Goal: Task Accomplishment & Management: Manage account settings

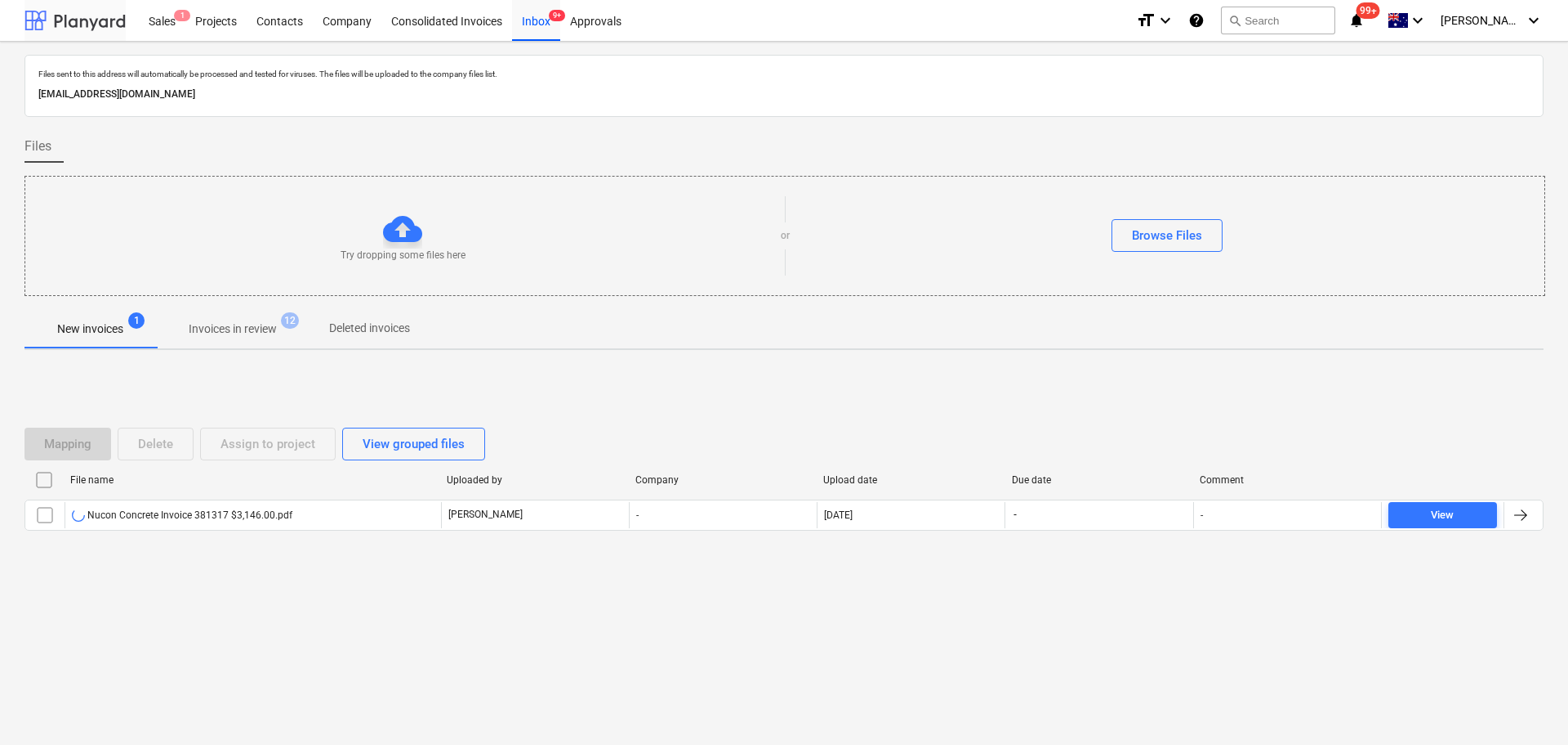
click at [35, 20] on div at bounding box center [75, 20] width 102 height 41
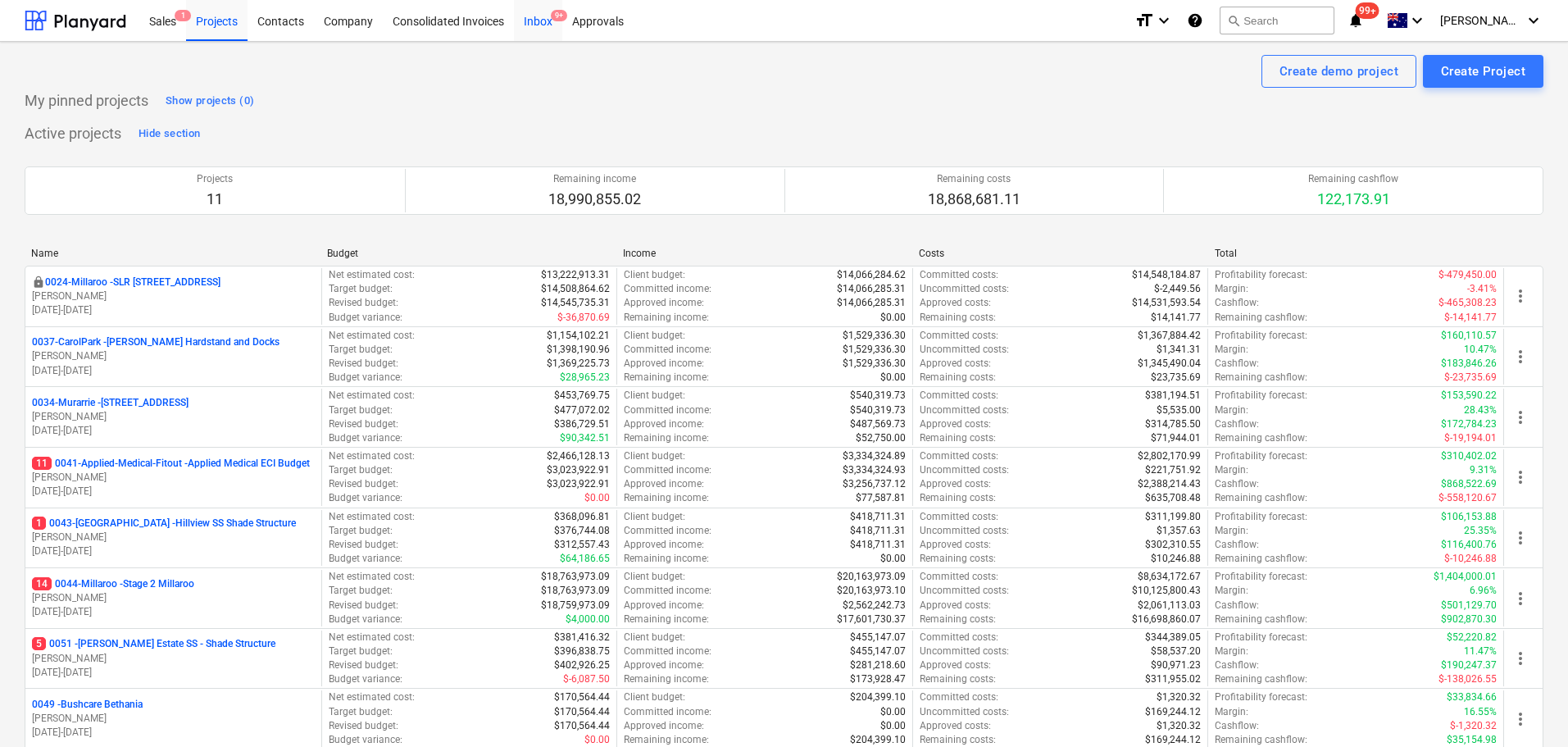
click at [539, 19] on div "Inbox 9+" at bounding box center [538, 20] width 48 height 42
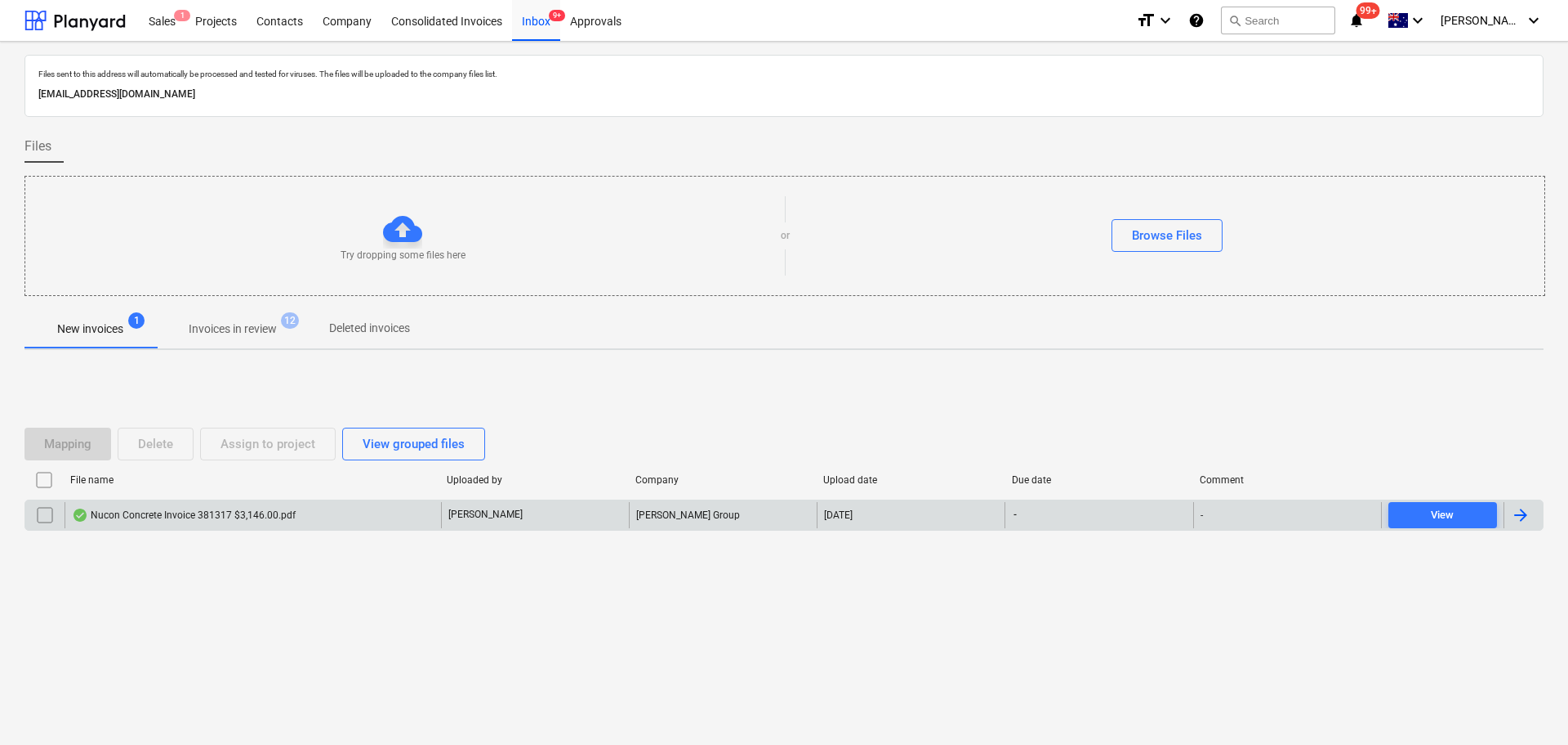
click at [242, 506] on div "Nucon Concrete Invoice 381317 $3,146.00.pdf" at bounding box center [252, 514] width 377 height 26
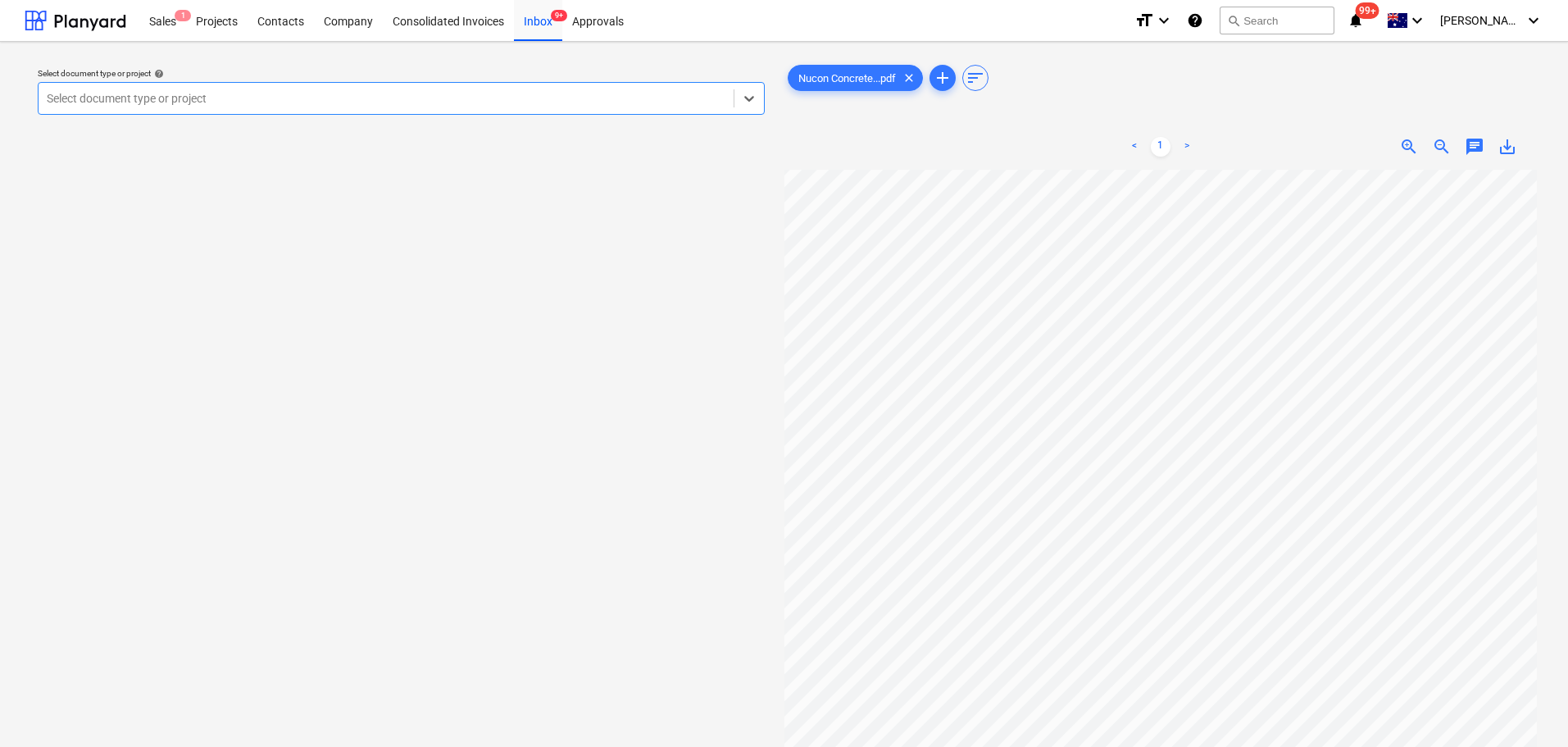
scroll to position [164, 0]
click at [180, 95] on div at bounding box center [385, 98] width 679 height 16
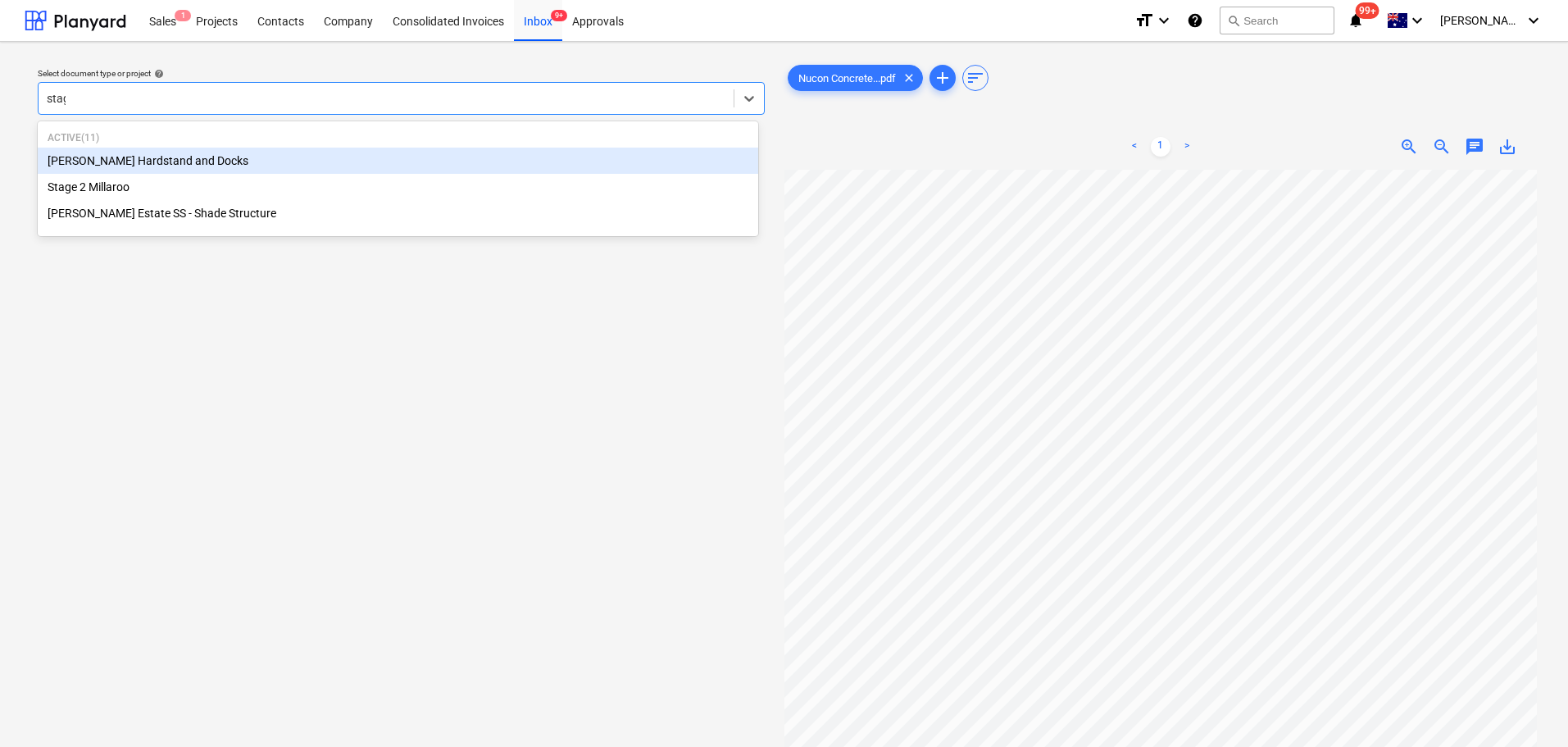
type input "stage"
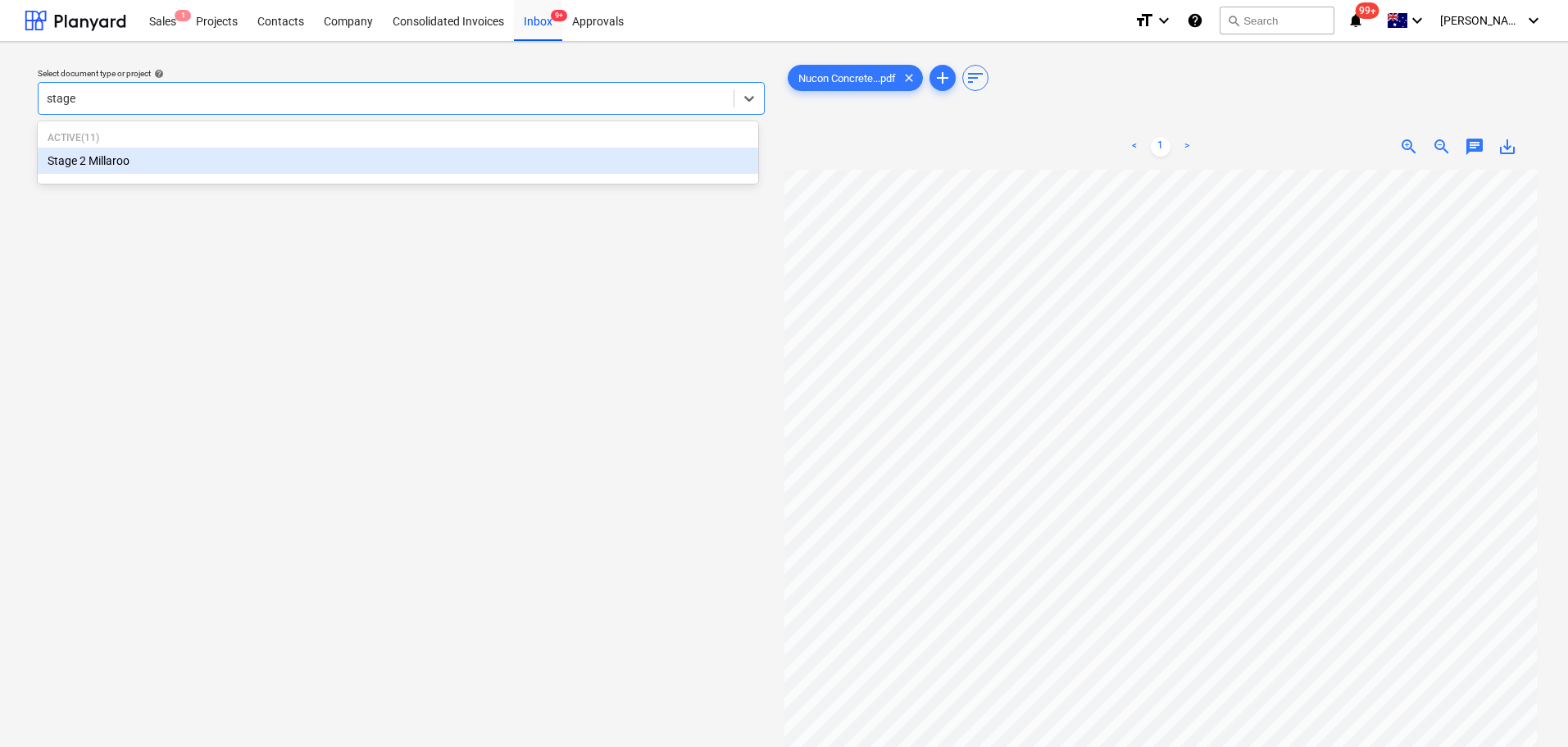
click at [79, 161] on div "Stage 2 Millaroo" at bounding box center [397, 160] width 721 height 26
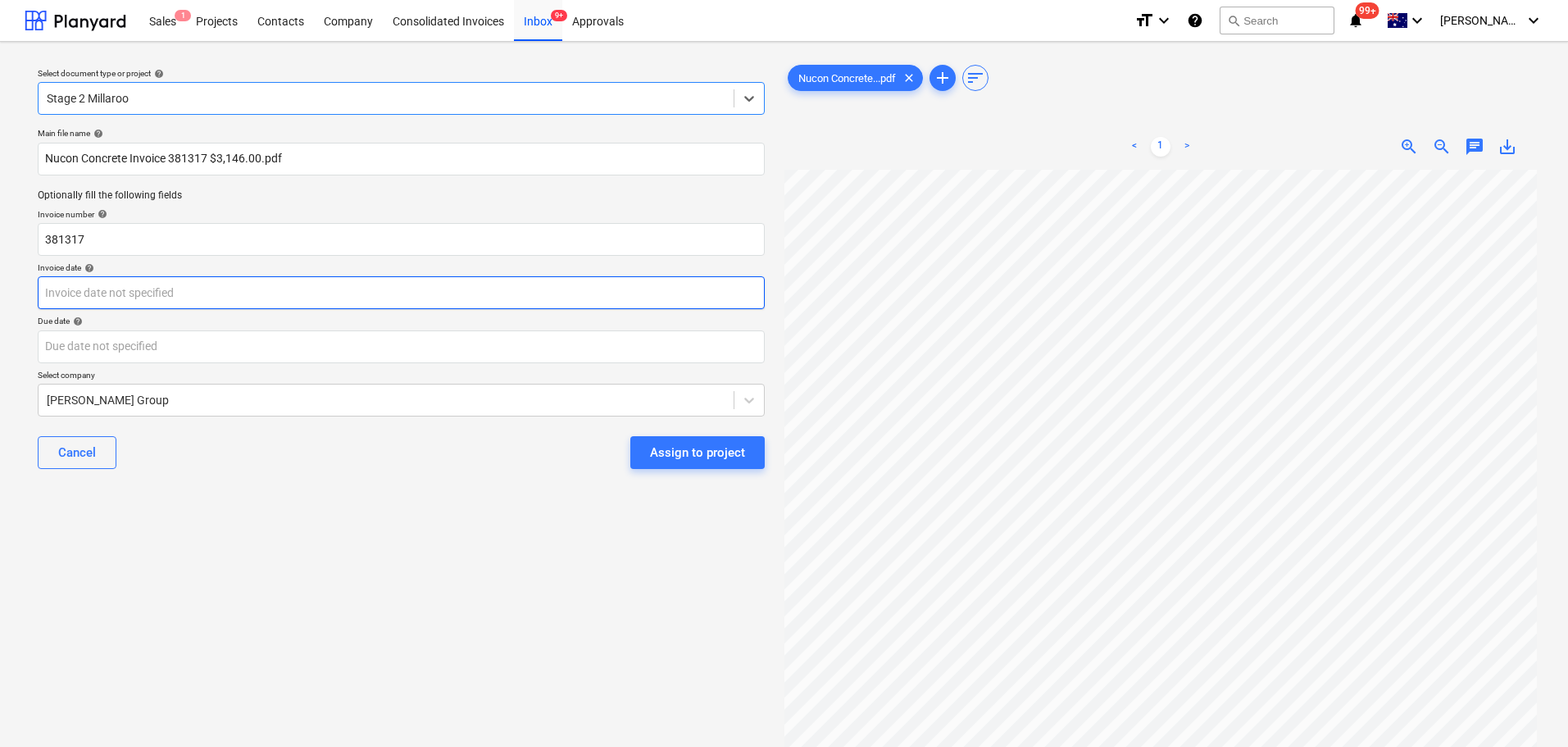
click at [147, 299] on body "Sales 1 Projects Contacts Company Consolidated Invoices Inbox 9+ Approvals form…" at bounding box center [784, 374] width 1568 height 747
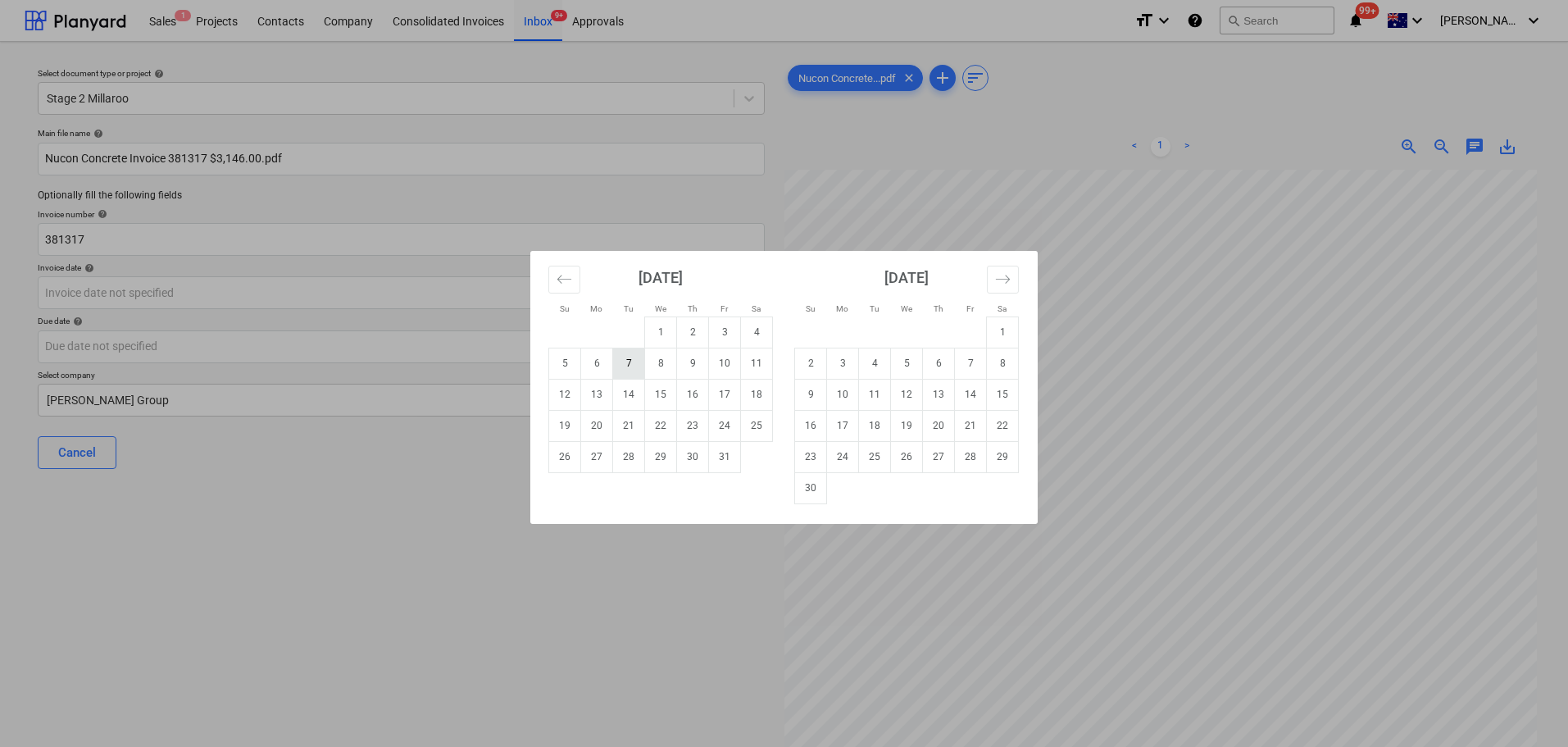
click at [628, 363] on td "7" at bounding box center [629, 363] width 32 height 31
type input "[DATE]"
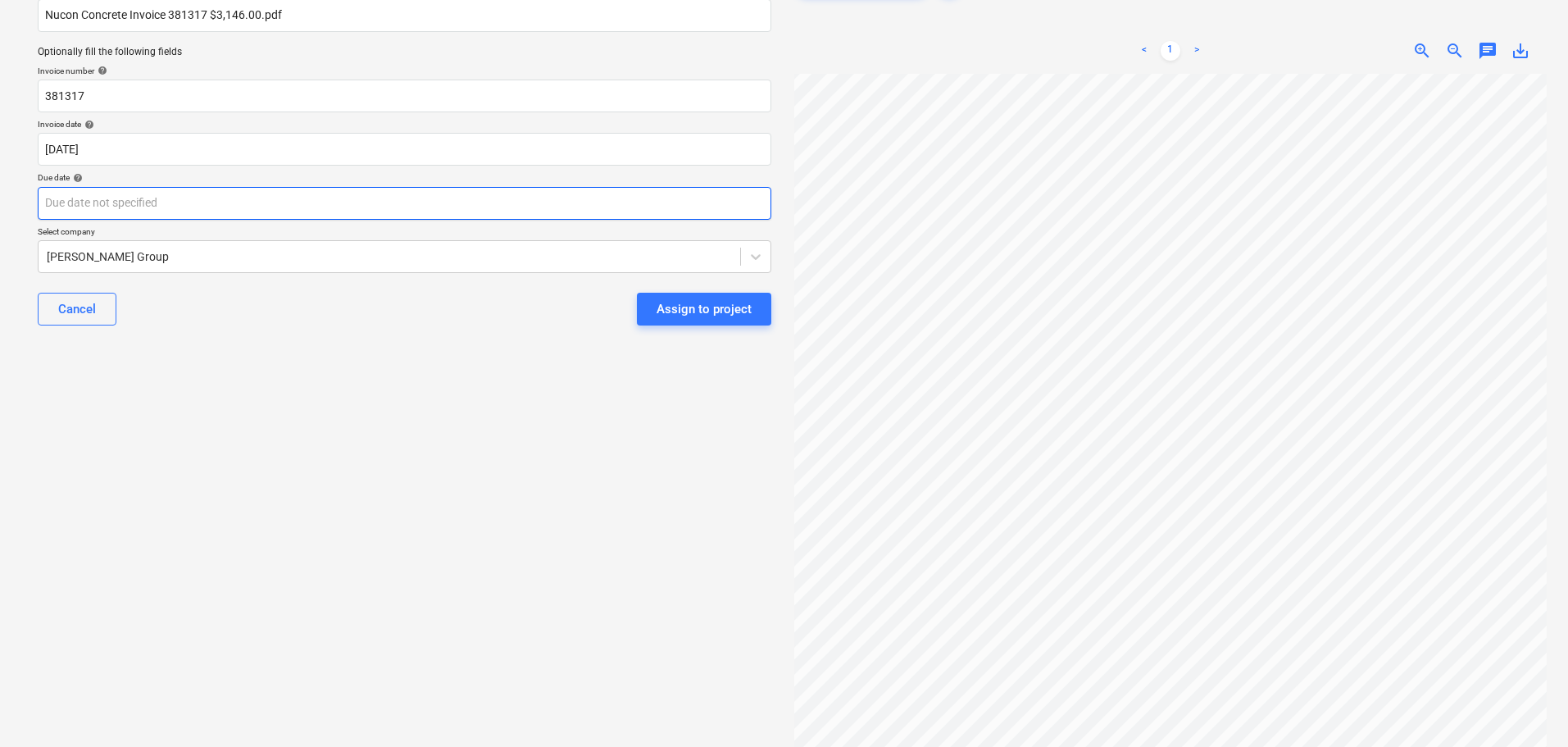
scroll to position [39, 0]
click at [118, 215] on body "Sales 1 Projects Contacts Company Consolidated Invoices Inbox 9+ Approvals form…" at bounding box center [784, 230] width 1568 height 747
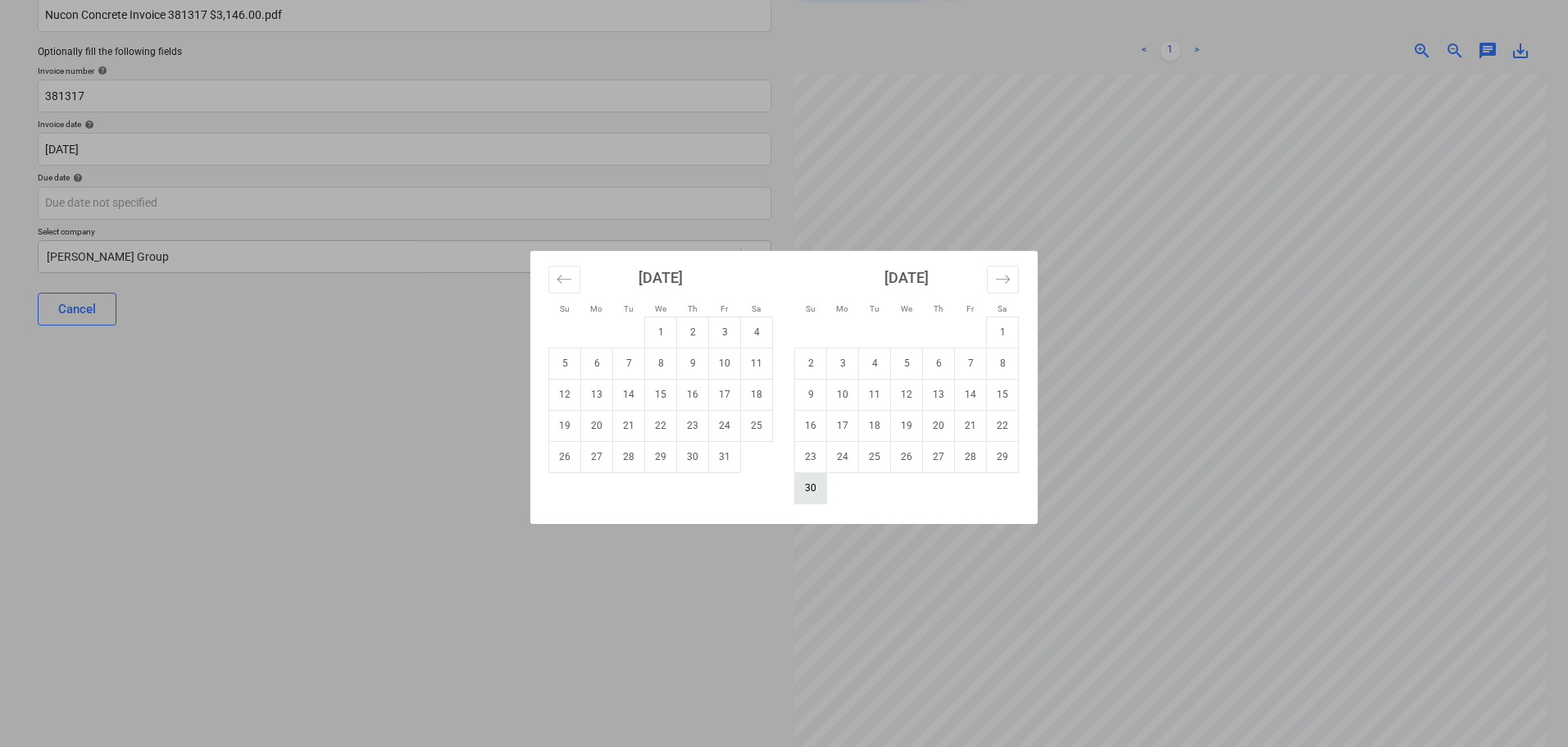
click at [814, 492] on td "30" at bounding box center [811, 487] width 32 height 31
type input "[DATE]"
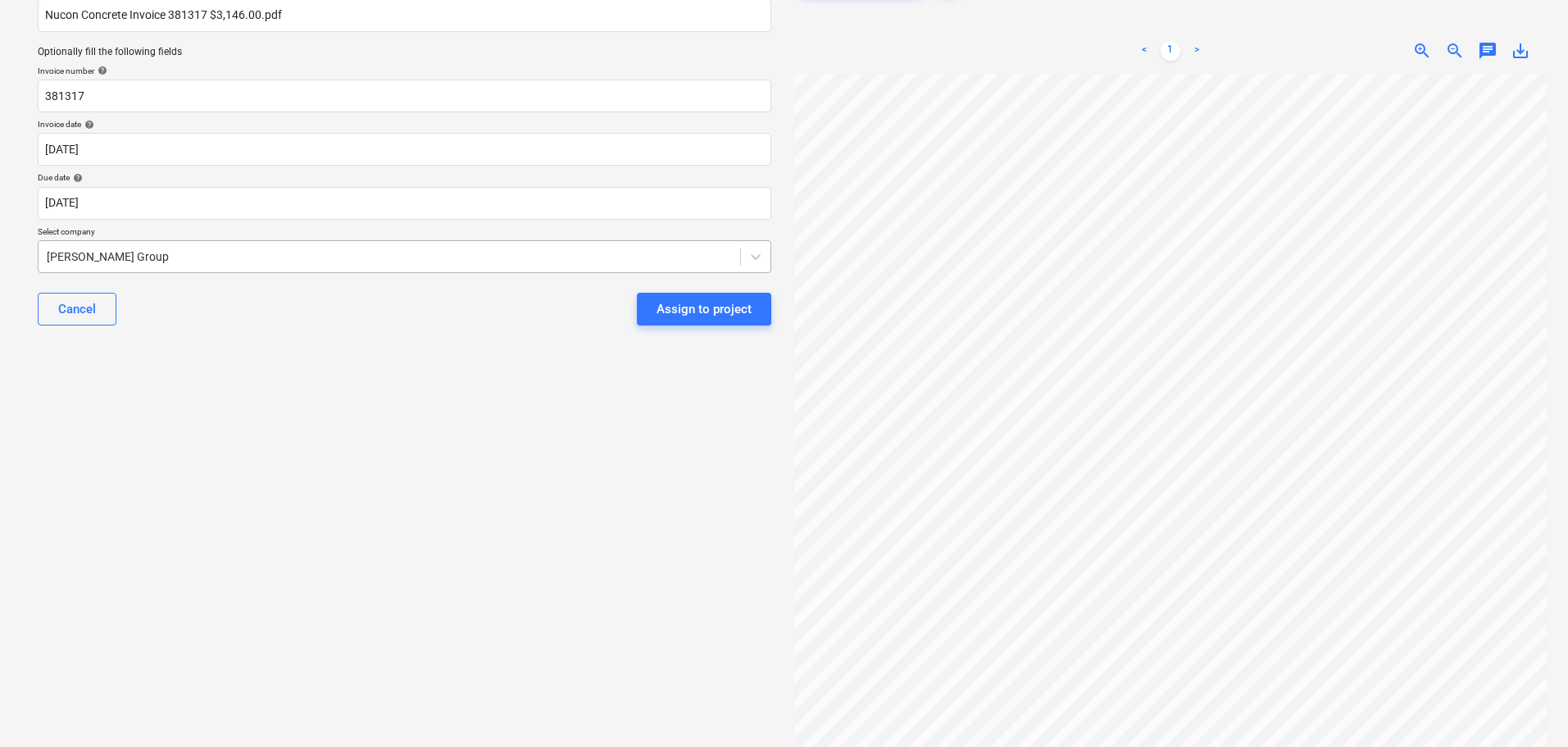
click at [181, 245] on div "[PERSON_NAME] Group" at bounding box center [389, 256] width 702 height 23
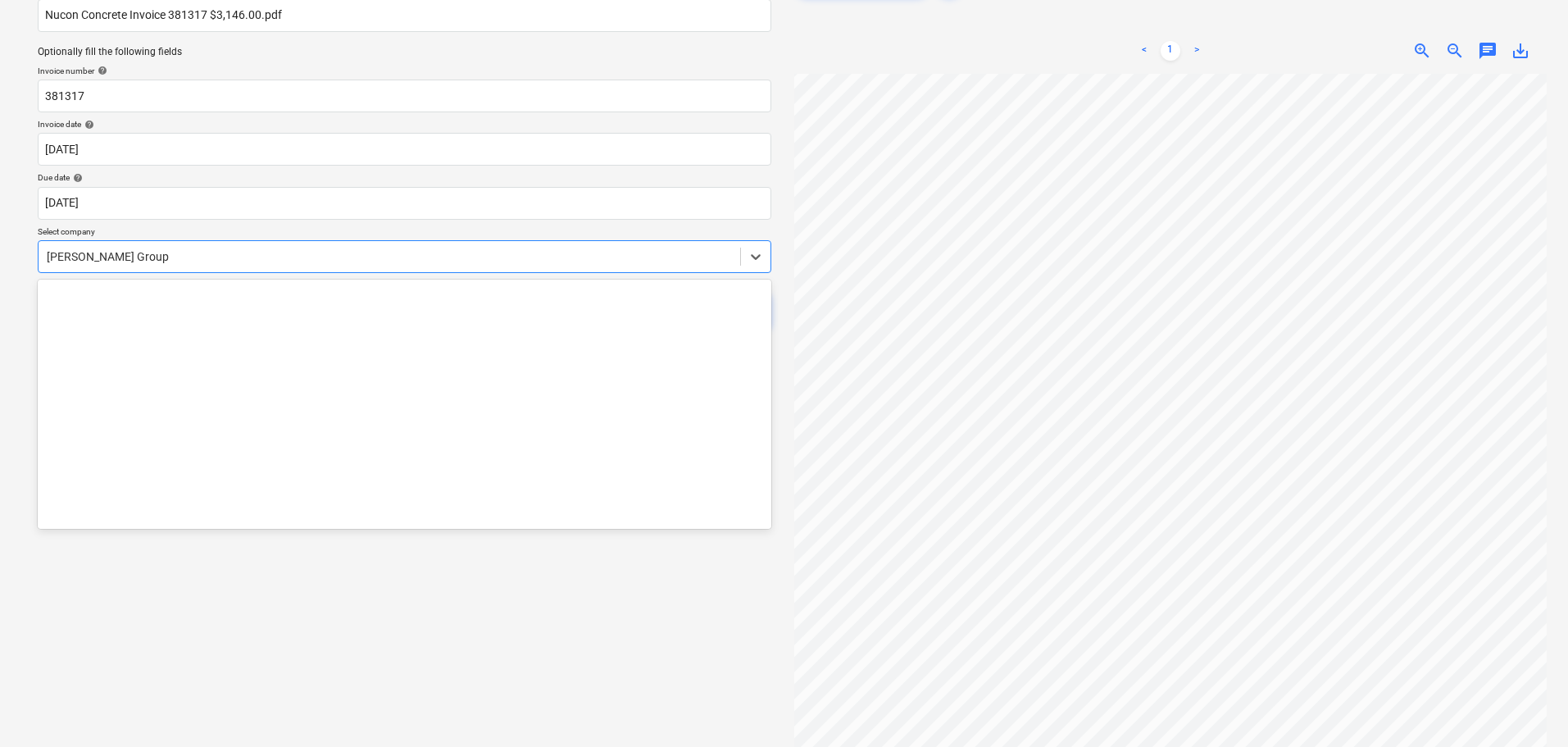
scroll to position [13826, 0]
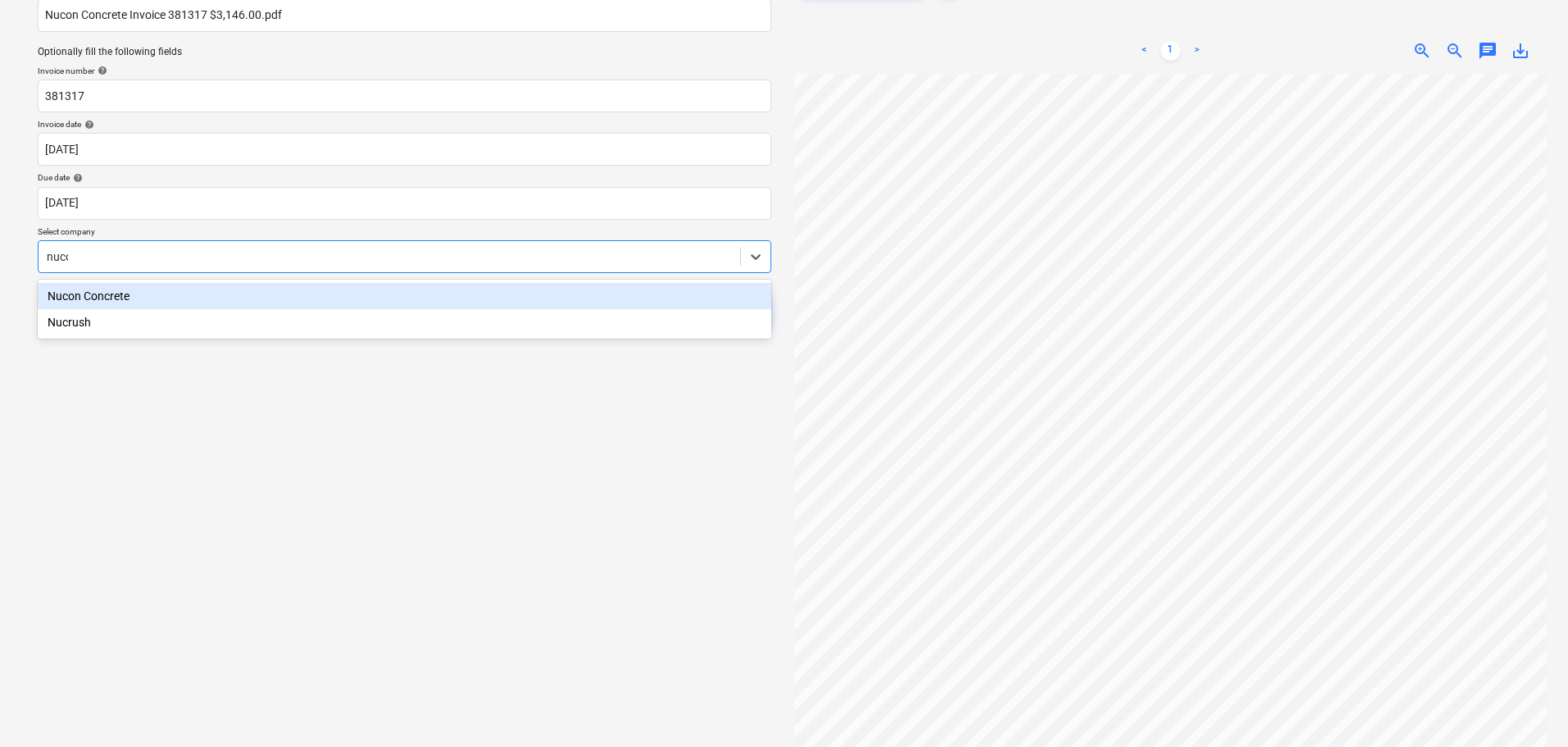
type input "nucon"
click at [159, 292] on div "Nucon Concrete" at bounding box center [404, 295] width 733 height 26
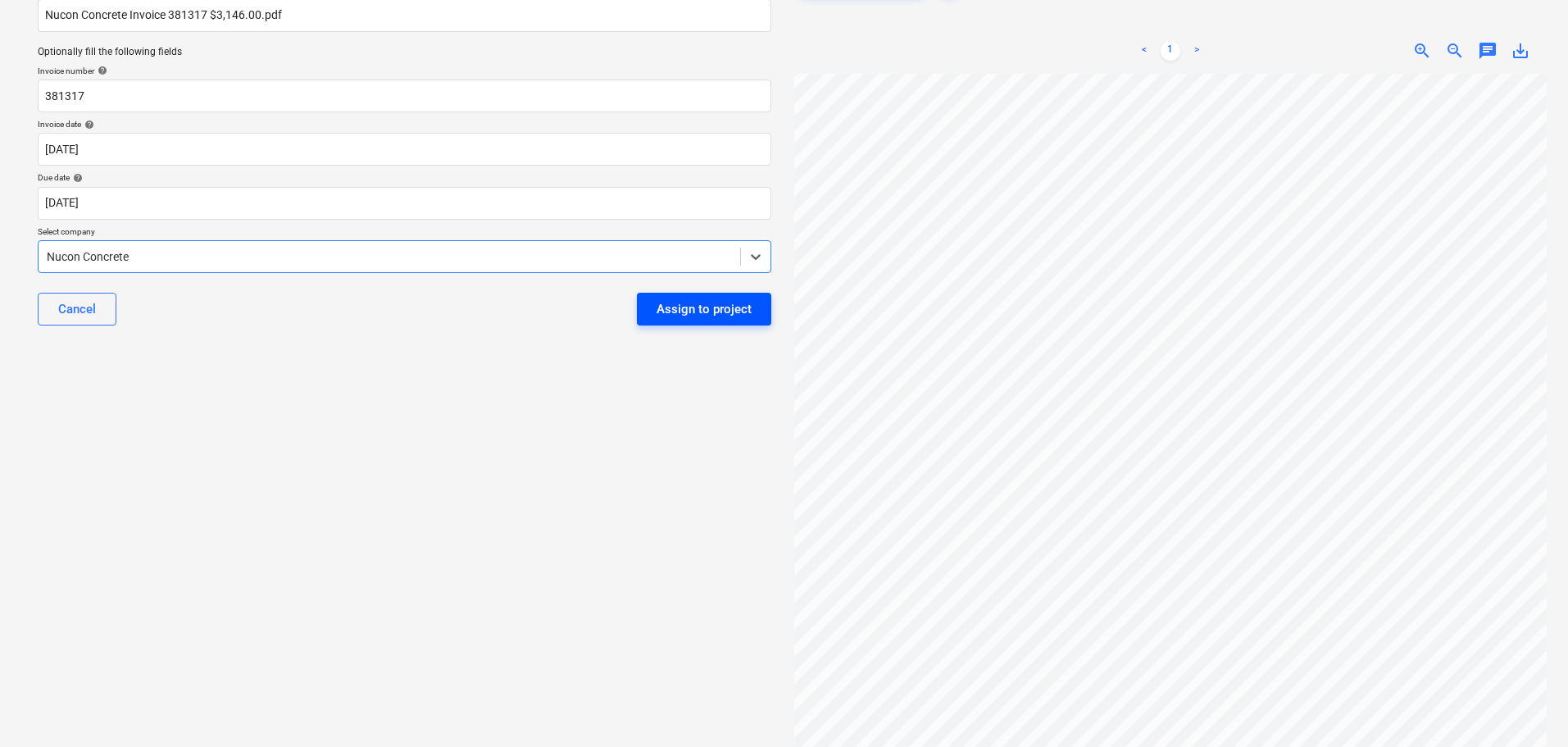
click at [651, 309] on button "Assign to project" at bounding box center [704, 309] width 135 height 33
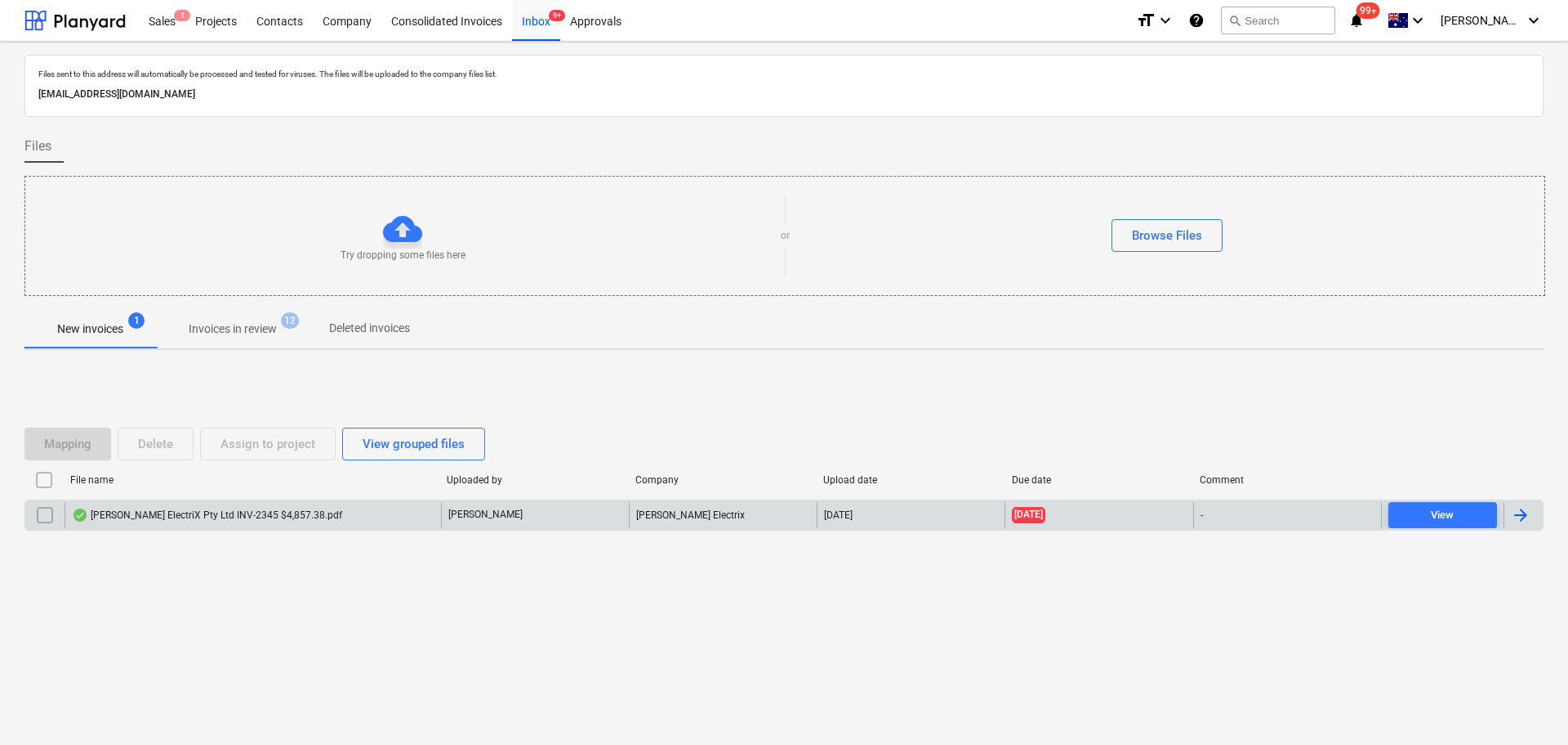
click at [276, 521] on div "[PERSON_NAME] ElectriX Pty Ltd INV-2345 $4,857.38.pdf" at bounding box center [207, 515] width 271 height 13
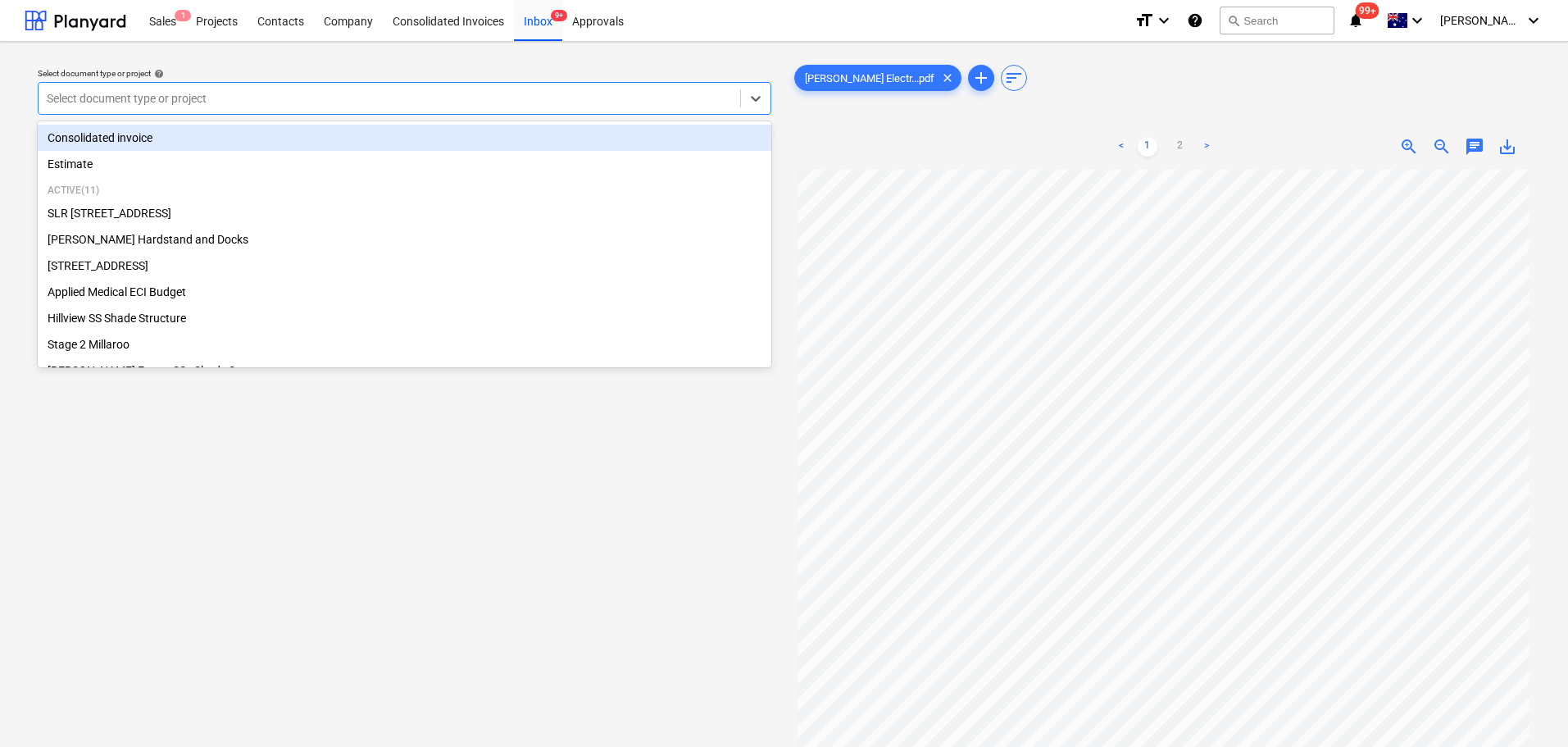
click at [282, 104] on div at bounding box center [389, 98] width 685 height 16
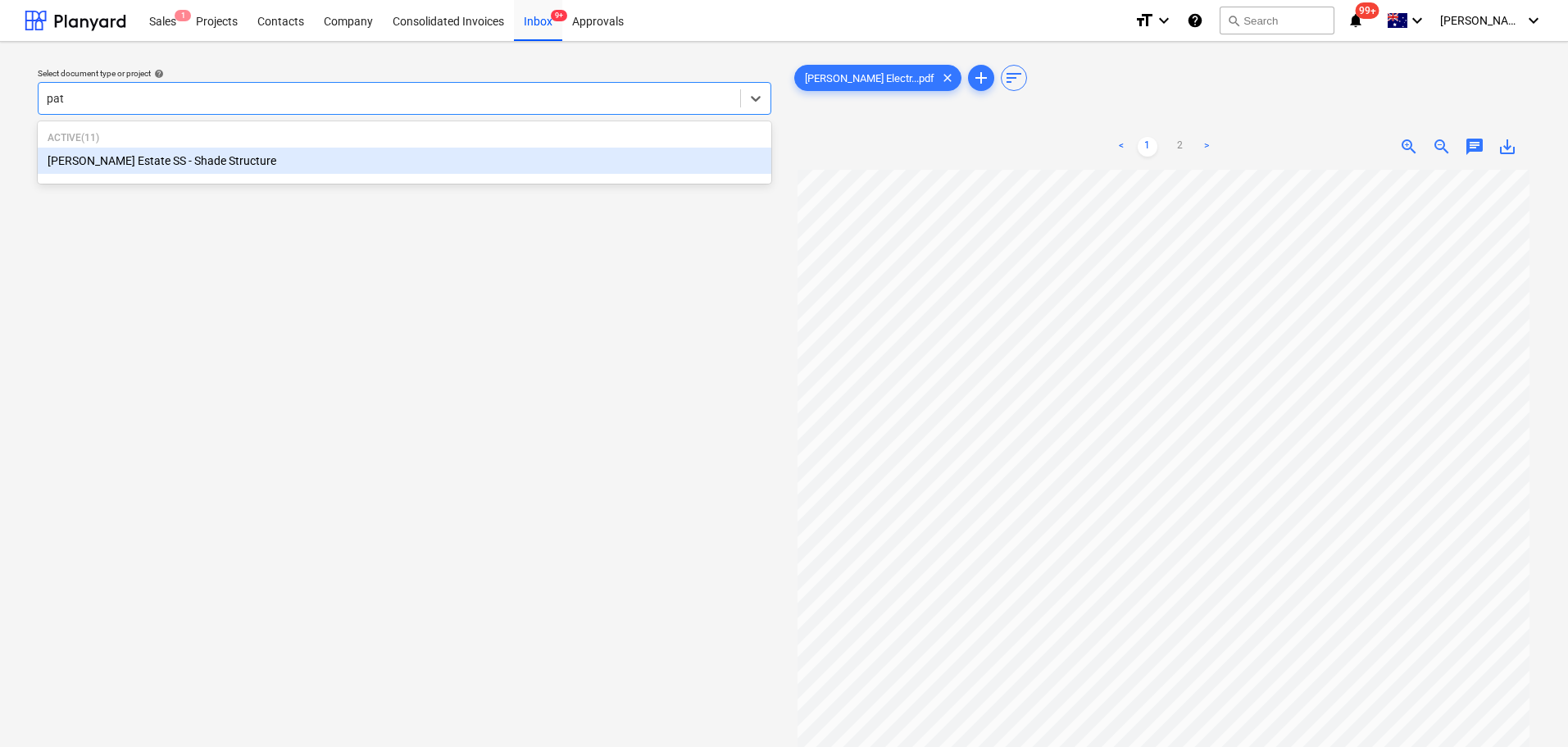
type input "patr"
click at [213, 160] on div "[PERSON_NAME] Estate SS - Shade Structure" at bounding box center [404, 160] width 733 height 26
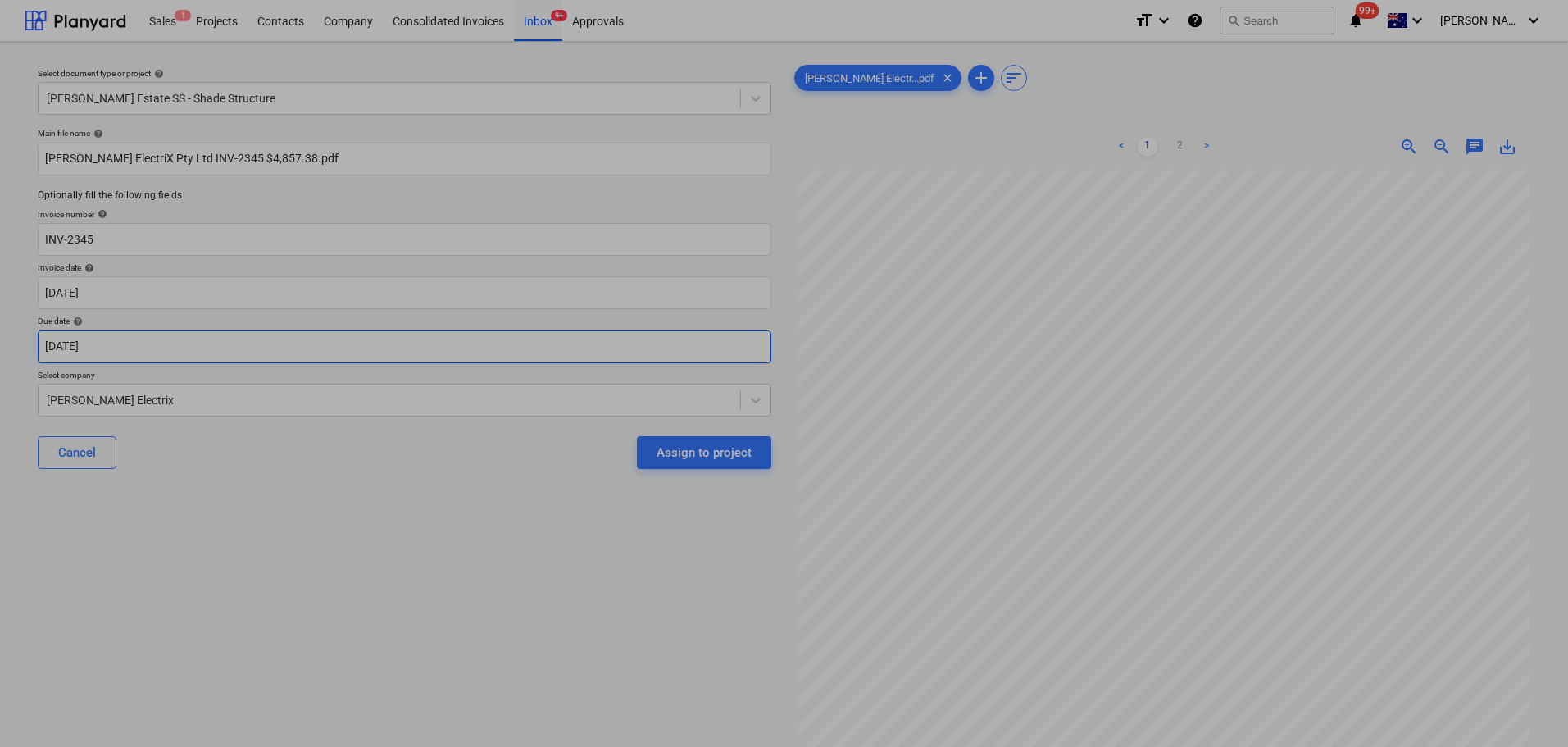
click at [143, 341] on body "Sales 1 Projects Contacts Company Consolidated Invoices Inbox 9+ Approvals form…" at bounding box center [784, 374] width 1568 height 747
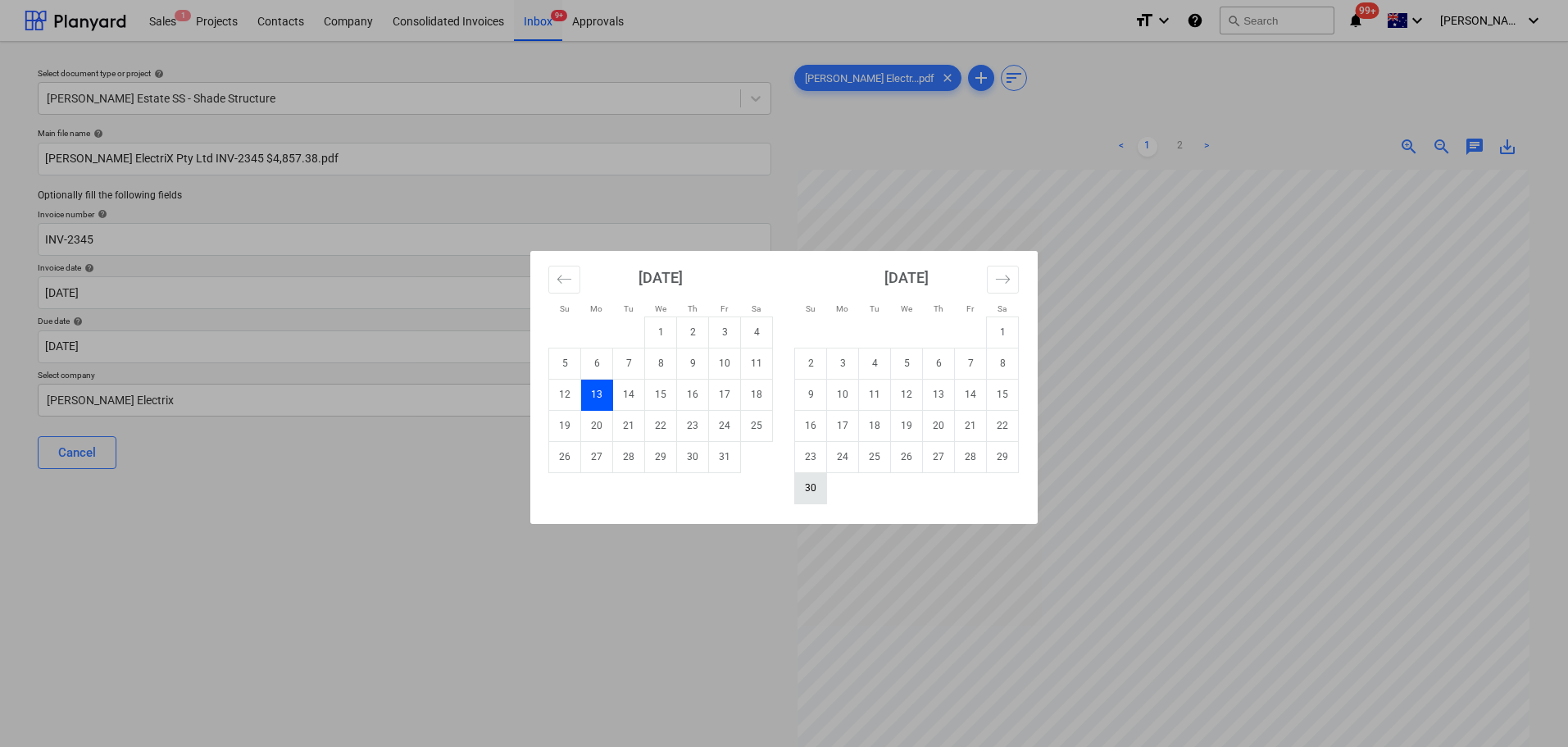
click at [814, 486] on td "30" at bounding box center [811, 487] width 32 height 31
type input "[DATE]"
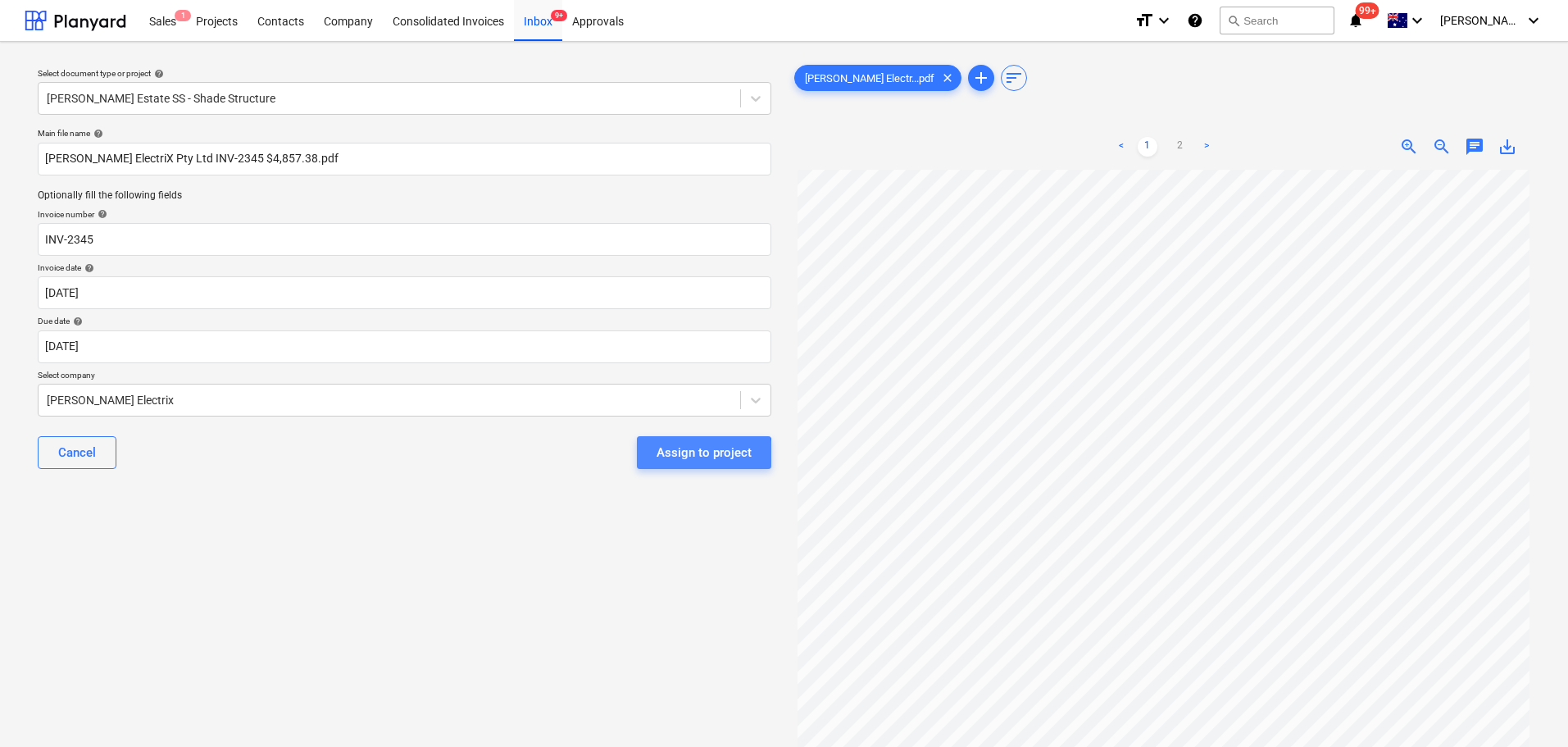
click at [676, 454] on div "Assign to project" at bounding box center [704, 452] width 95 height 21
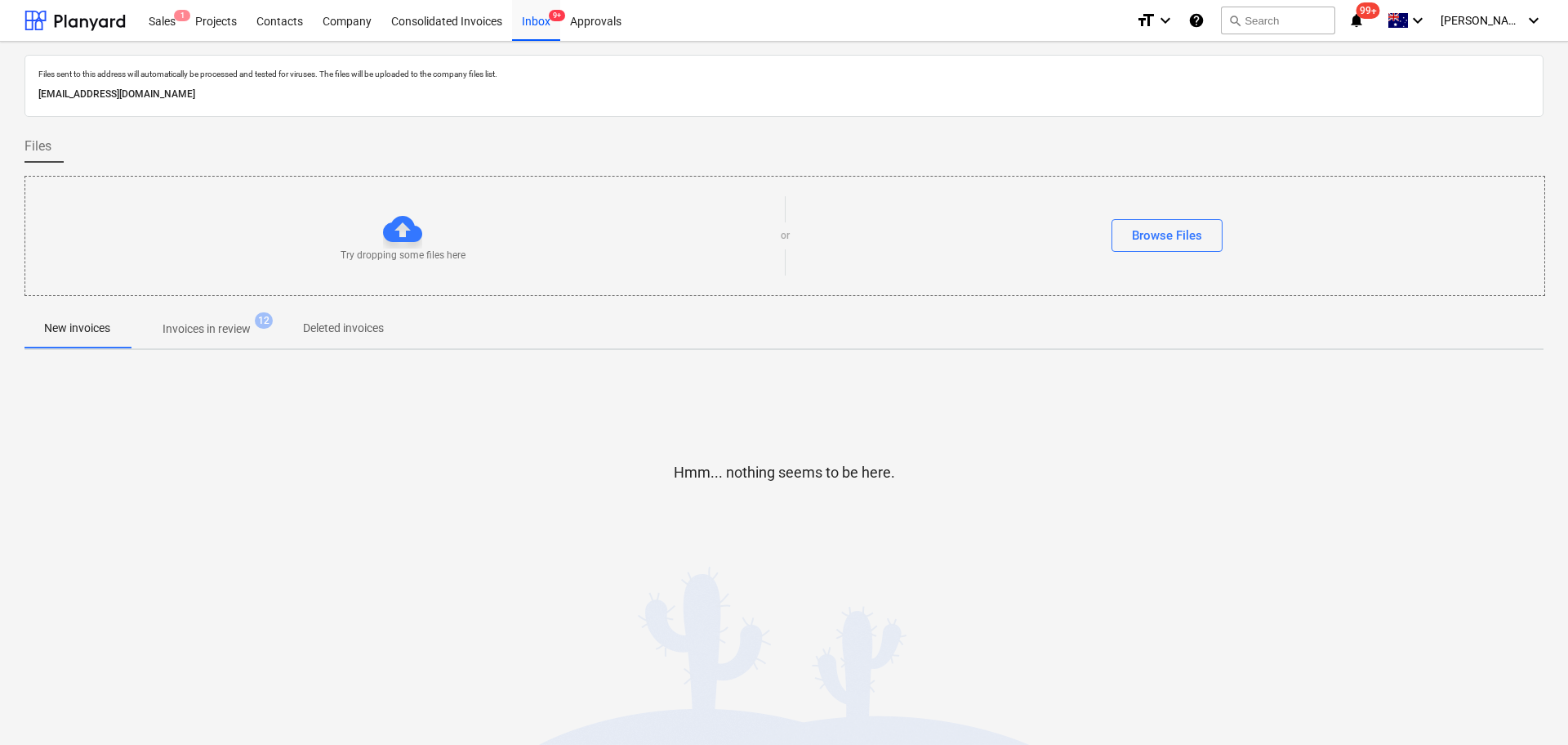
click at [232, 333] on p "Invoices in review" at bounding box center [206, 329] width 88 height 17
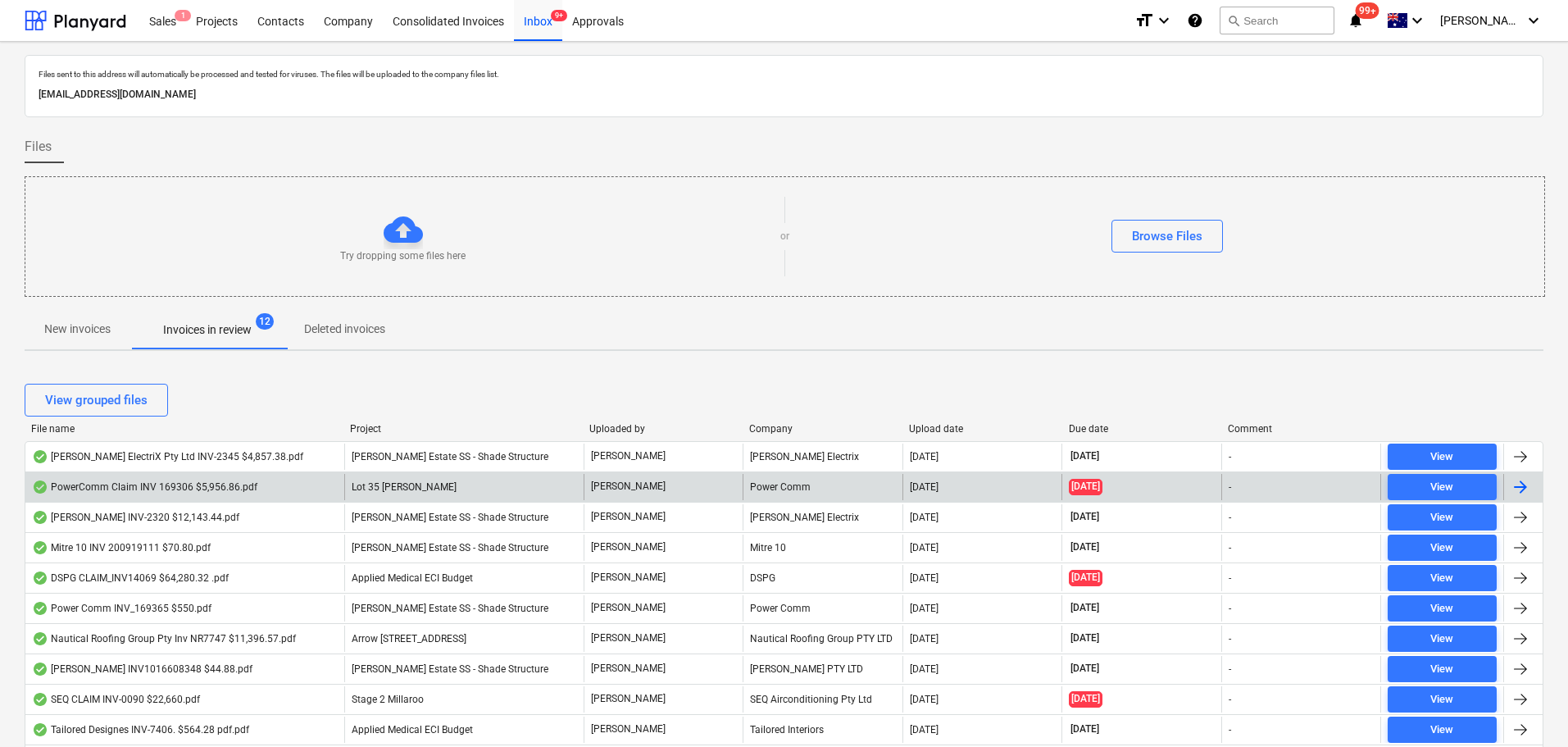
click at [756, 486] on div "Power Comm" at bounding box center [822, 486] width 159 height 26
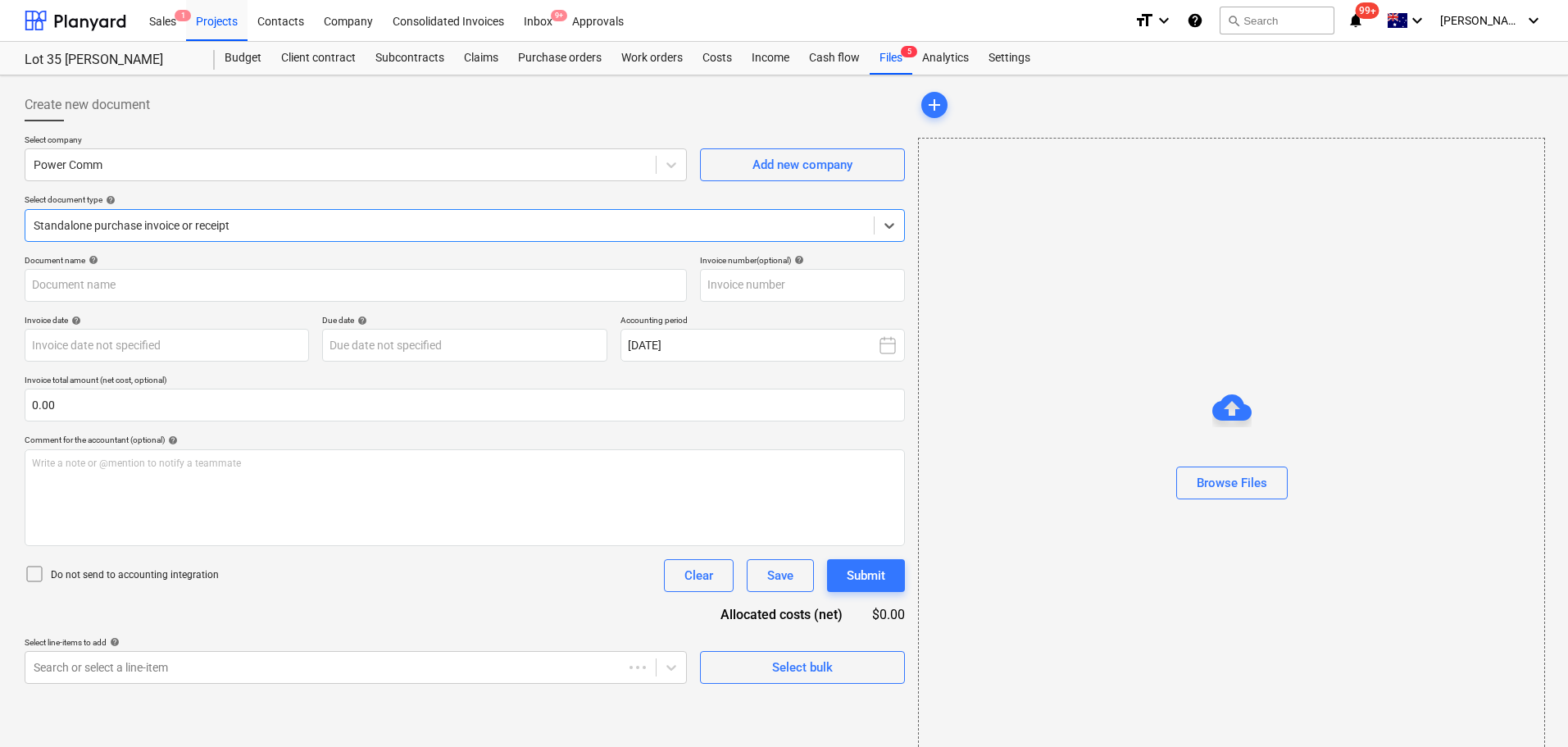
type input "169306"
type input "[DATE]"
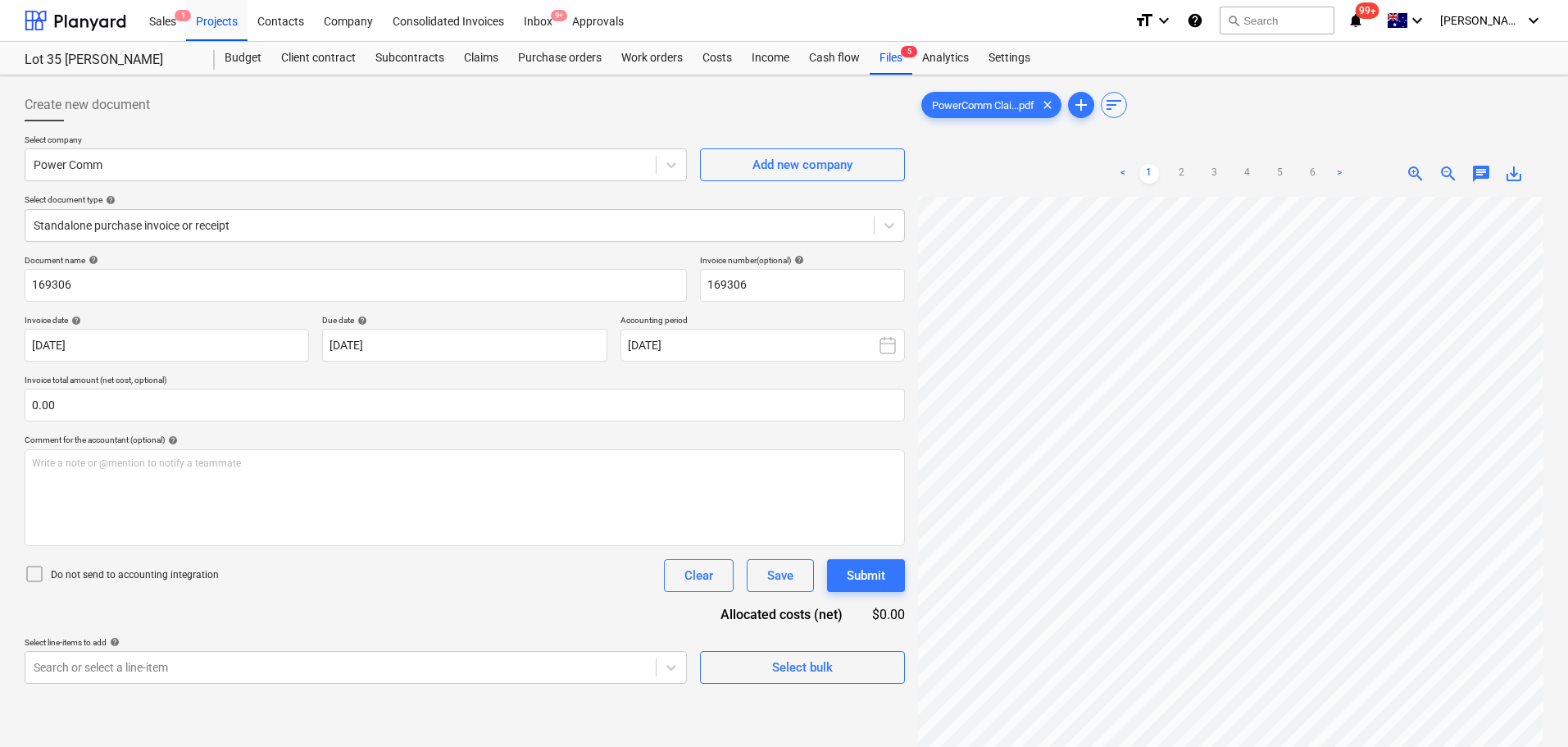
scroll to position [0, 116]
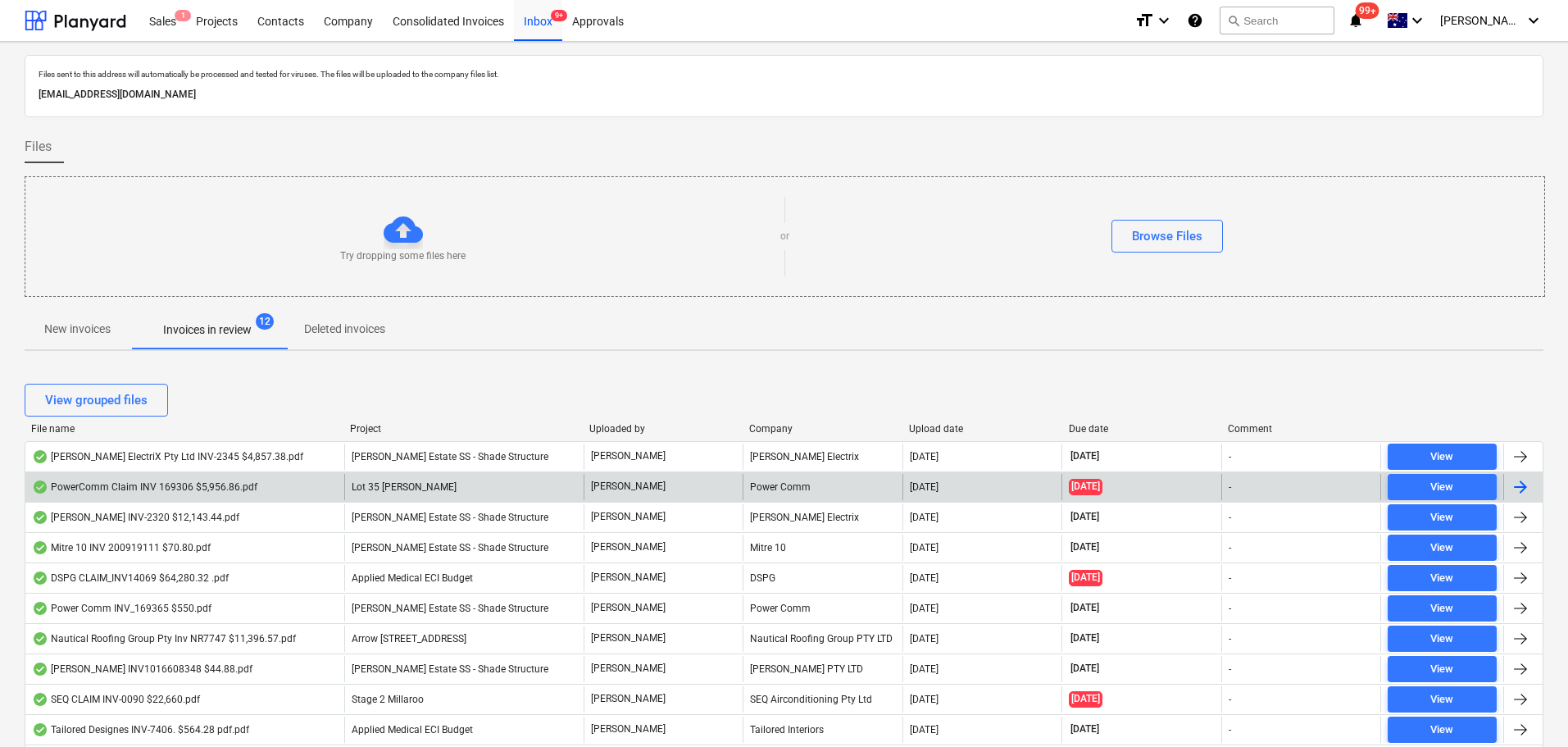
click at [398, 491] on span "Lot 35 [PERSON_NAME]" at bounding box center [404, 486] width 105 height 12
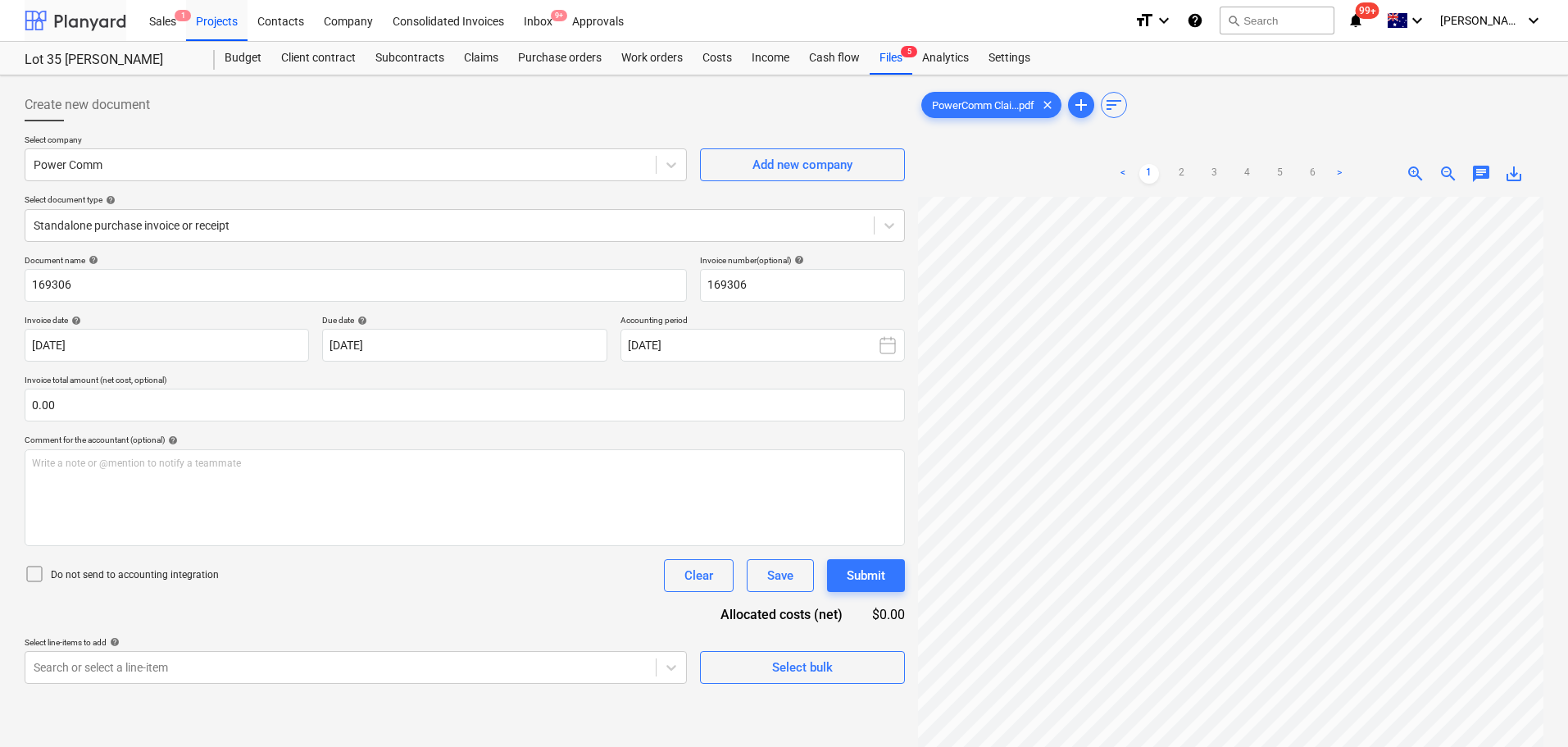
click at [35, 25] on div at bounding box center [76, 20] width 102 height 41
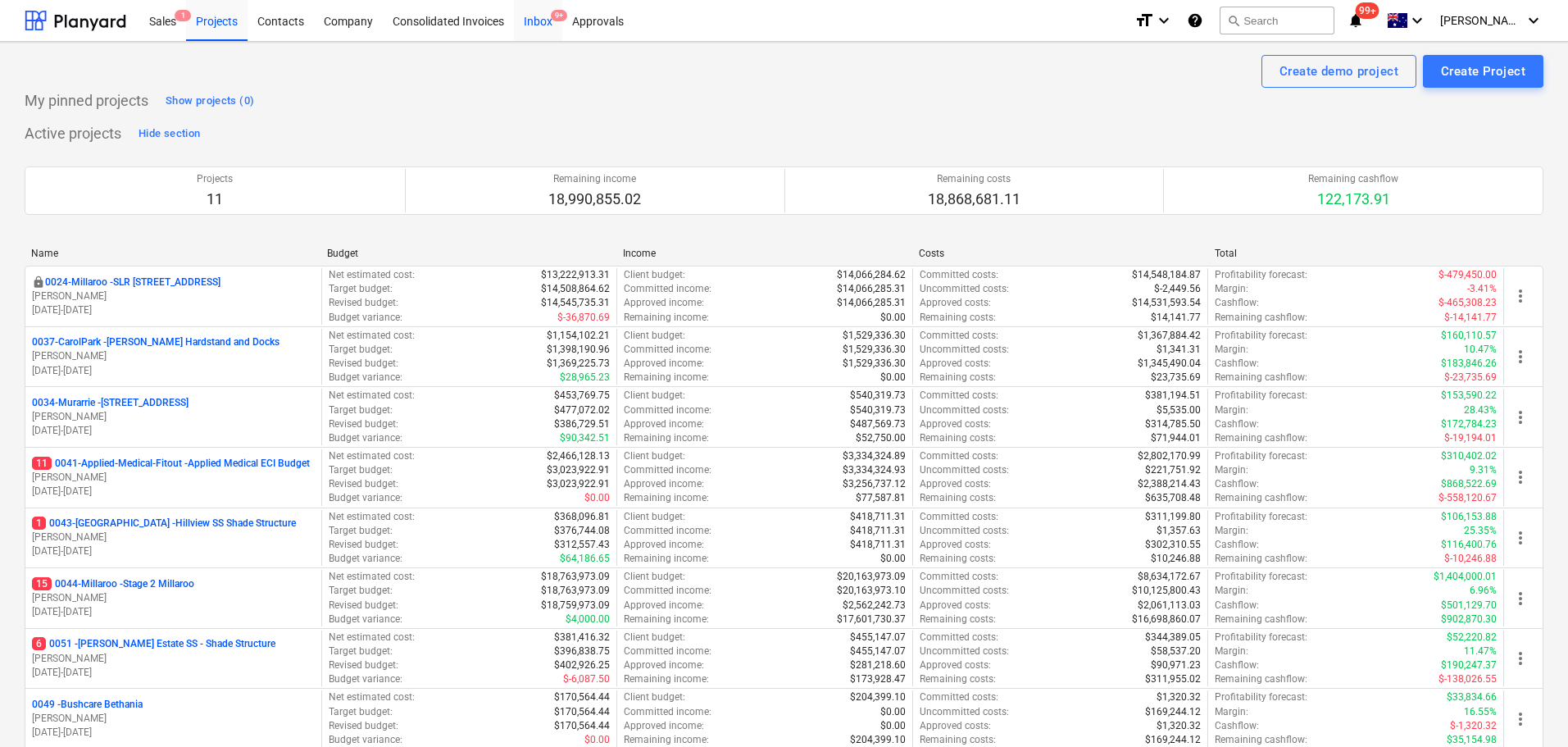
click at [528, 8] on div "Inbox 9+" at bounding box center [538, 20] width 48 height 42
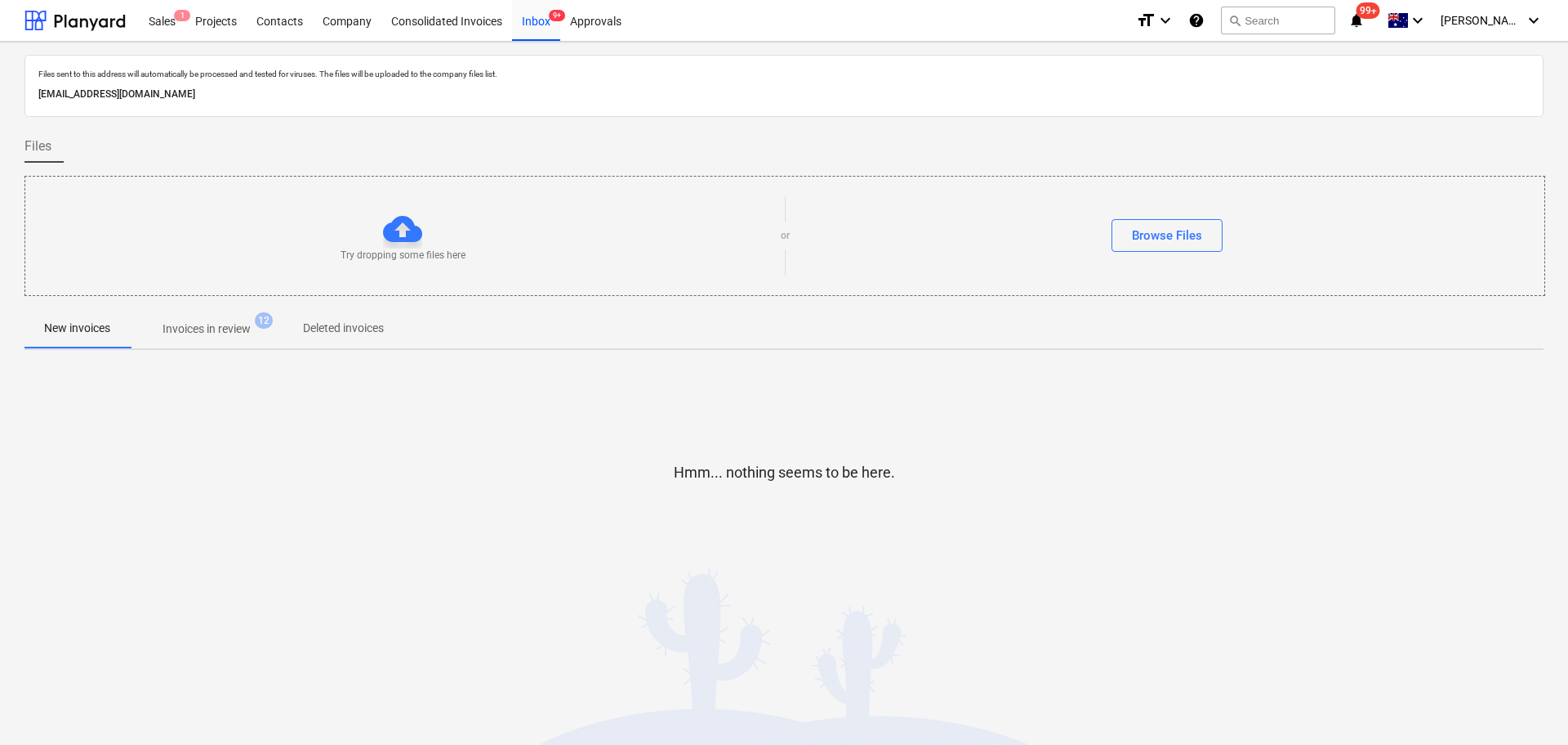
click at [222, 329] on p "Invoices in review" at bounding box center [206, 329] width 88 height 17
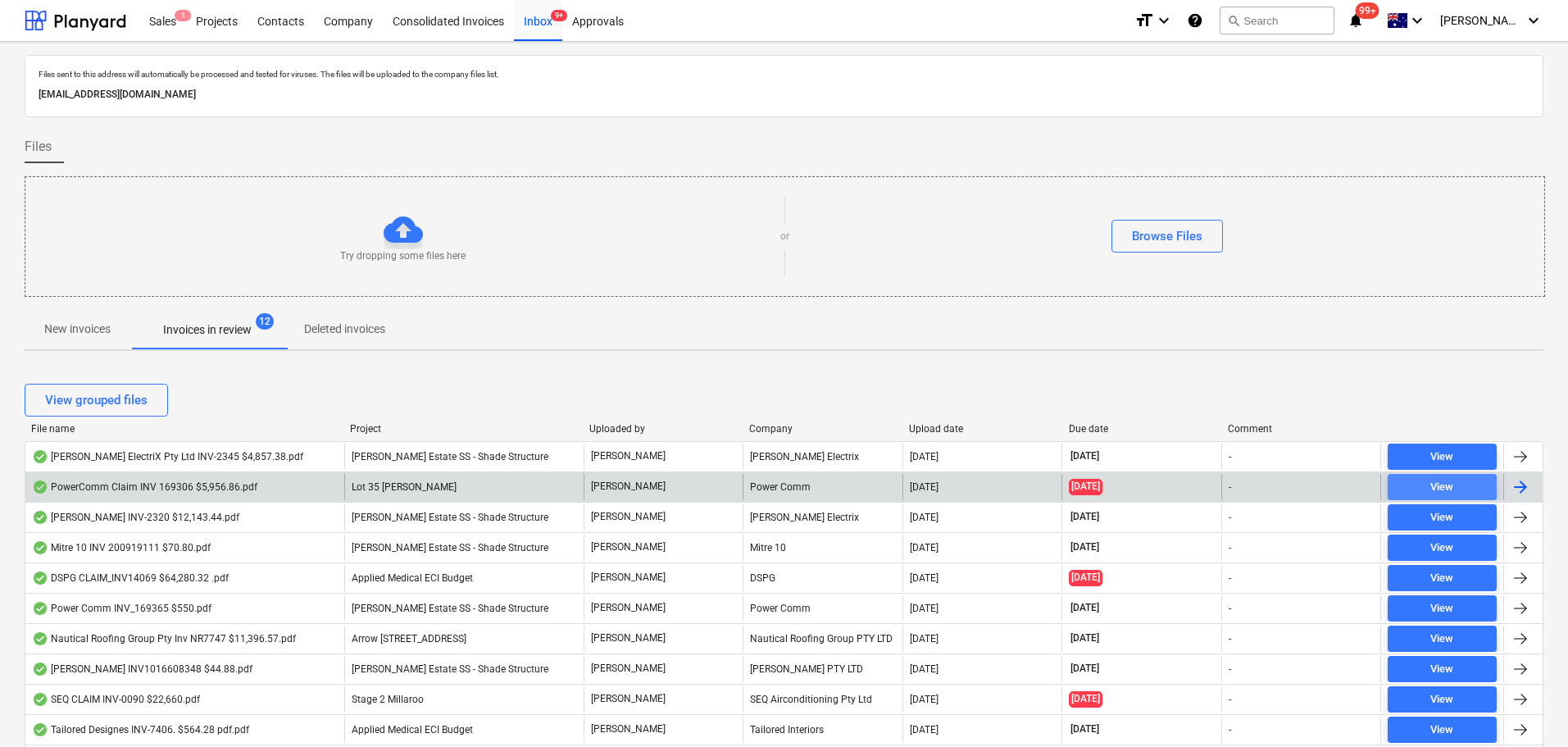
click at [1471, 481] on span "View" at bounding box center [1441, 486] width 96 height 19
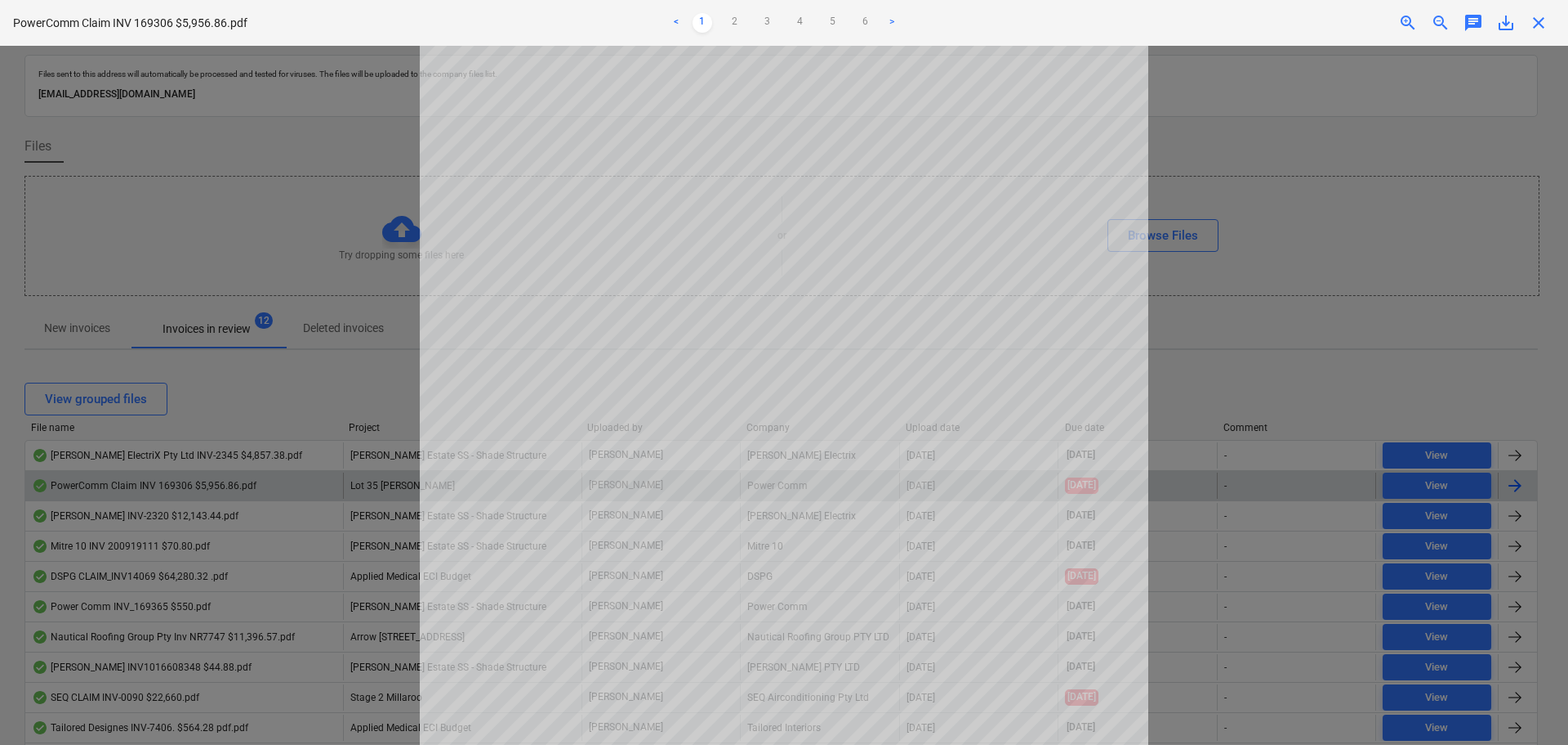
click at [1533, 25] on span "close" at bounding box center [1539, 23] width 20 height 20
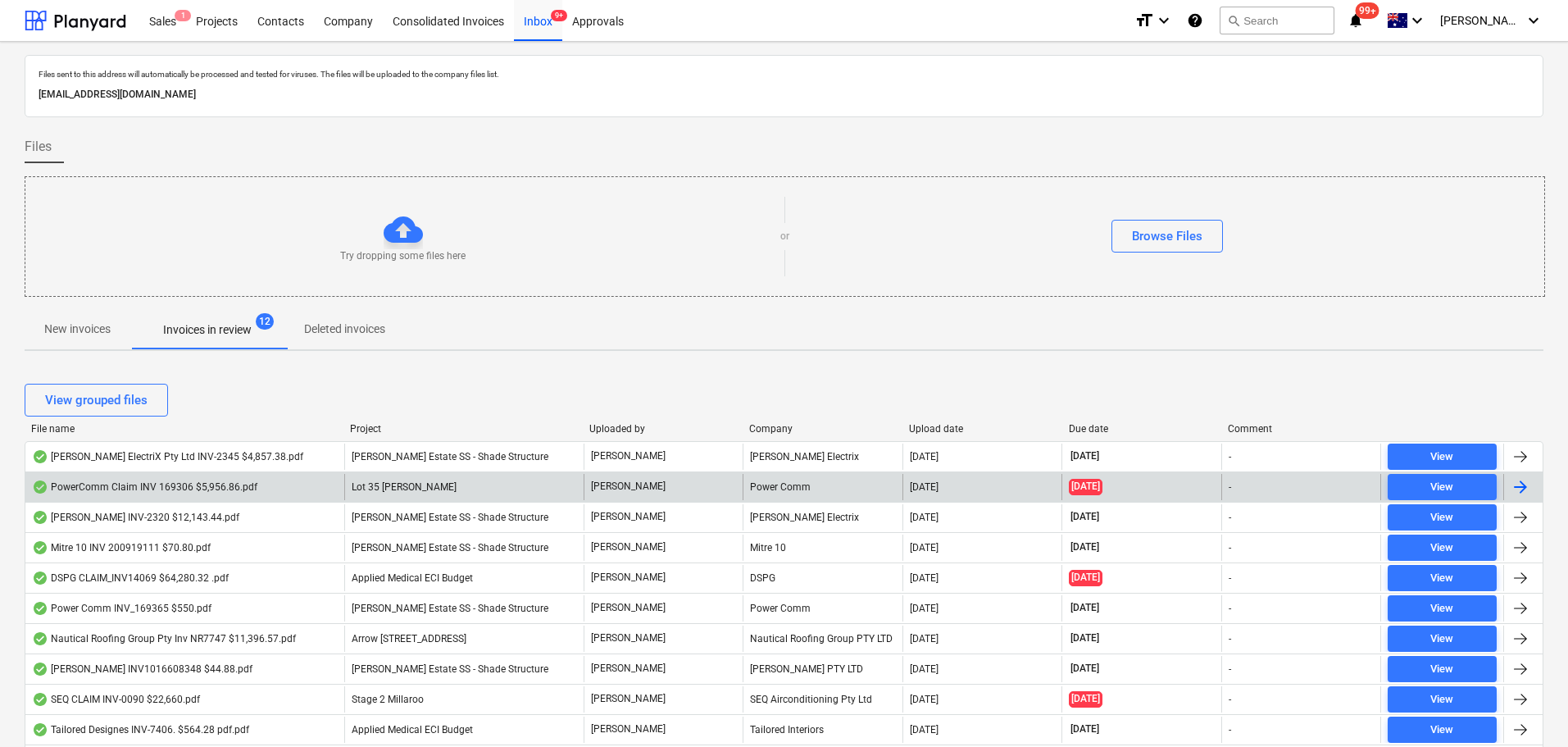
click at [1522, 486] on div at bounding box center [1521, 487] width 20 height 20
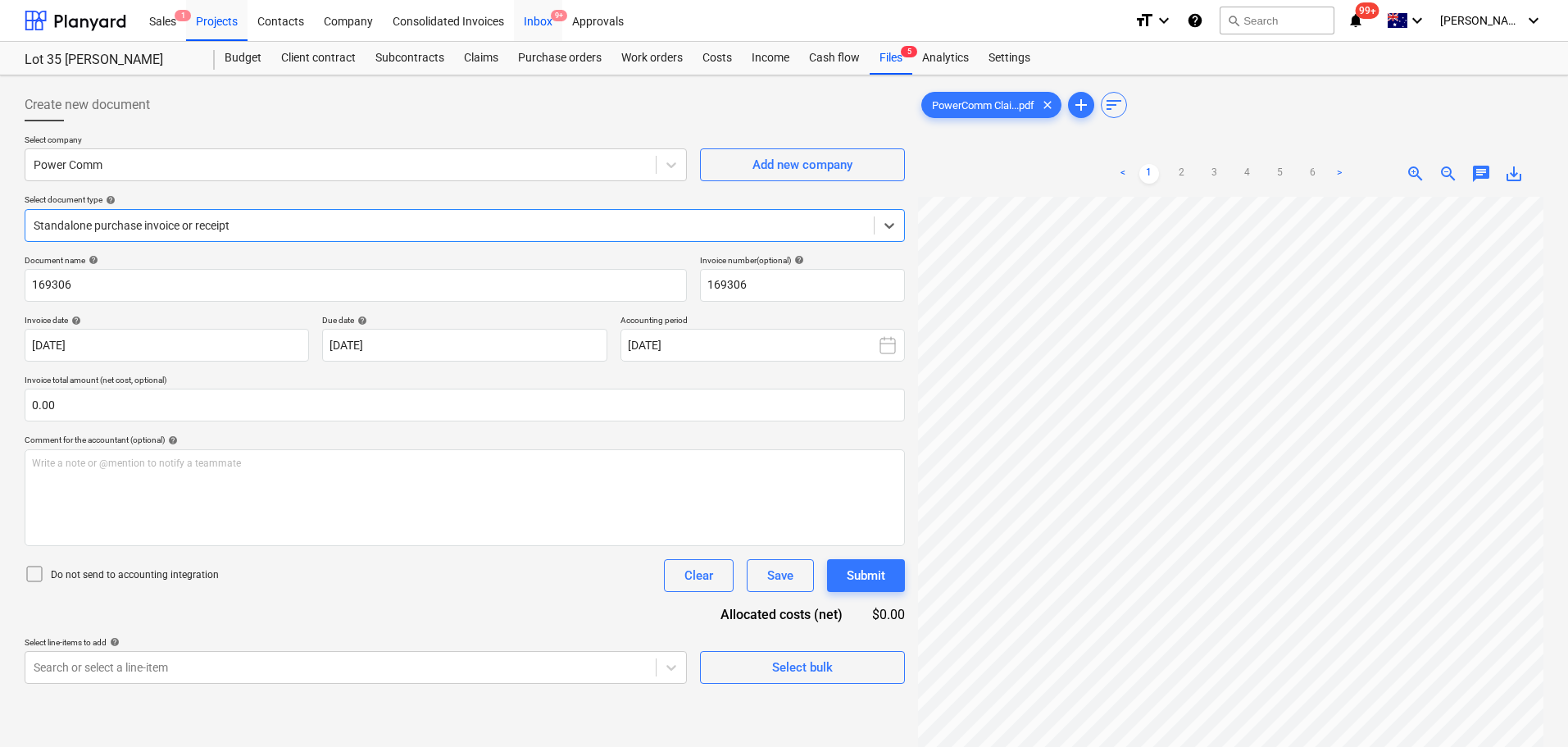
click at [529, 18] on div "Inbox 9+" at bounding box center [538, 20] width 48 height 42
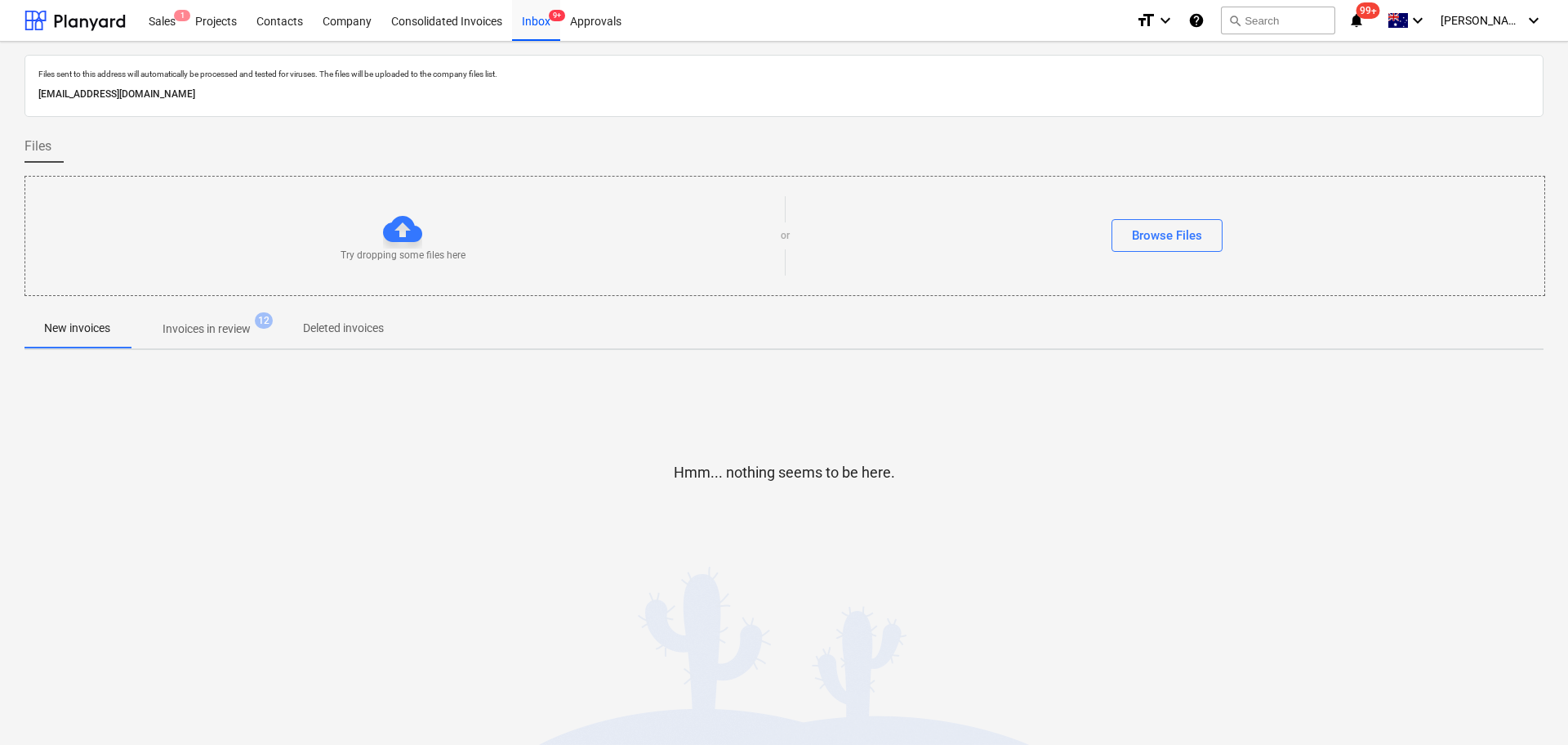
click at [224, 333] on p "Invoices in review" at bounding box center [206, 329] width 88 height 17
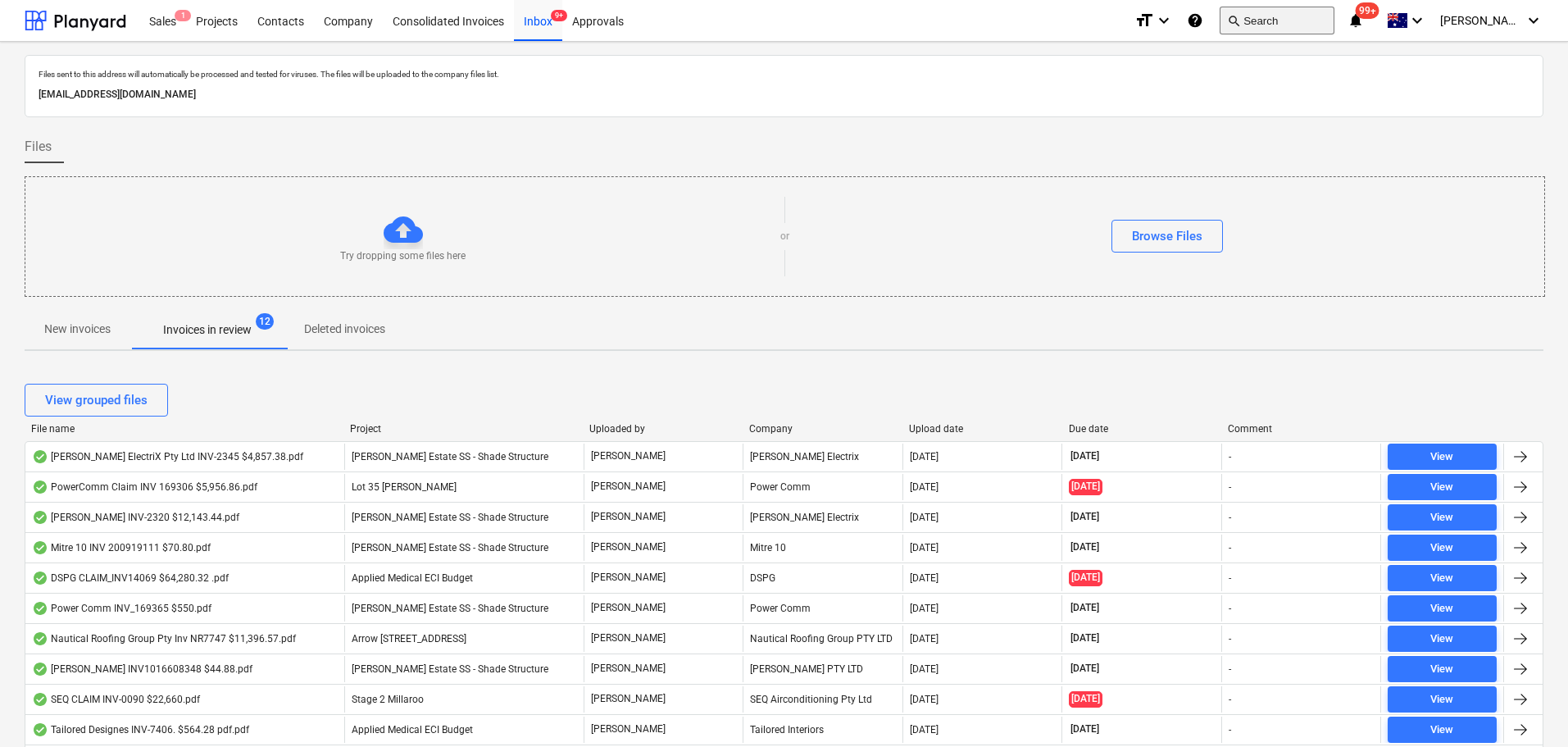
click at [1292, 22] on button "search Search" at bounding box center [1277, 20] width 115 height 28
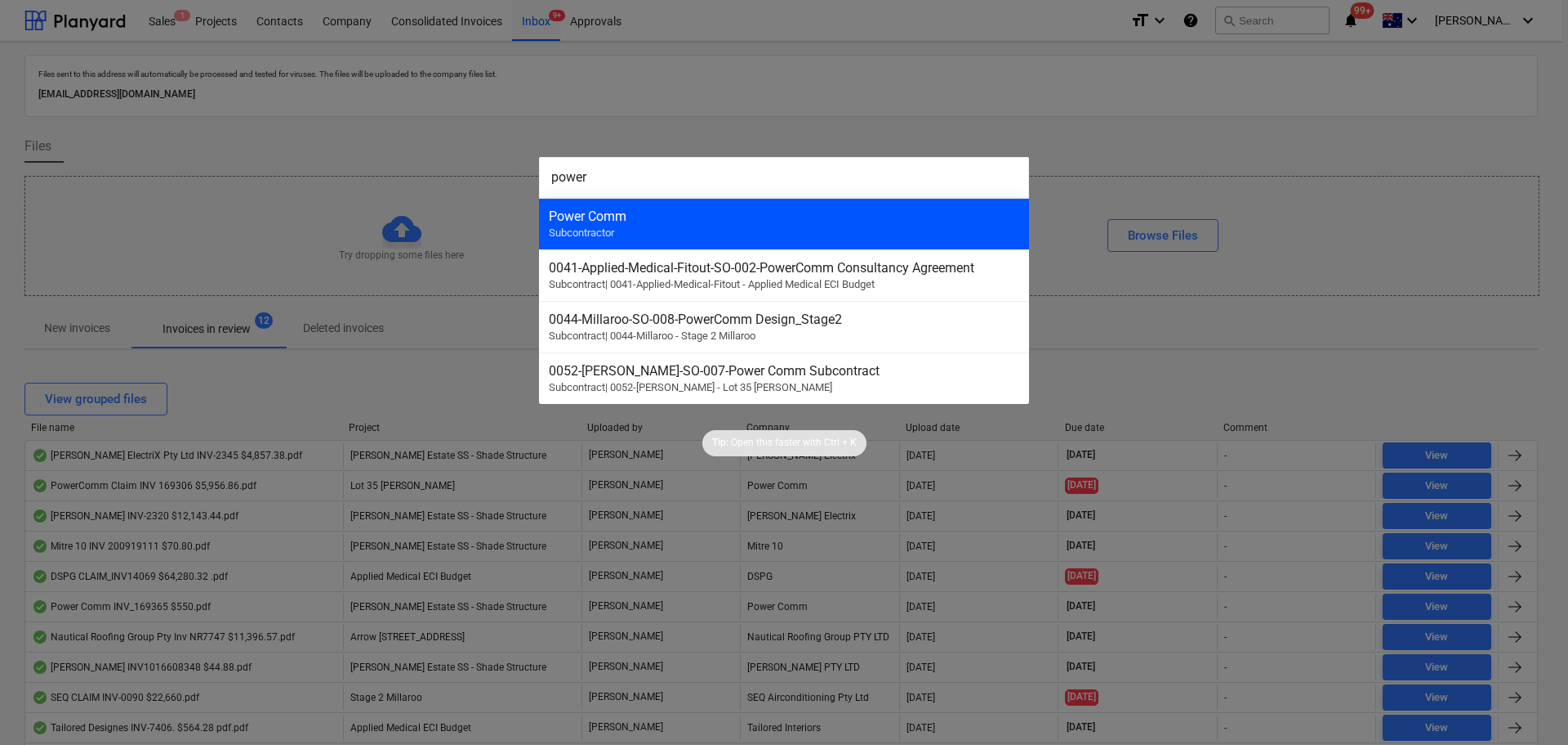
type input "power"
click at [611, 234] on span "Subcontractor" at bounding box center [582, 232] width 65 height 12
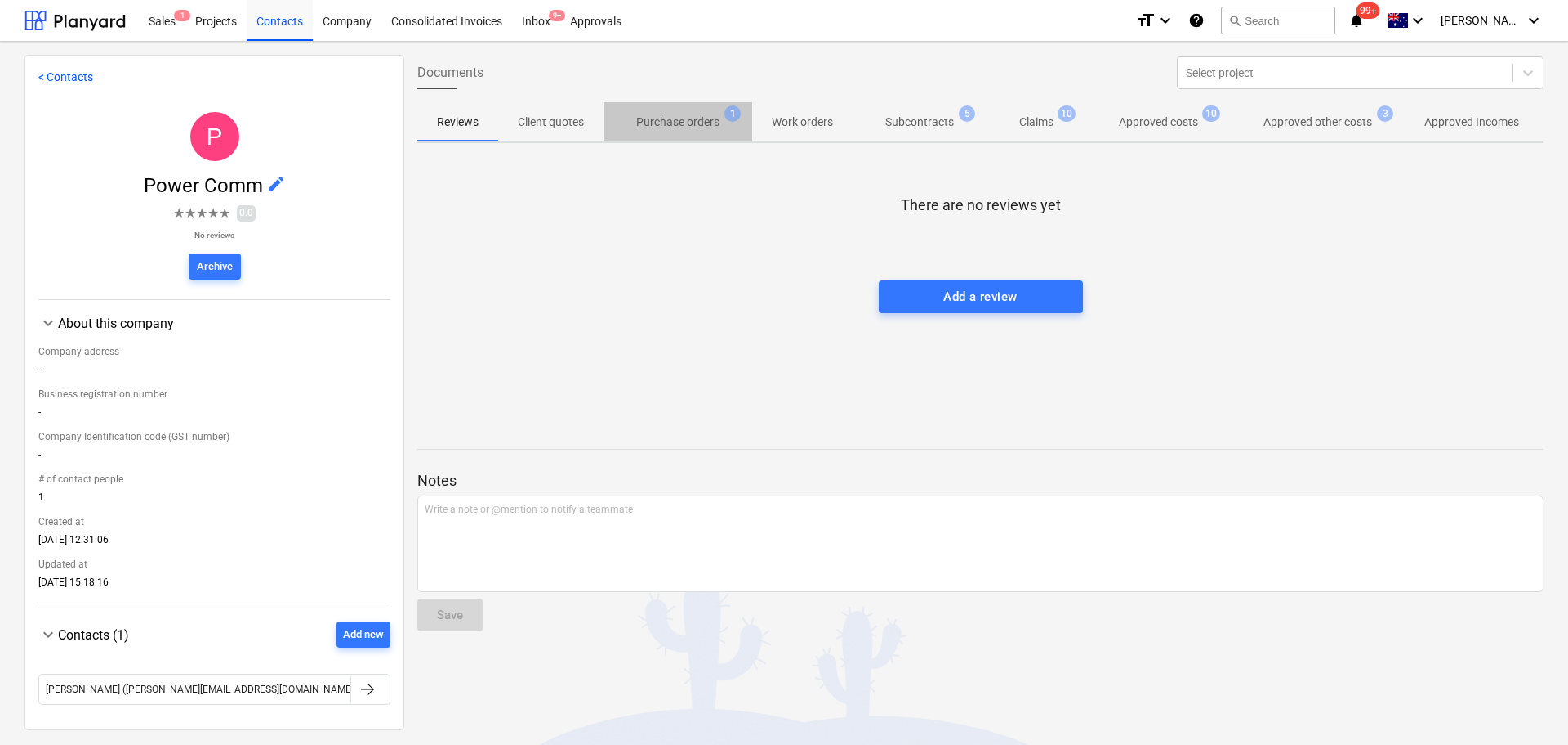
click at [700, 132] on span "Purchase orders 1" at bounding box center [678, 122] width 149 height 29
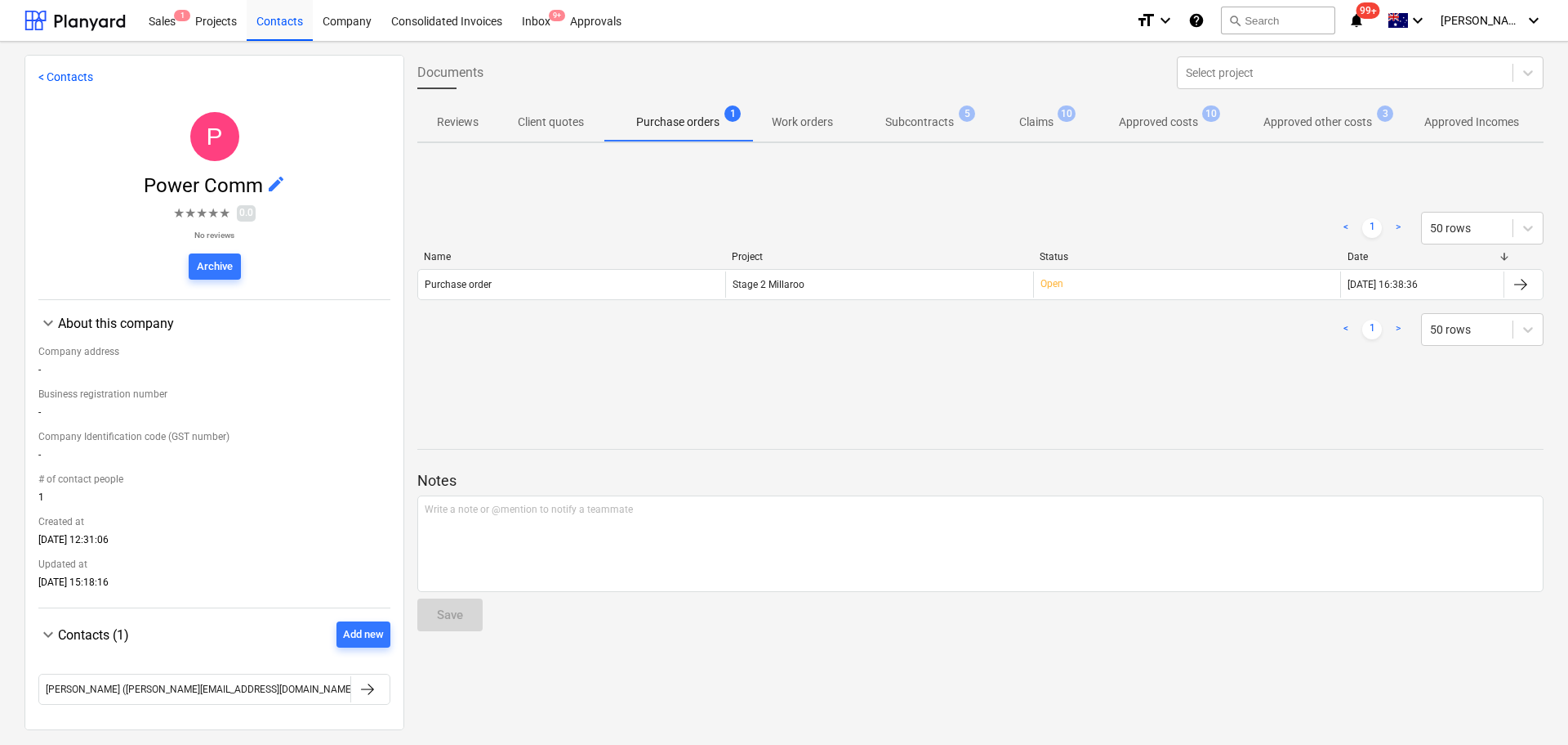
click at [1031, 121] on p "Claims" at bounding box center [1037, 122] width 35 height 17
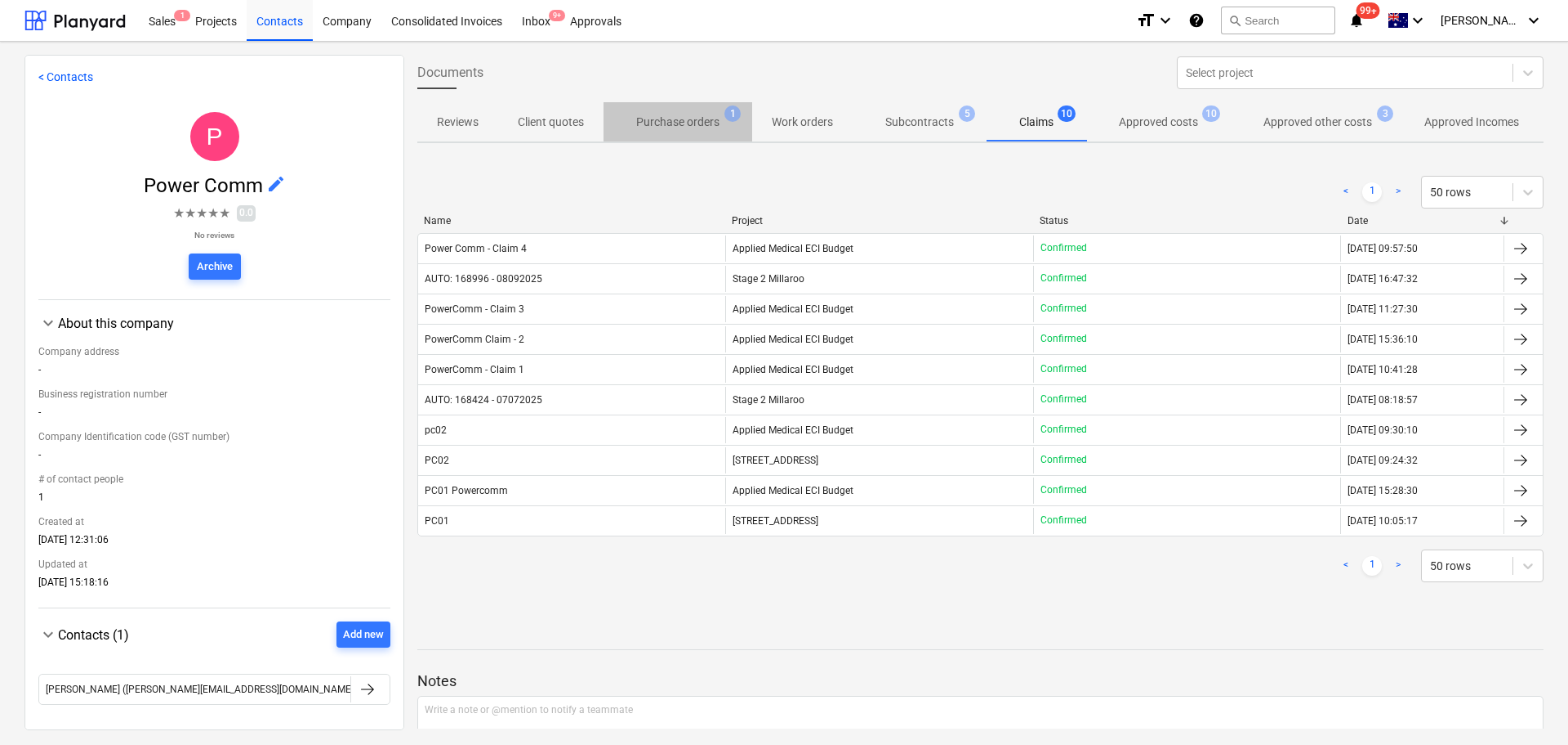
click at [705, 123] on p "Purchase orders" at bounding box center [678, 122] width 84 height 17
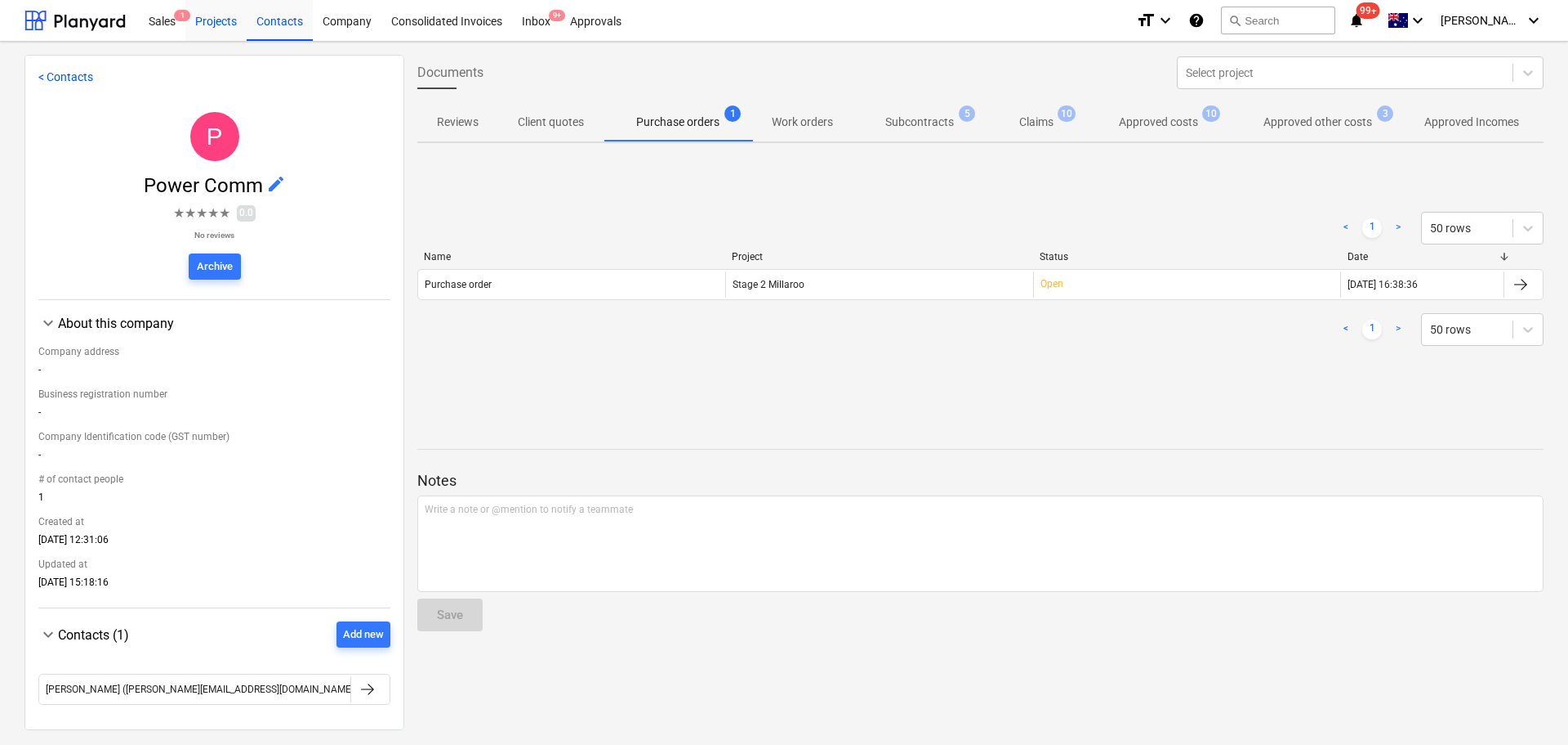
click at [227, 14] on div "Projects" at bounding box center [215, 20] width 61 height 42
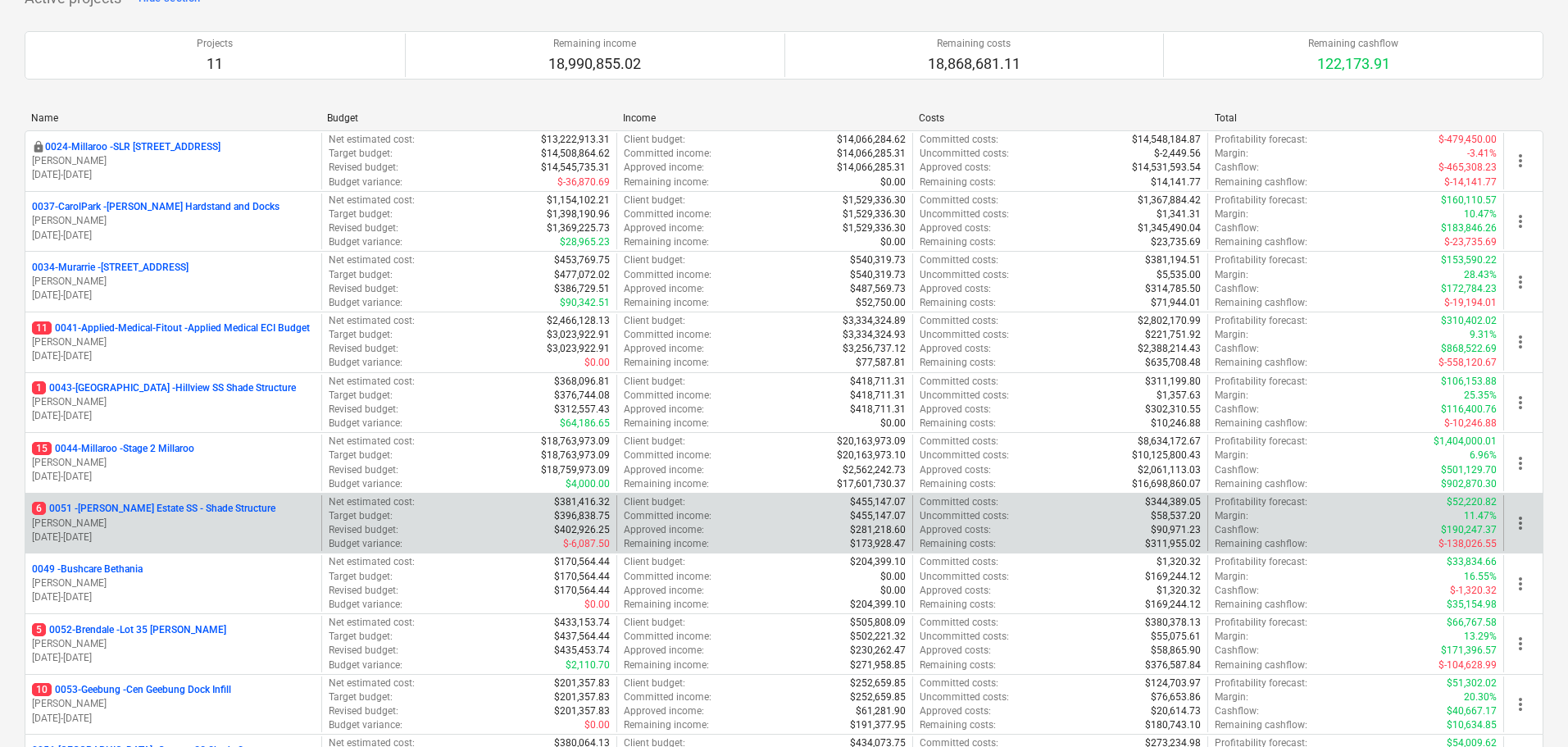
scroll to position [164, 0]
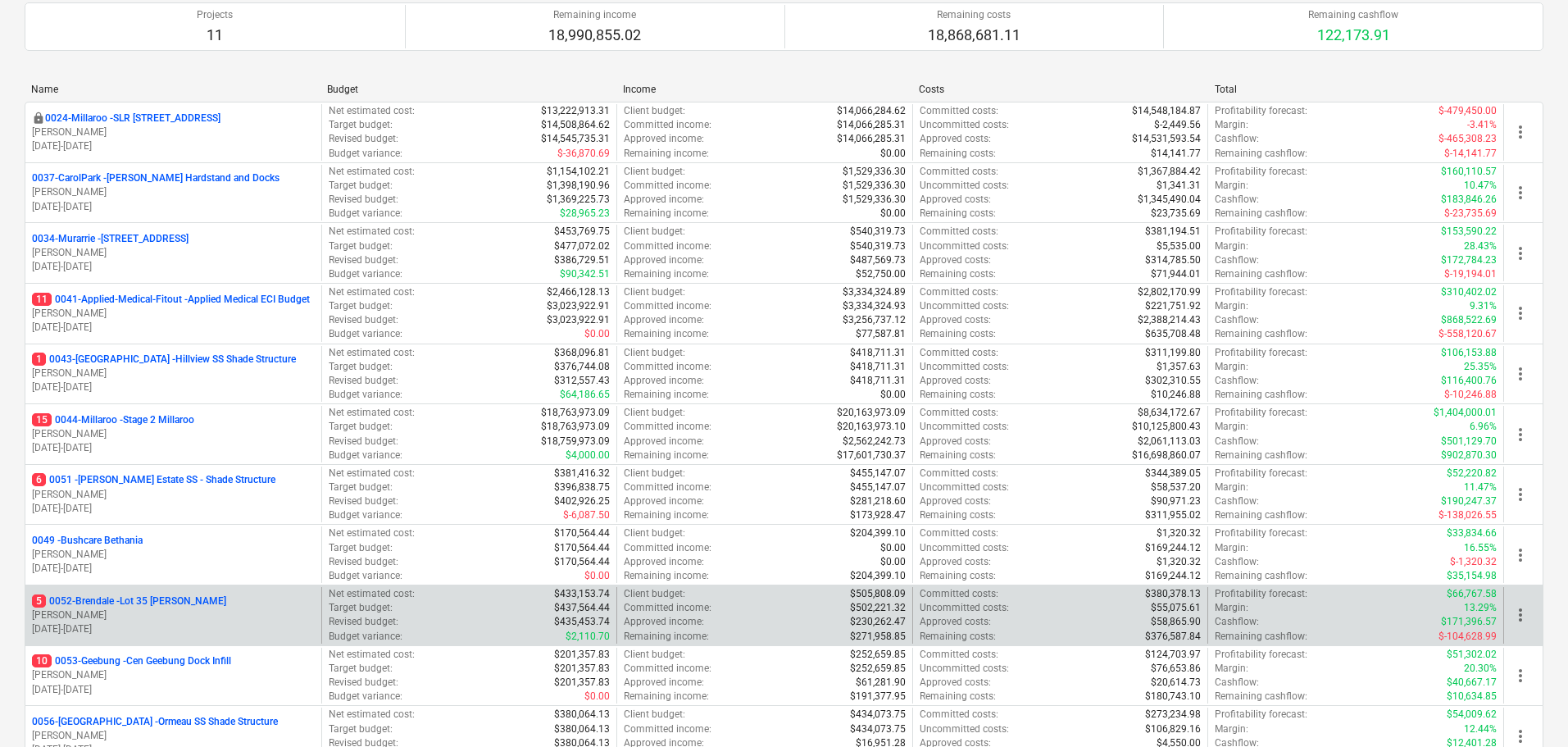
click at [190, 607] on p "5 0052-Brendale - Lot 35 [PERSON_NAME]" at bounding box center [128, 600] width 194 height 14
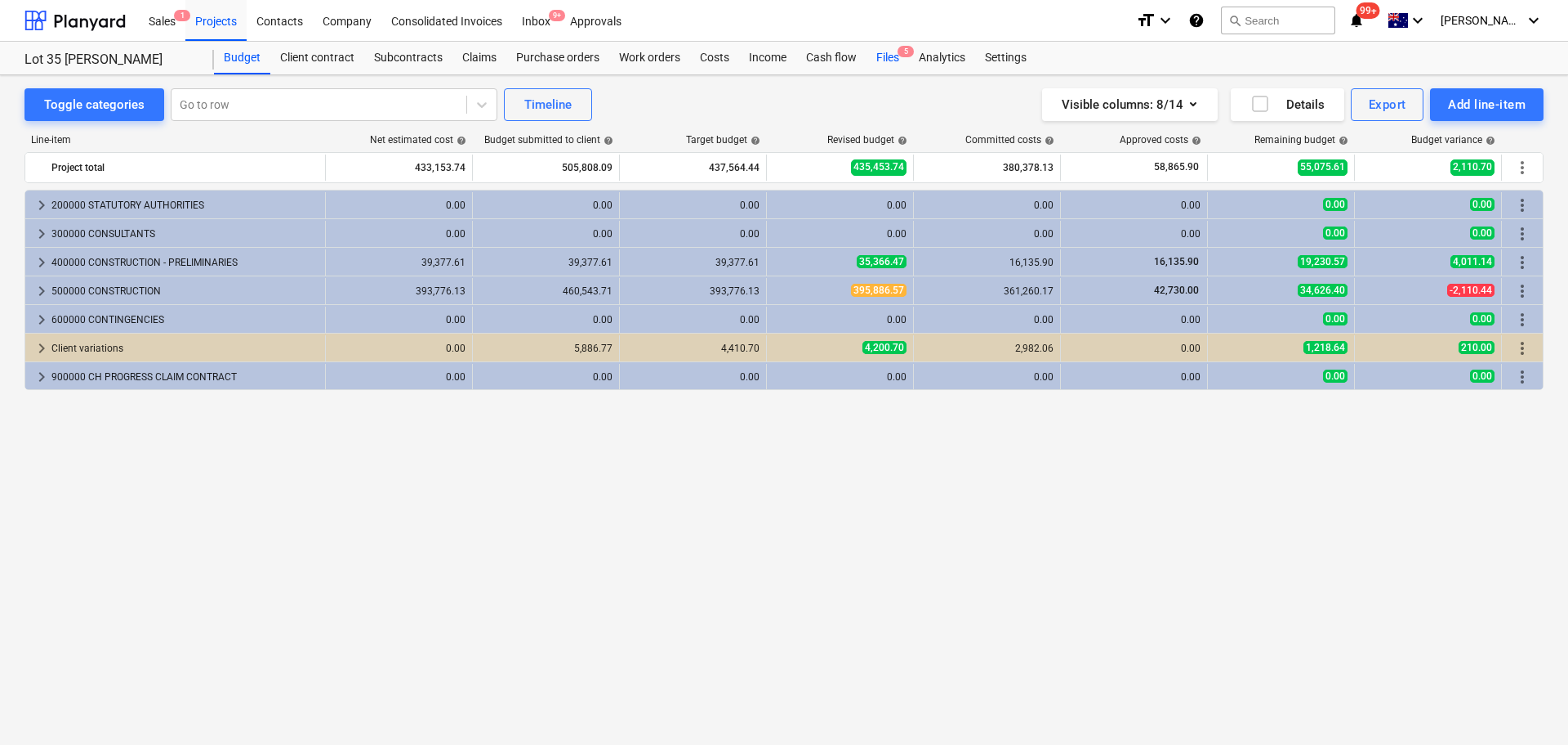
click at [893, 57] on div "Files 5" at bounding box center [888, 58] width 43 height 33
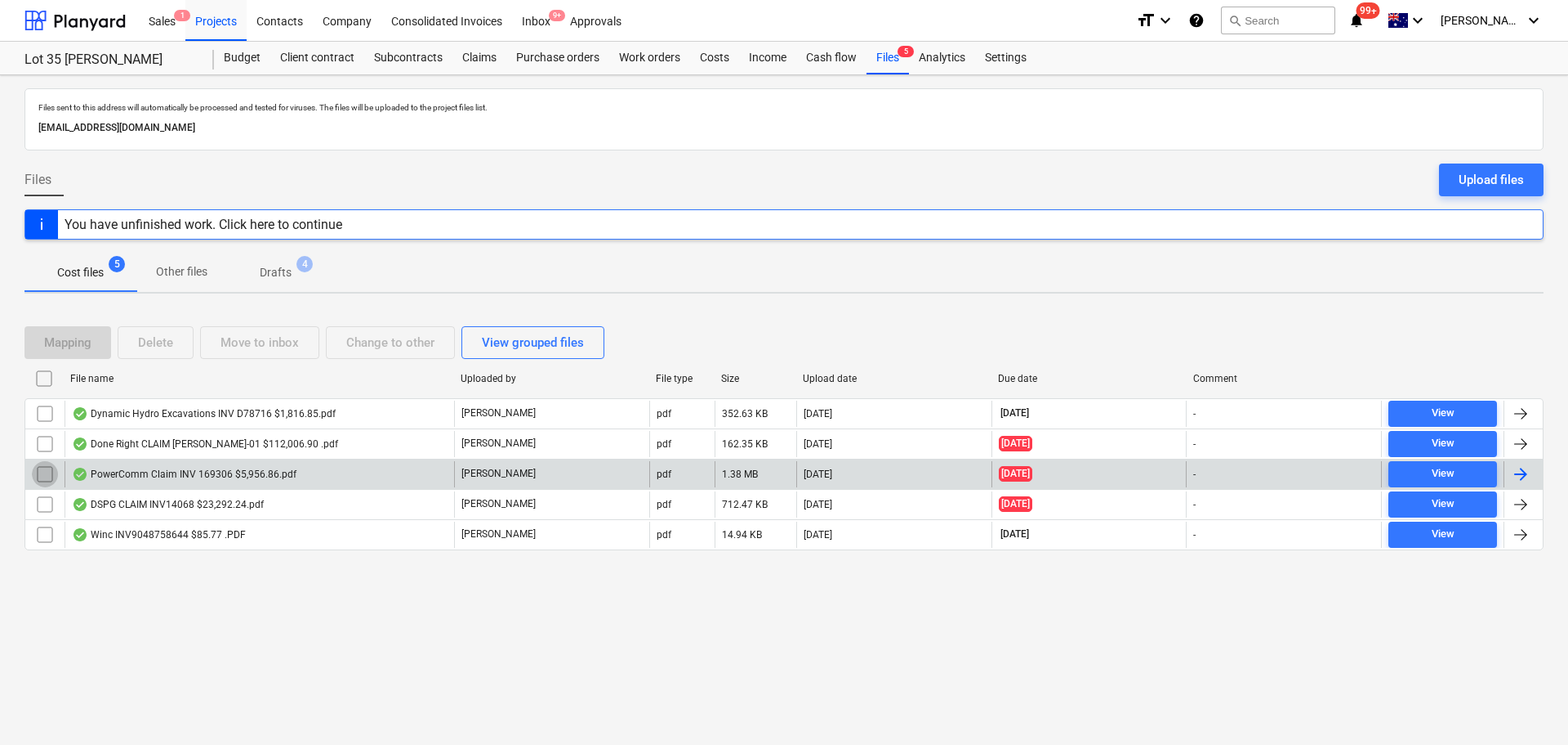
click at [44, 478] on input "checkbox" at bounding box center [44, 473] width 26 height 26
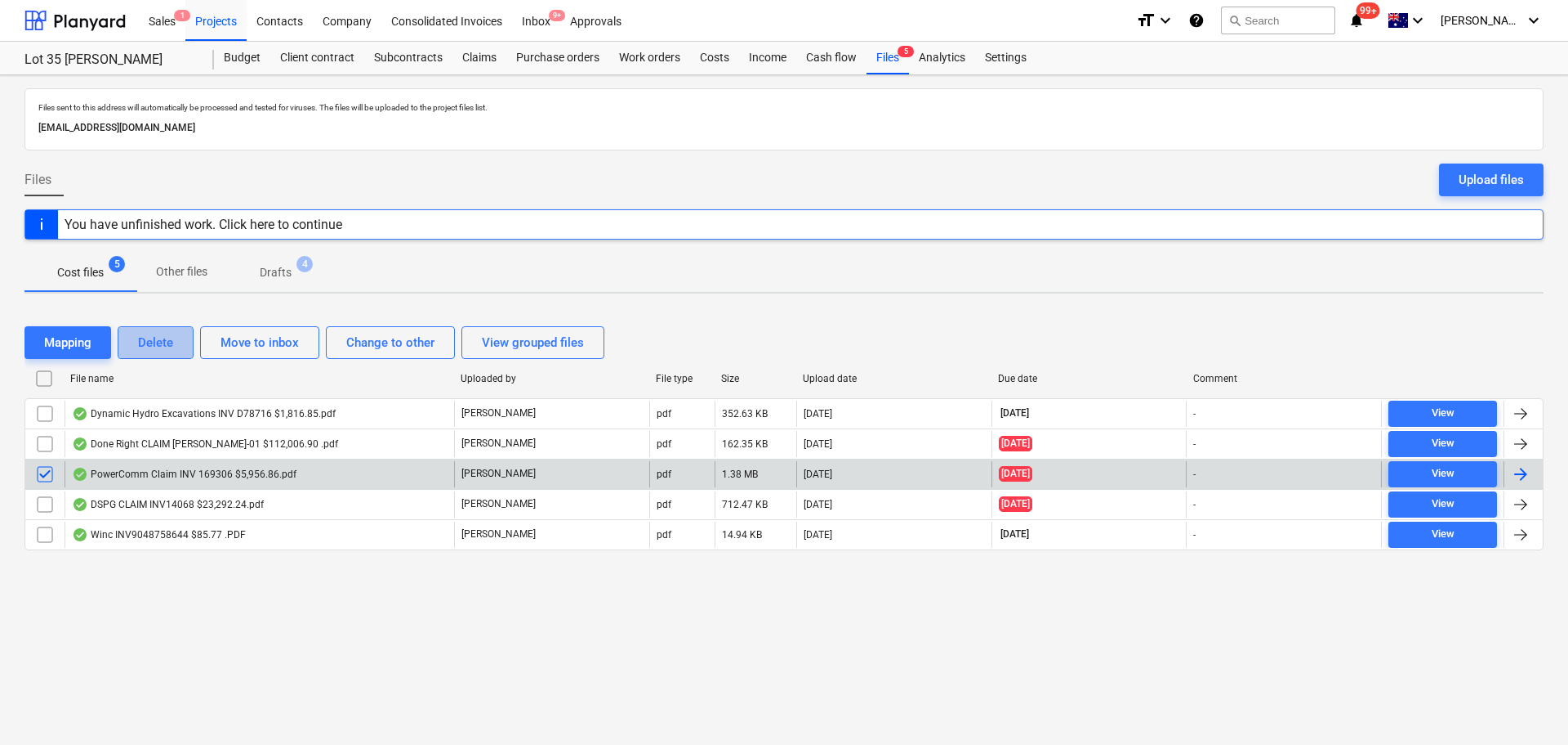
click at [168, 340] on div "Delete" at bounding box center [155, 342] width 35 height 21
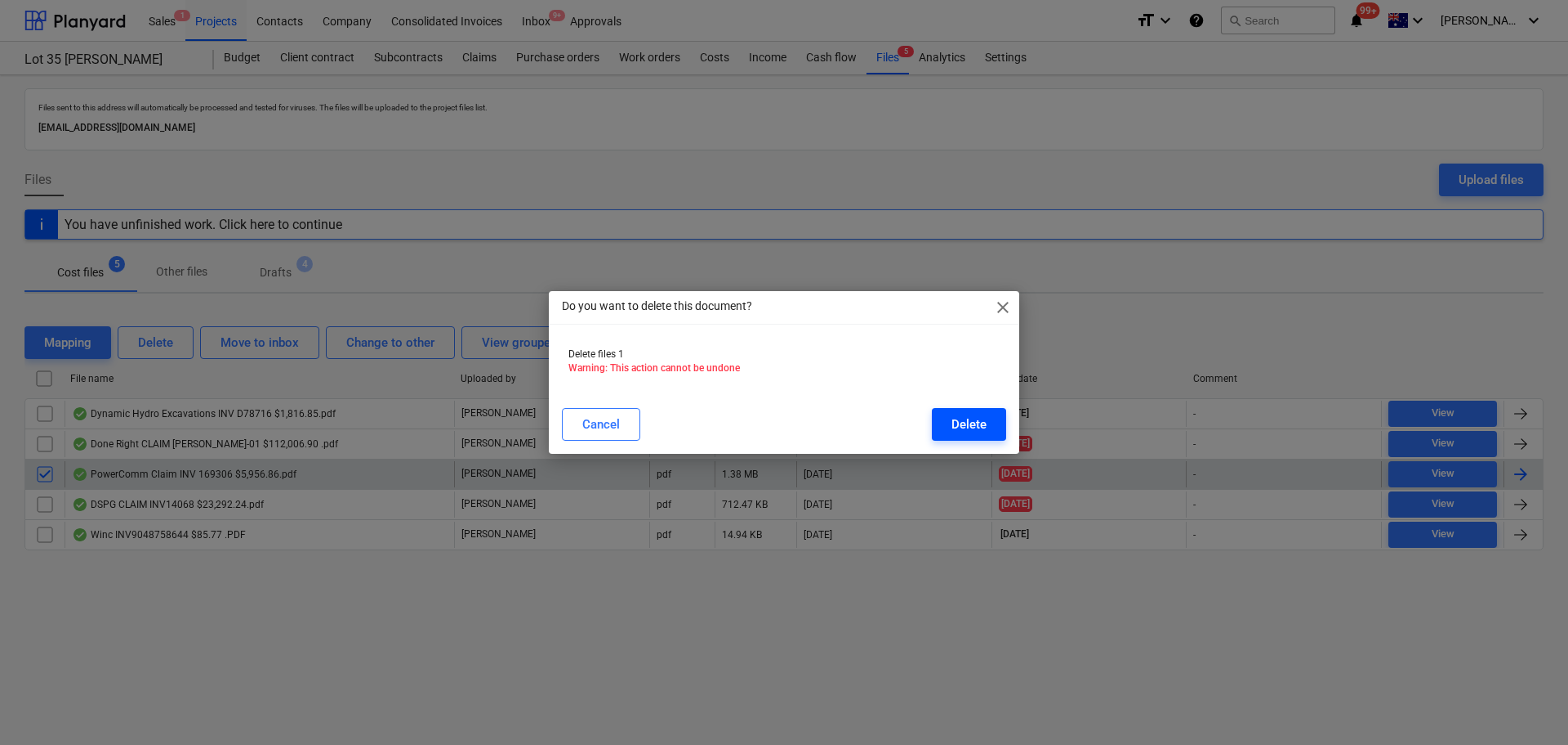
click at [954, 426] on div "Delete" at bounding box center [969, 423] width 35 height 21
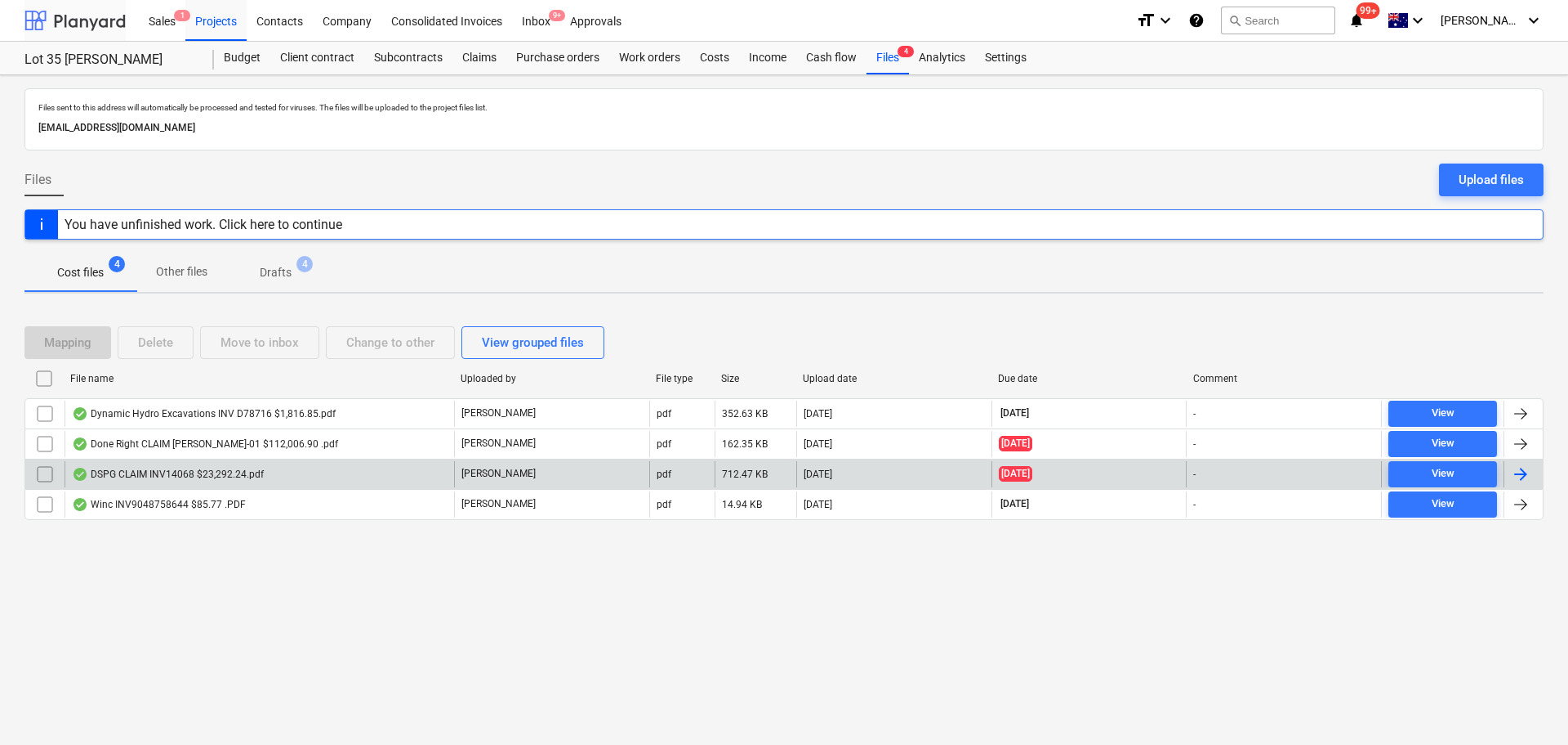
click at [32, 12] on div at bounding box center [75, 20] width 102 height 41
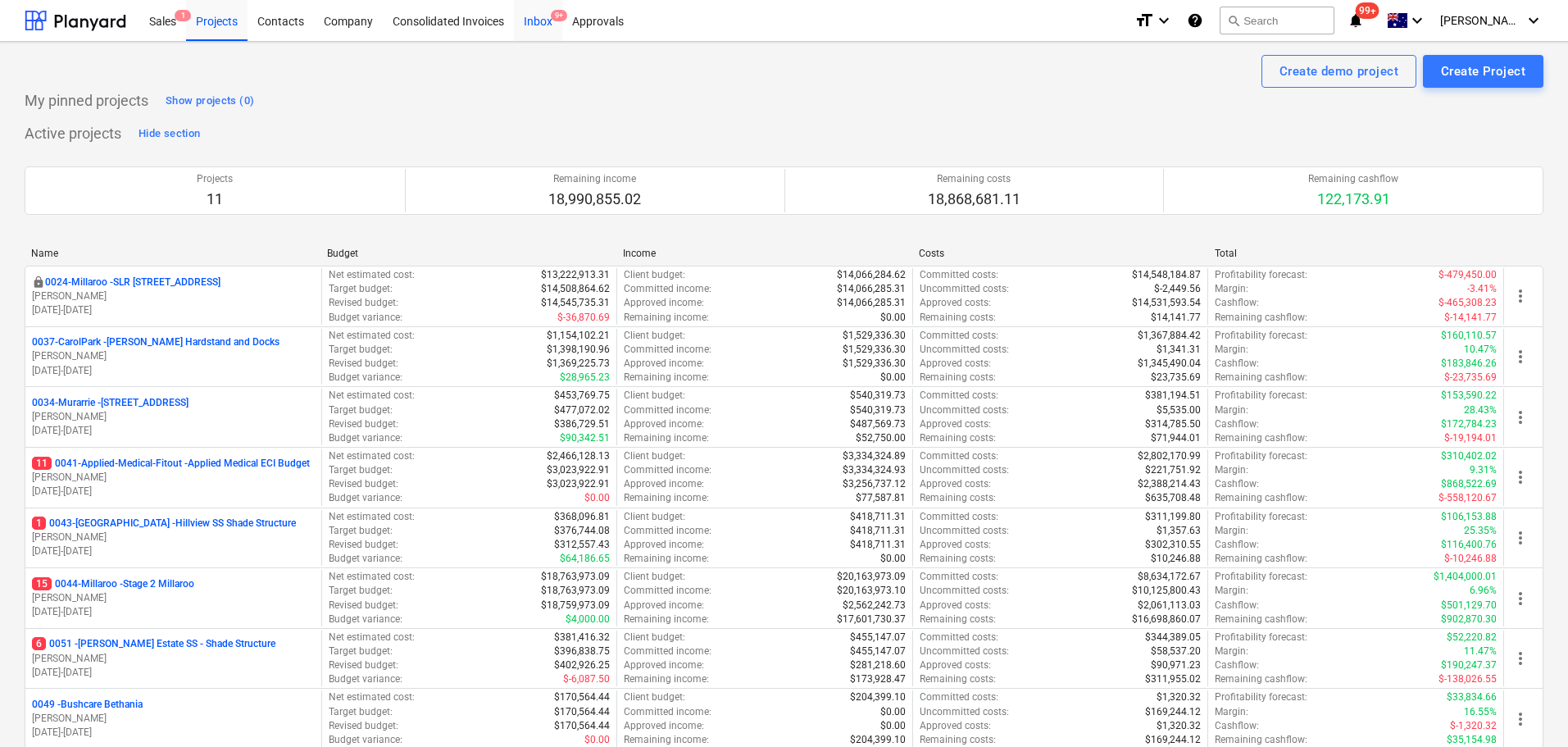
click at [528, 23] on div "Inbox 9+" at bounding box center [538, 20] width 48 height 42
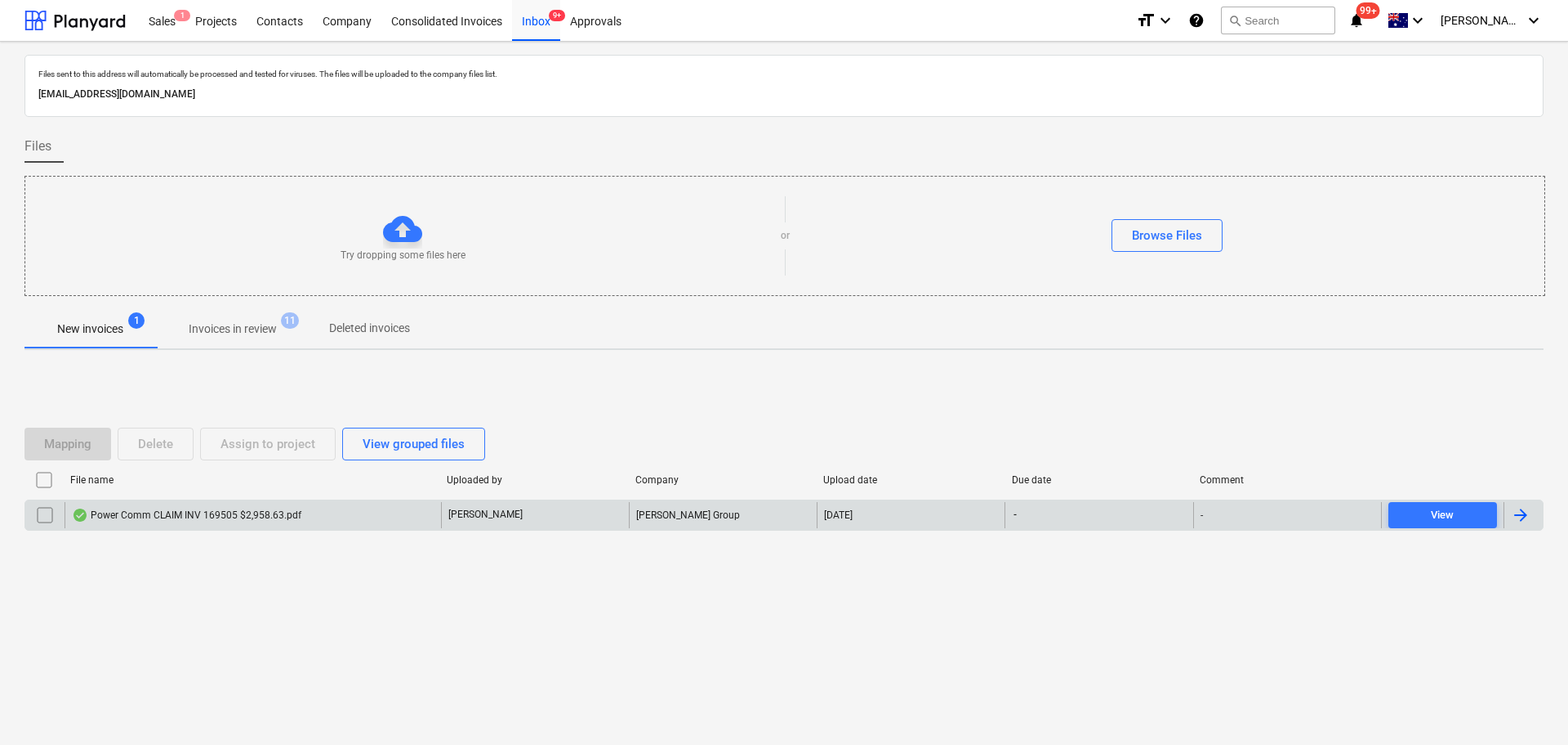
click at [264, 513] on div "Power Comm CLAIM INV 169505 $2,958.63.pdf" at bounding box center [186, 515] width 230 height 13
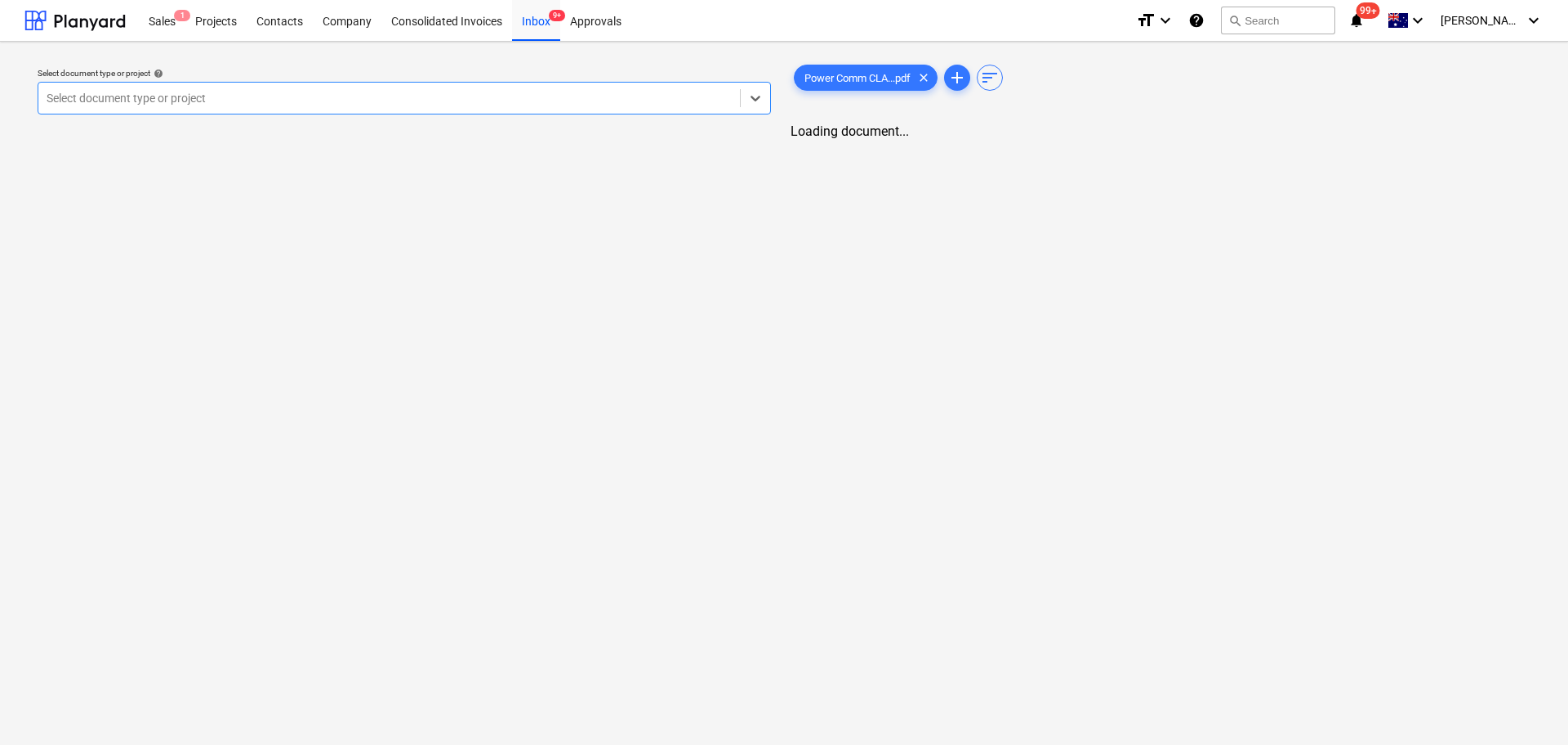
click at [296, 86] on div "Select document type or project" at bounding box center [389, 97] width 702 height 23
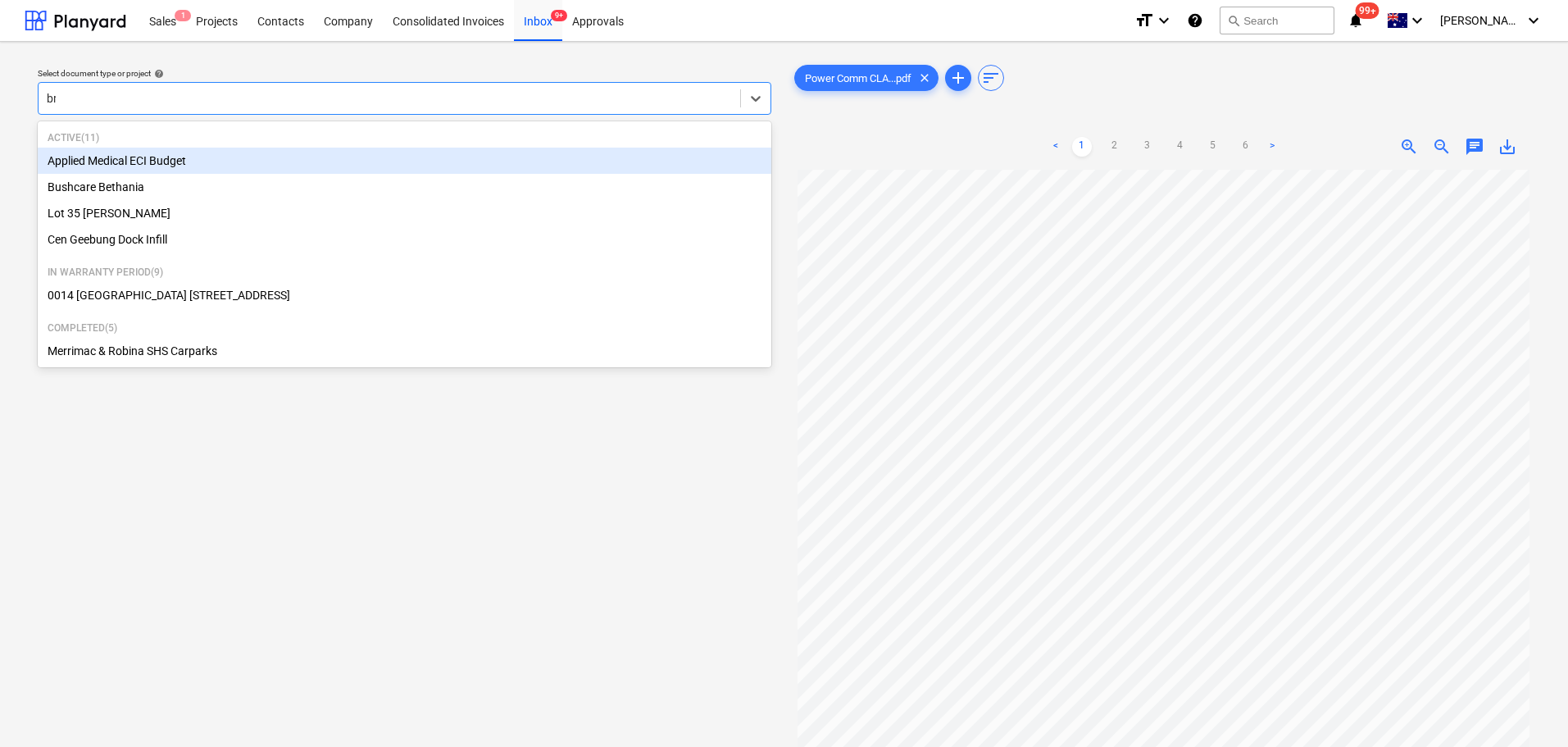
type input "bre"
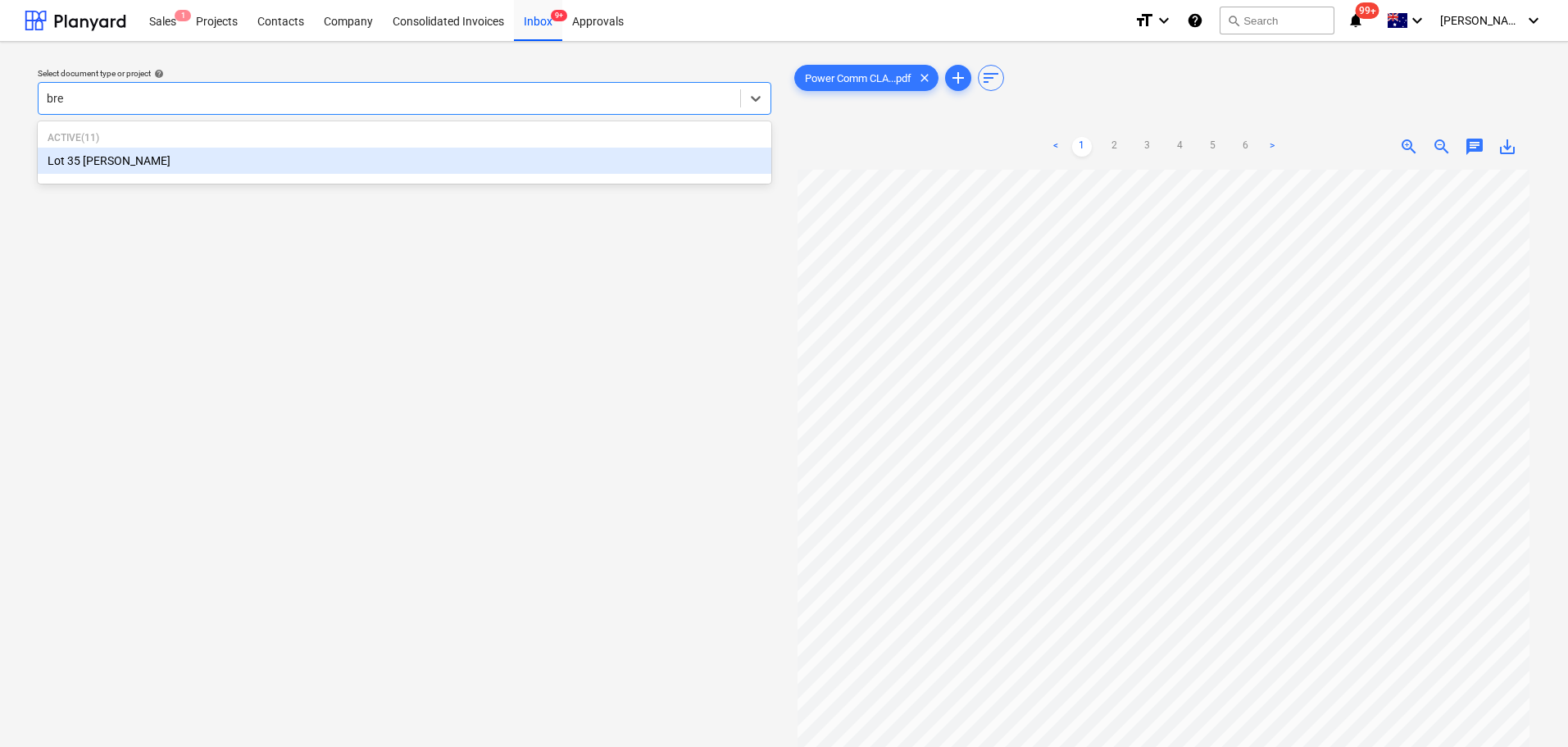
click at [128, 152] on div "Lot 35 [PERSON_NAME]" at bounding box center [404, 160] width 733 height 26
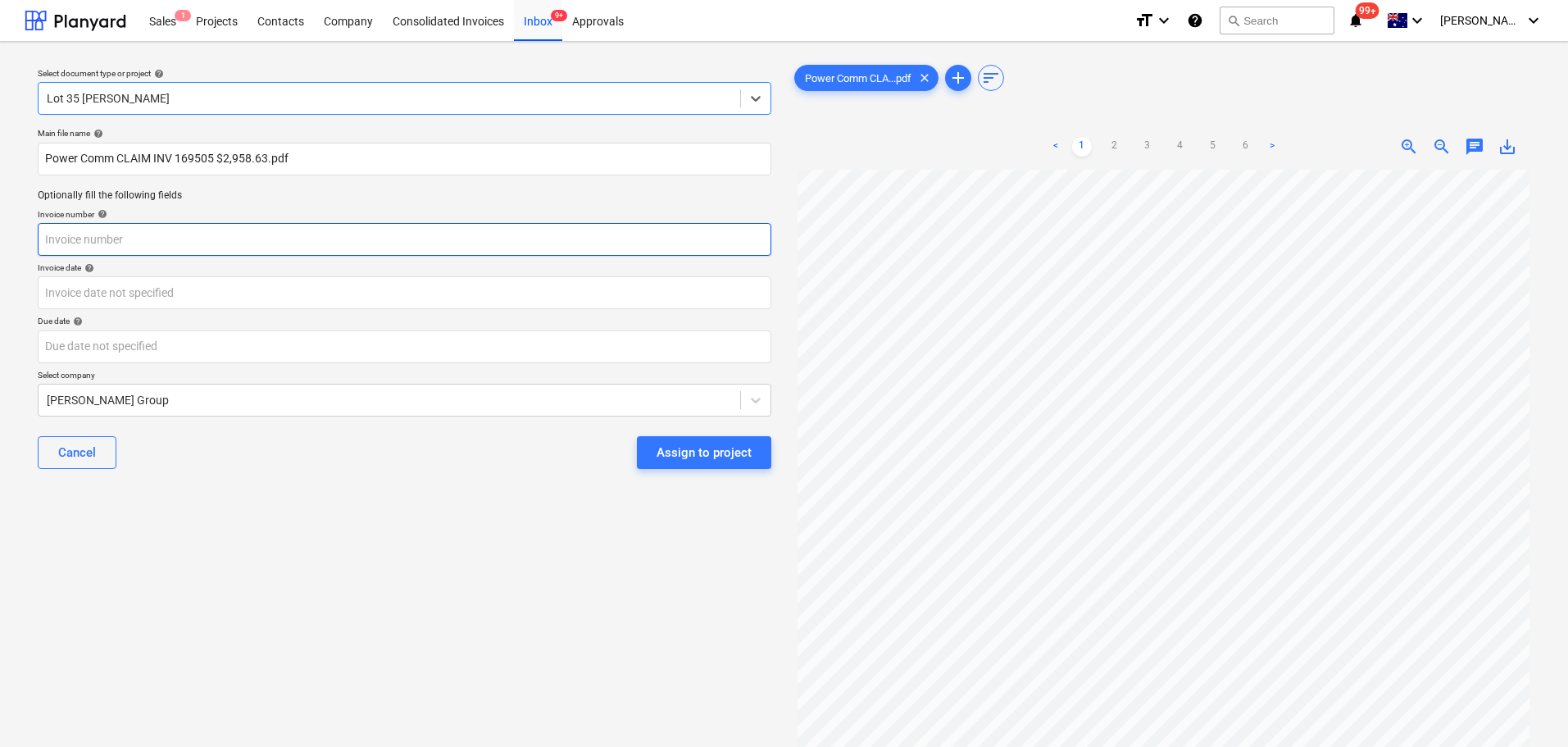
click at [168, 234] on input "text" at bounding box center [404, 240] width 733 height 33
type input "169505"
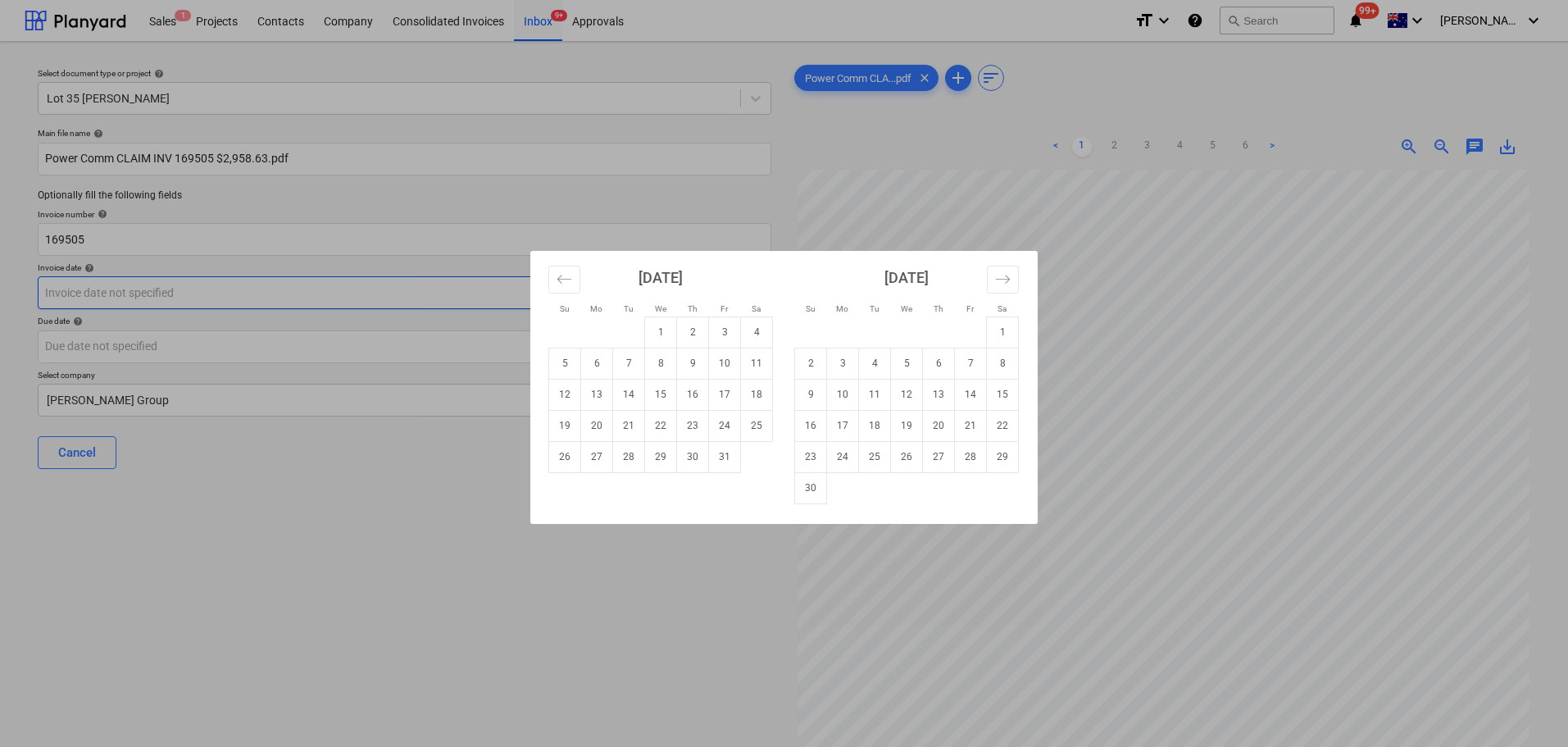
click at [187, 290] on body "Sales 1 Projects Contacts Company Consolidated Invoices Inbox 9+ Approvals form…" at bounding box center [784, 374] width 1568 height 747
click at [570, 277] on icon "Move backward to switch to the previous month." at bounding box center [564, 279] width 15 height 15
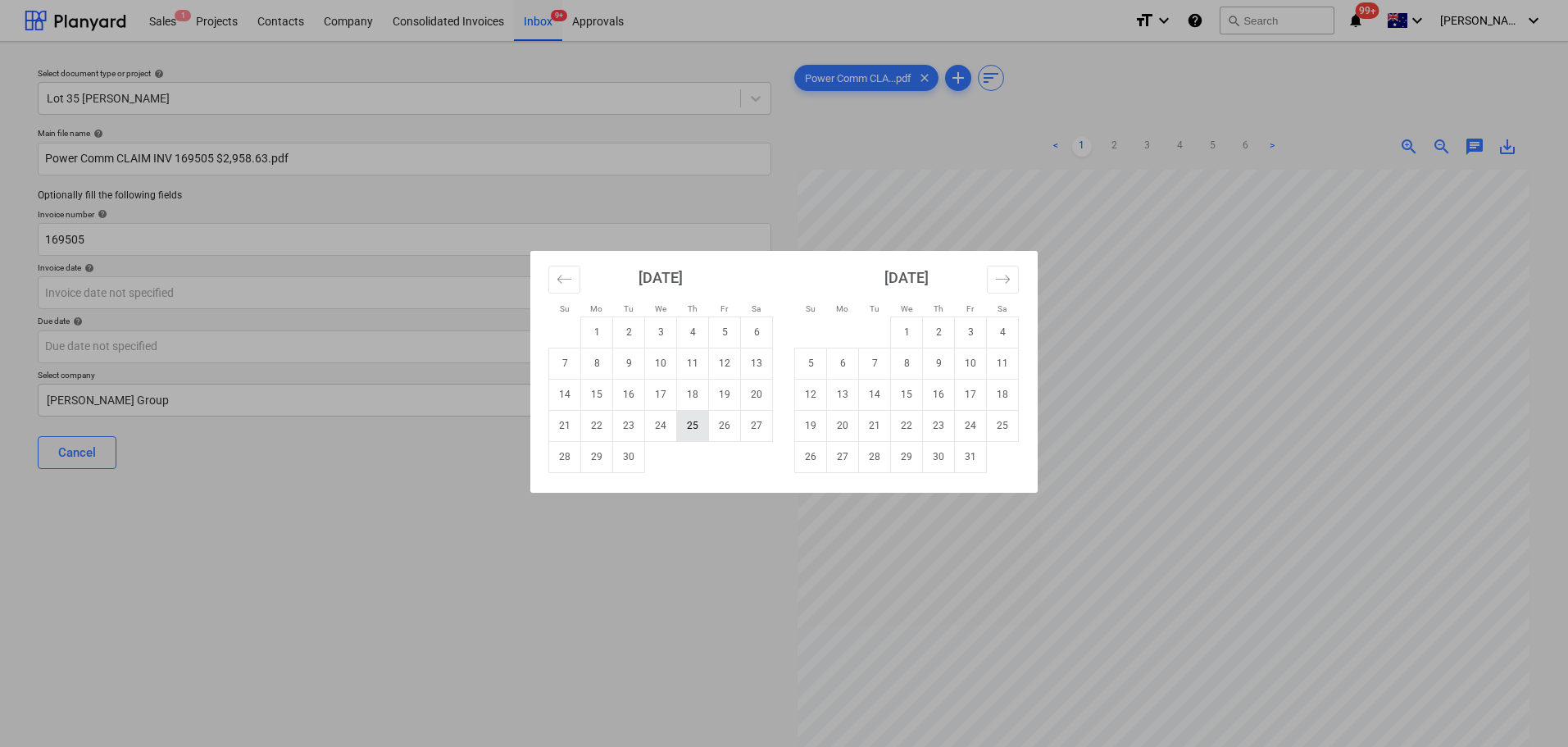
click at [687, 428] on td "25" at bounding box center [692, 425] width 32 height 31
type input "[DATE]"
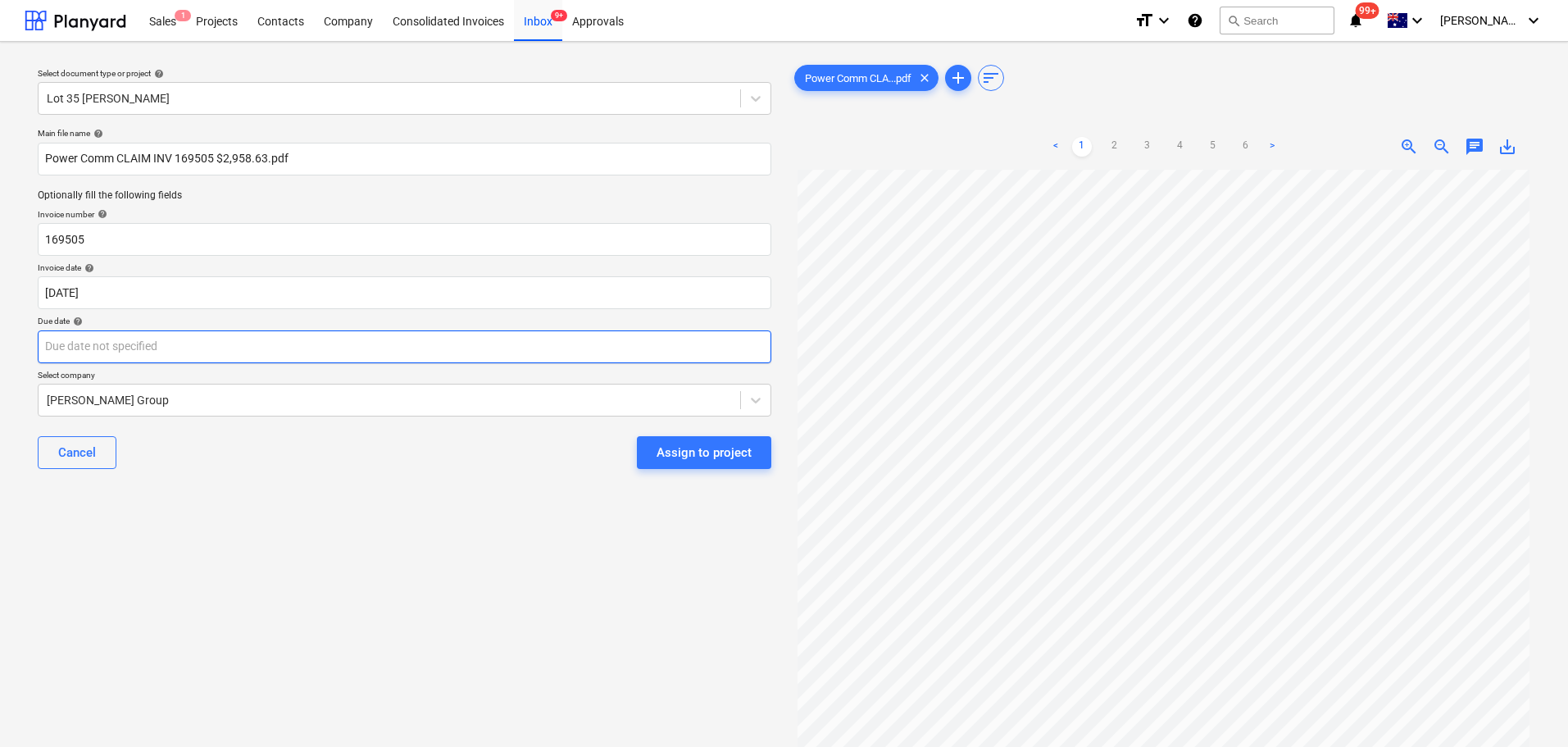
click at [205, 342] on body "Sales 1 Projects Contacts Company Consolidated Invoices Inbox 9+ Approvals form…" at bounding box center [784, 374] width 1568 height 747
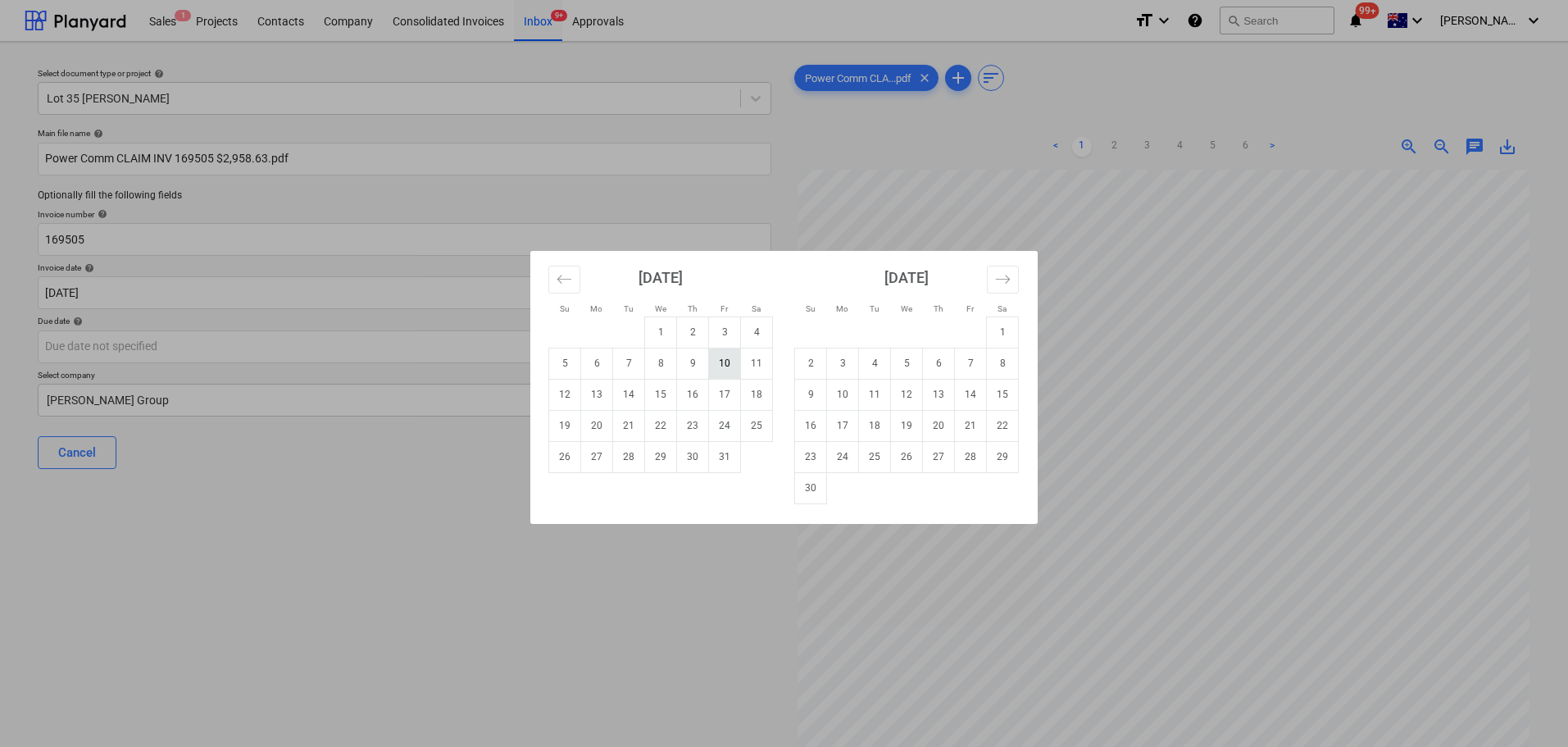
click at [721, 362] on td "10" at bounding box center [724, 363] width 32 height 31
type input "[DATE]"
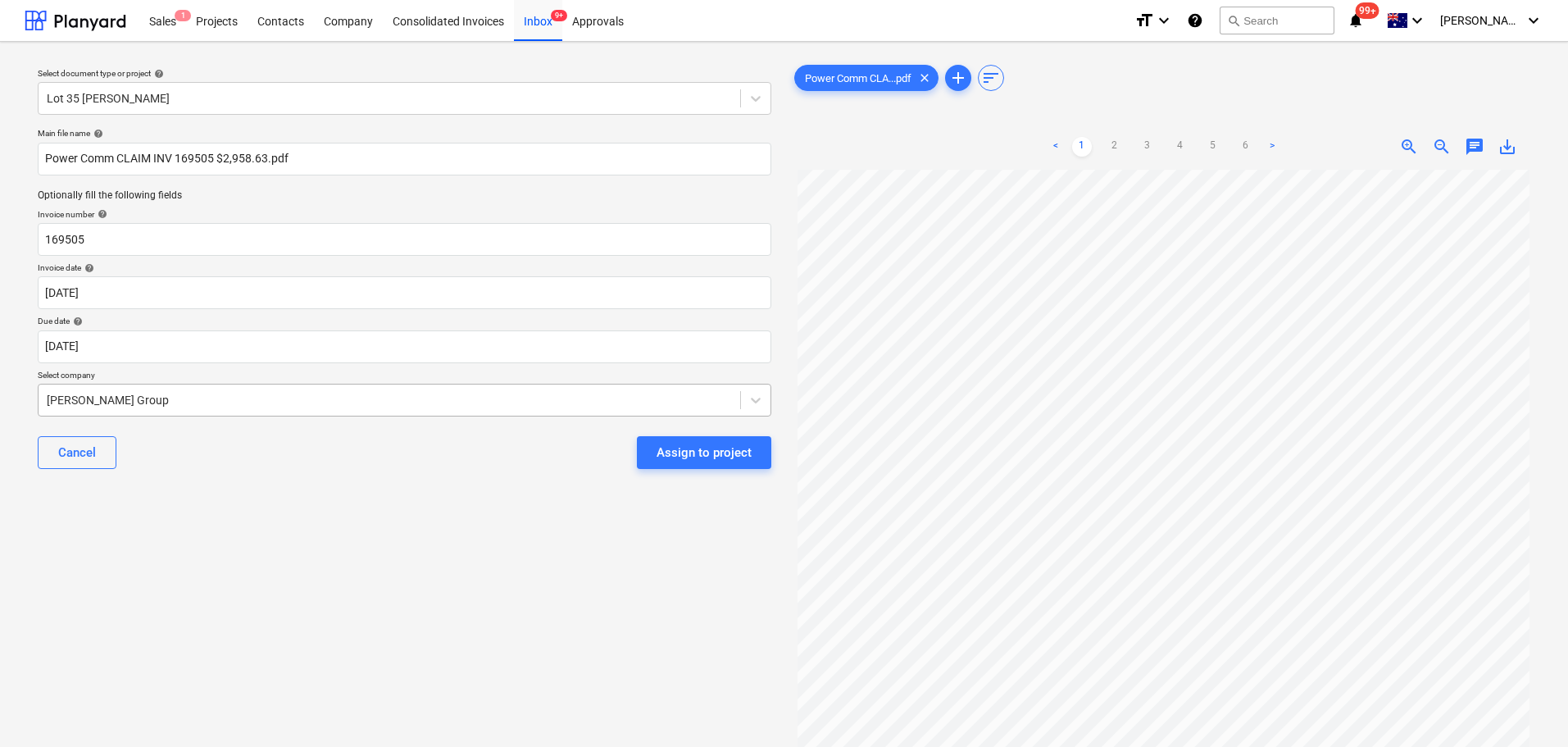
click at [159, 400] on div at bounding box center [389, 400] width 685 height 16
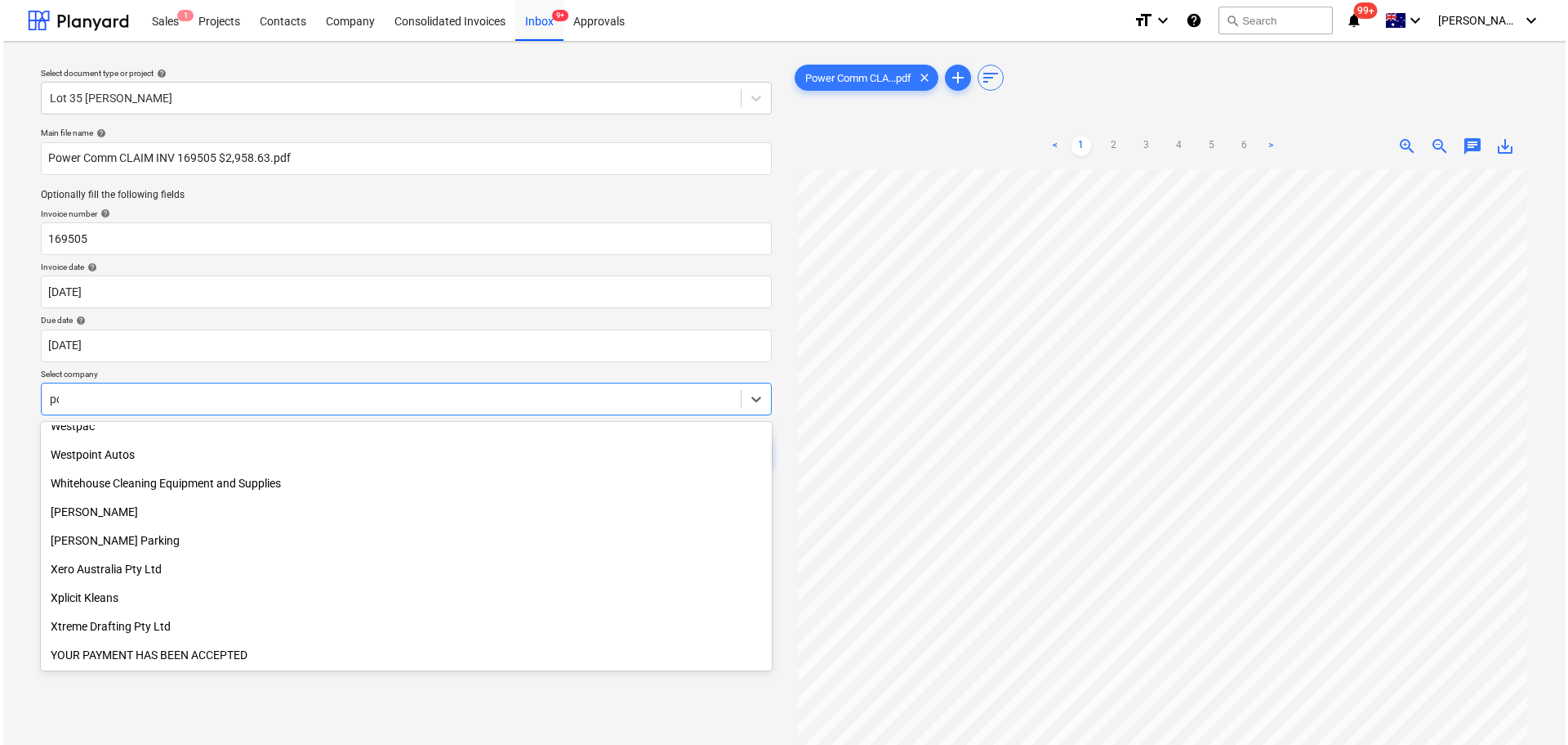
scroll to position [957, 0]
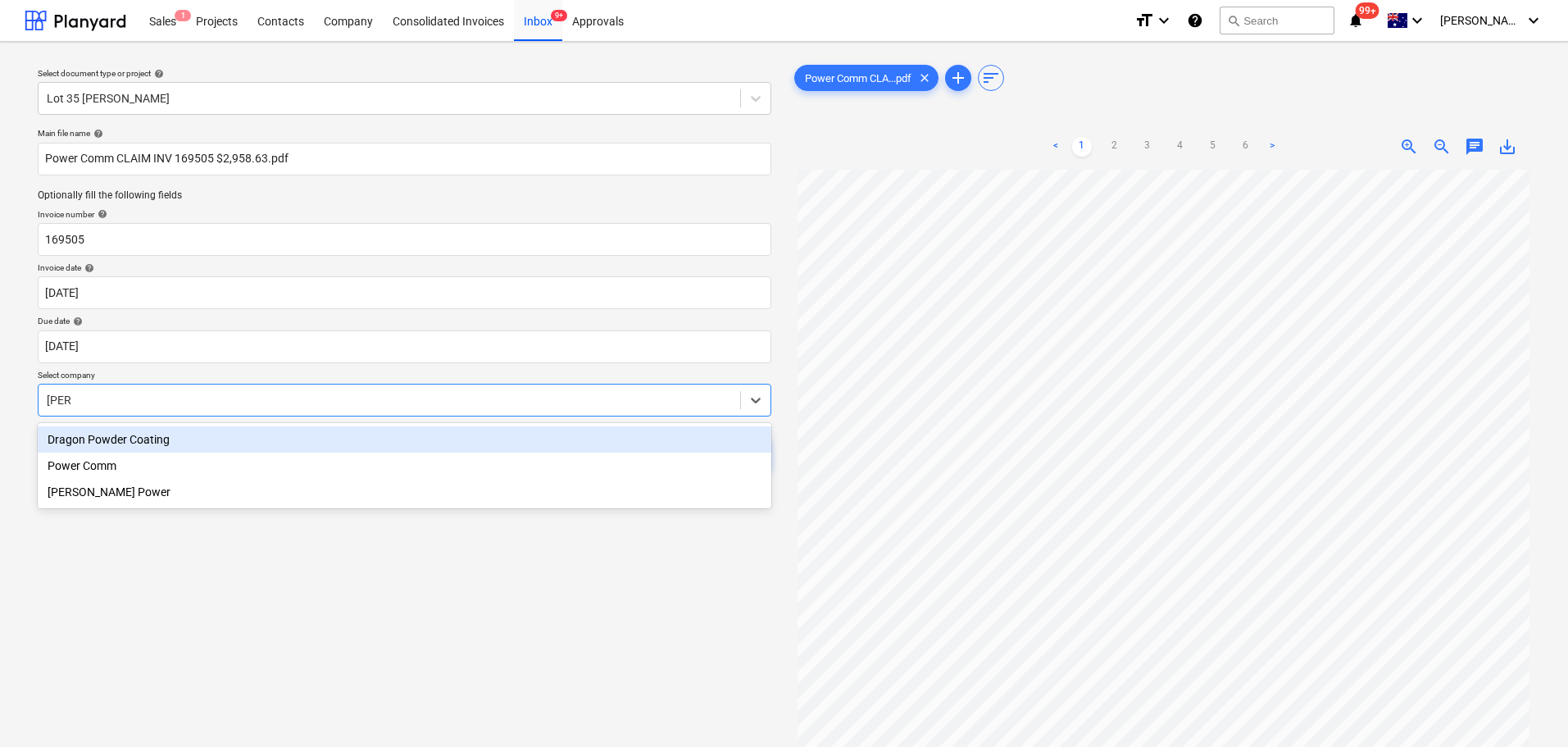
type input "power"
click at [124, 444] on div "Power Comm" at bounding box center [404, 439] width 733 height 26
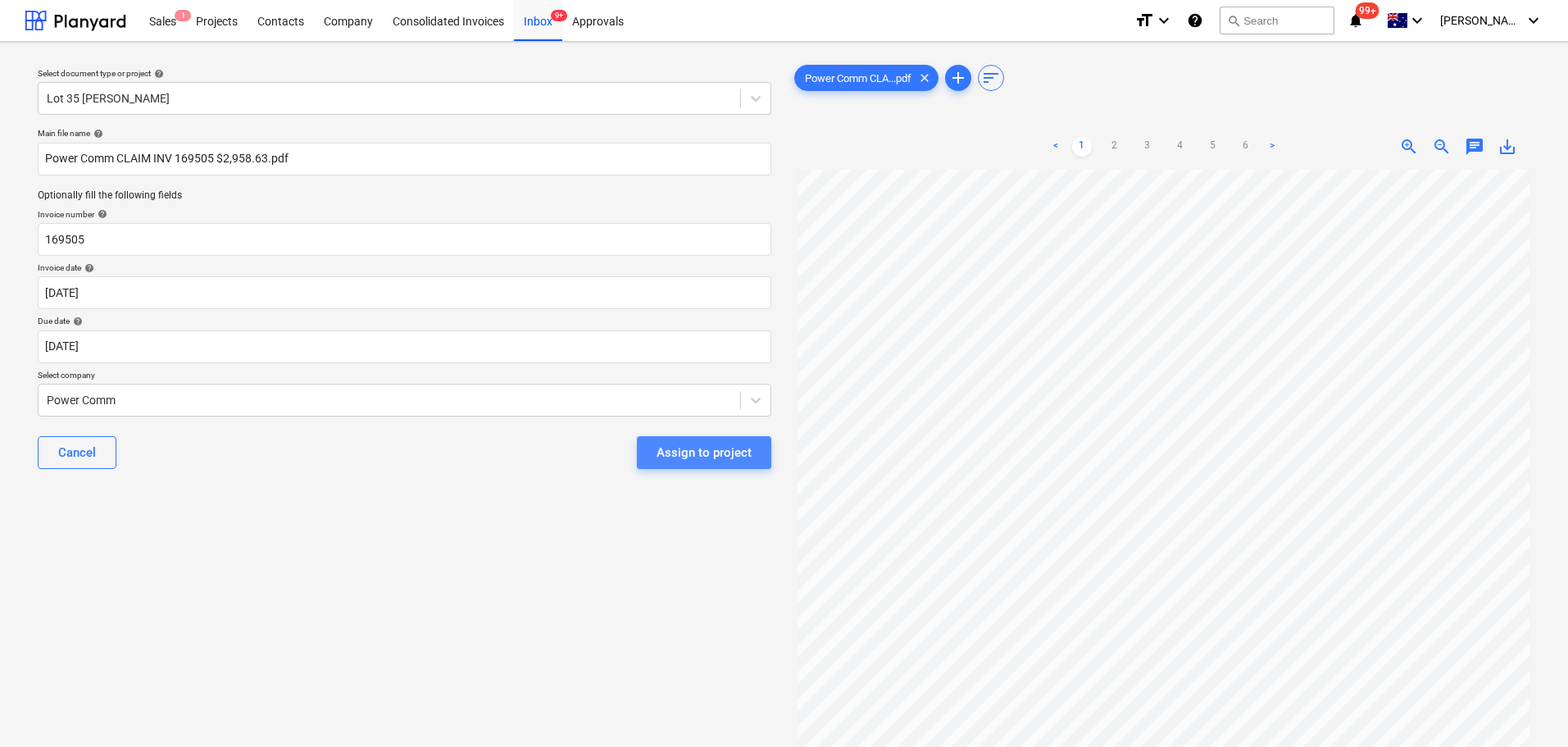
click at [713, 457] on div "Assign to project" at bounding box center [704, 452] width 95 height 21
